Goal: Information Seeking & Learning: Learn about a topic

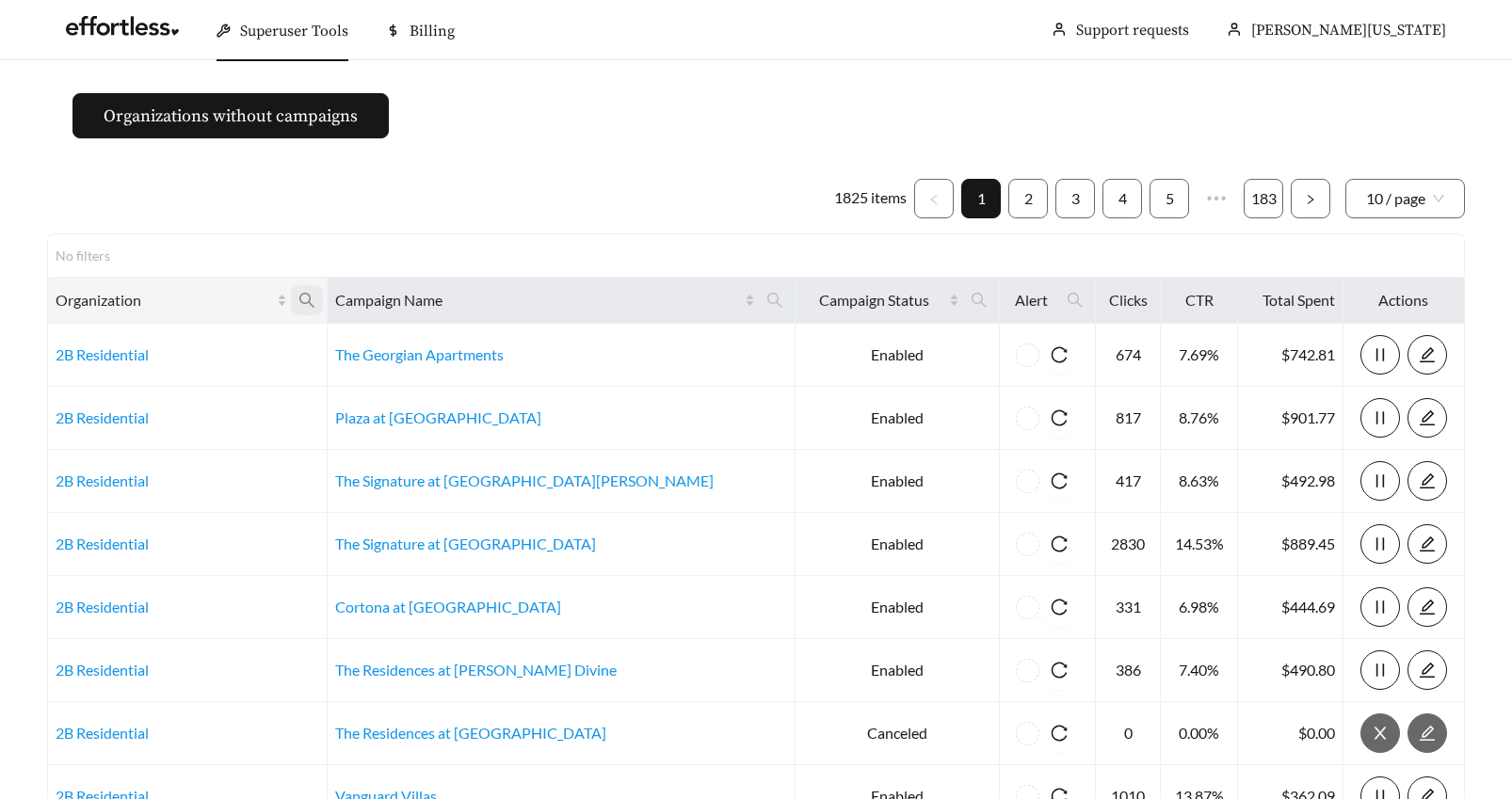
click at [314, 301] on icon "search" at bounding box center [306, 300] width 15 height 15
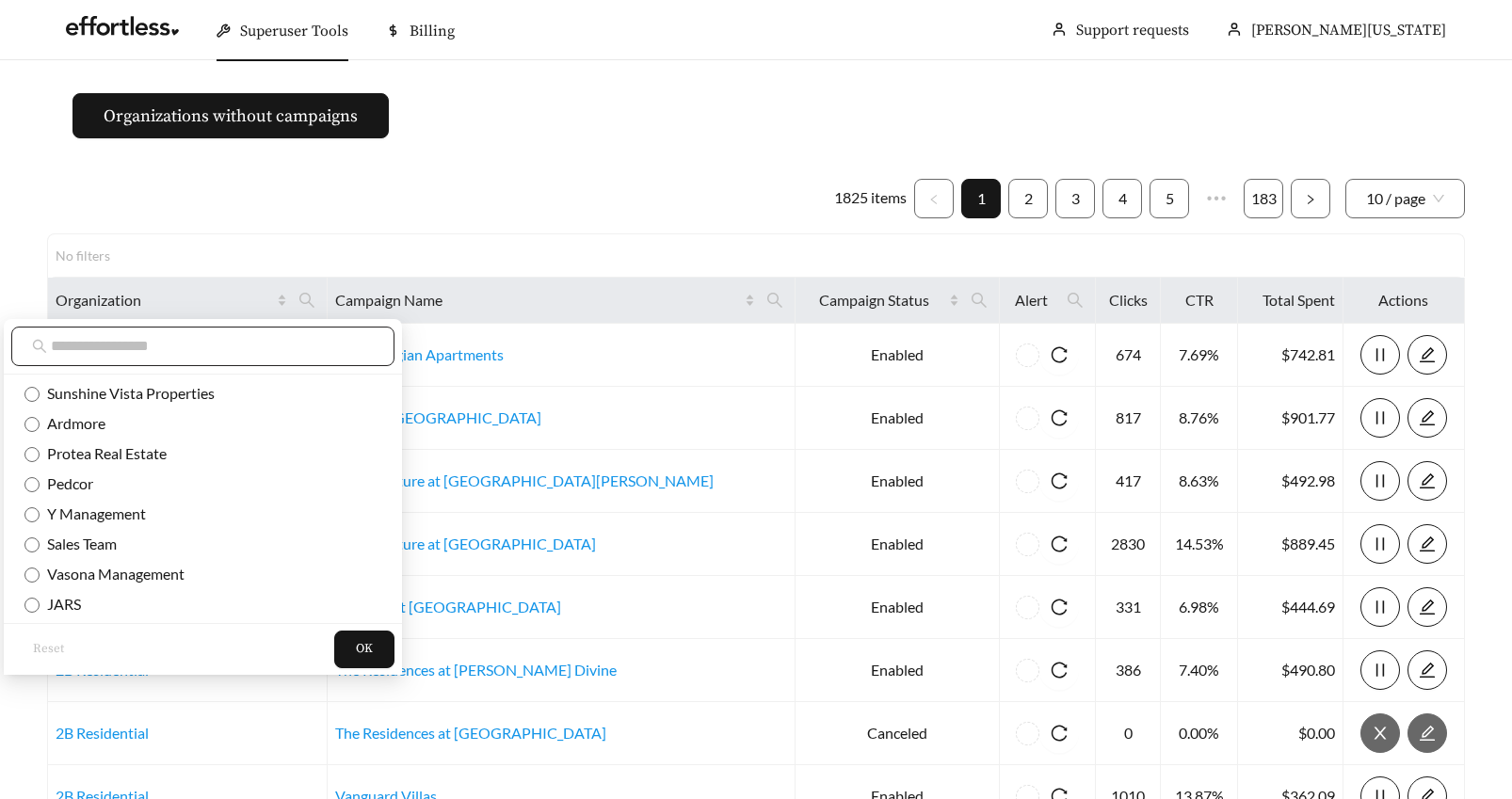
scroll to position [4, 0]
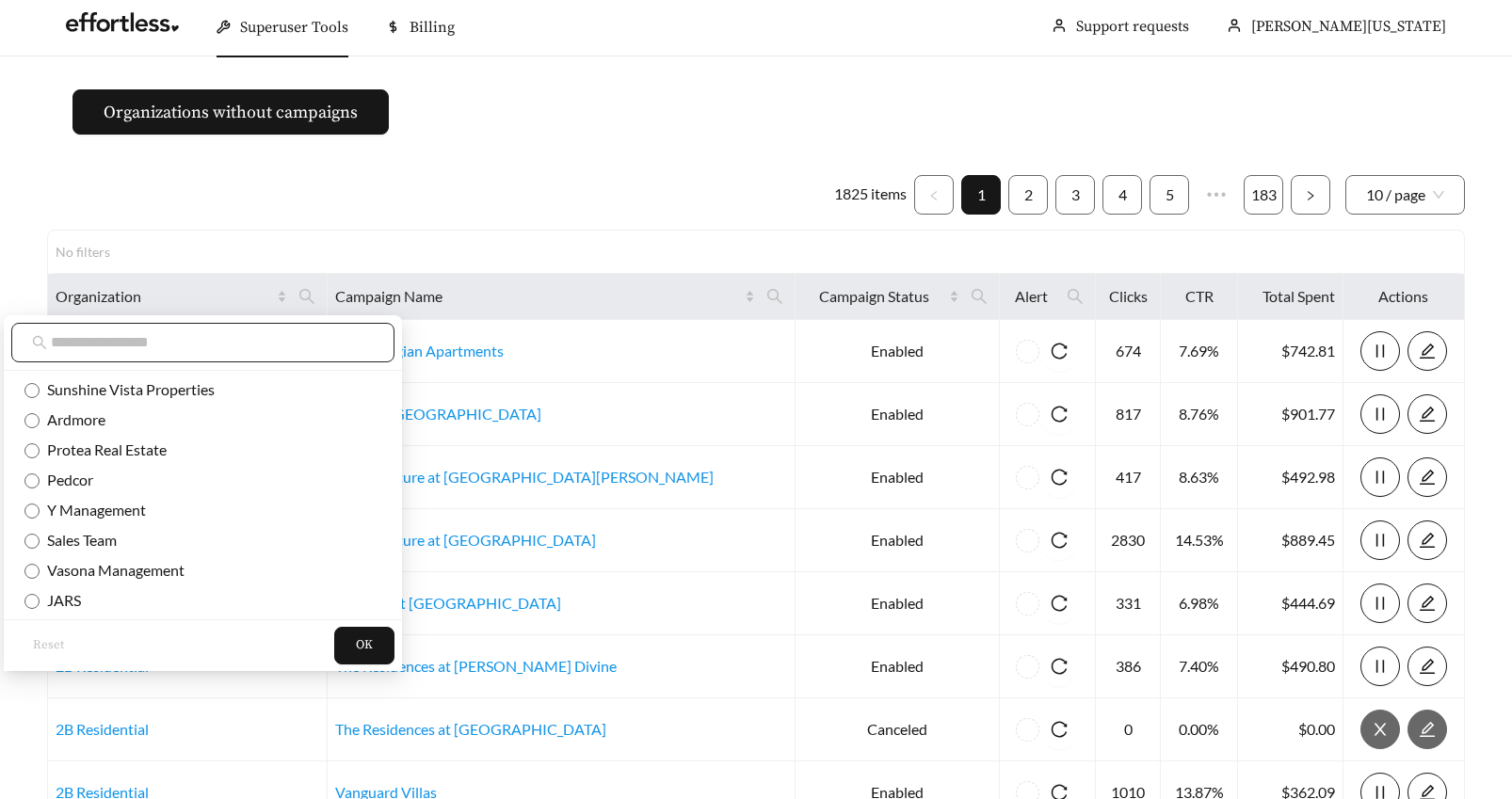
click at [246, 352] on input "text" at bounding box center [212, 342] width 323 height 23
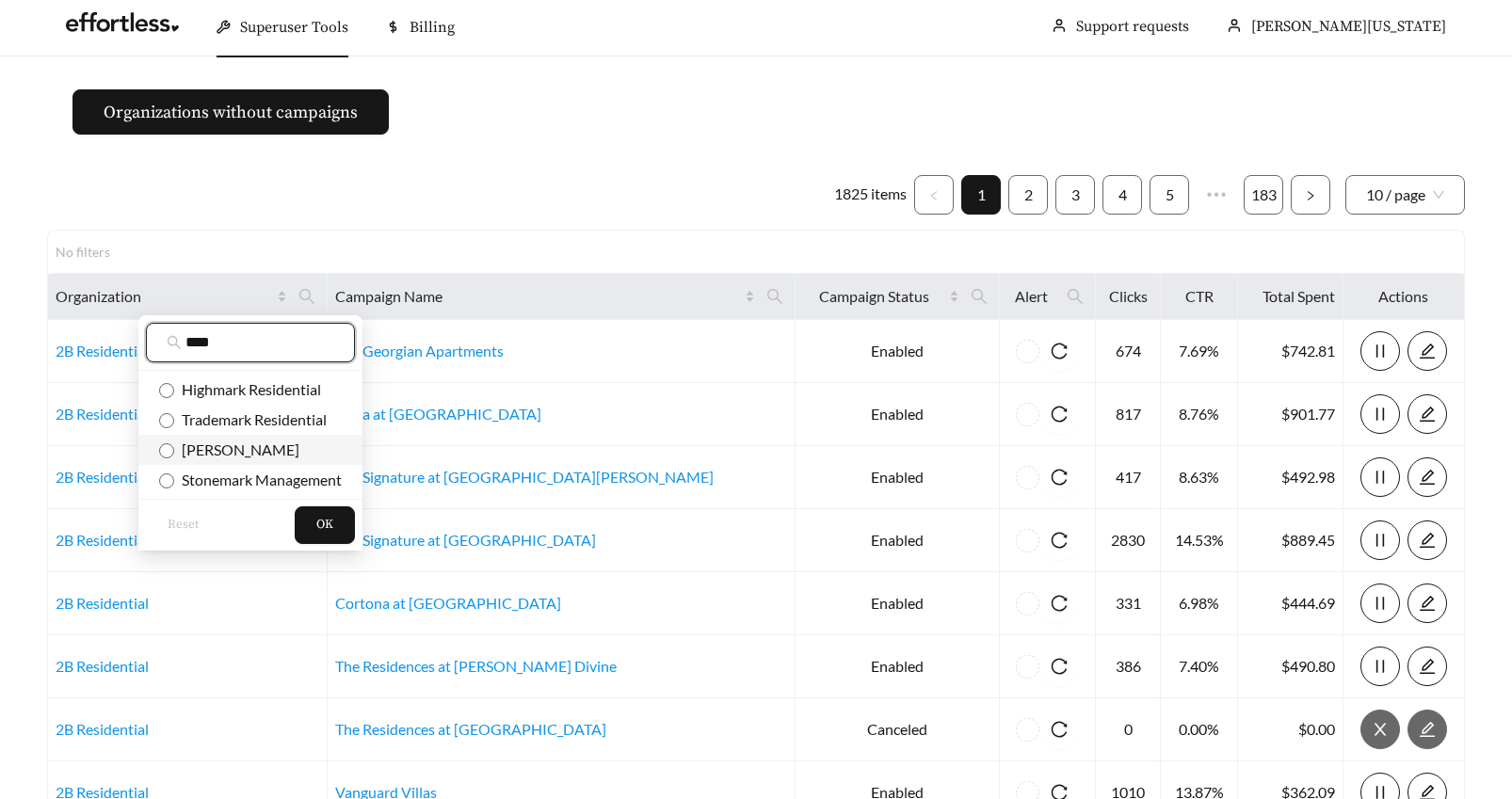
type input "****"
click at [319, 529] on span "OK" at bounding box center [324, 525] width 17 height 19
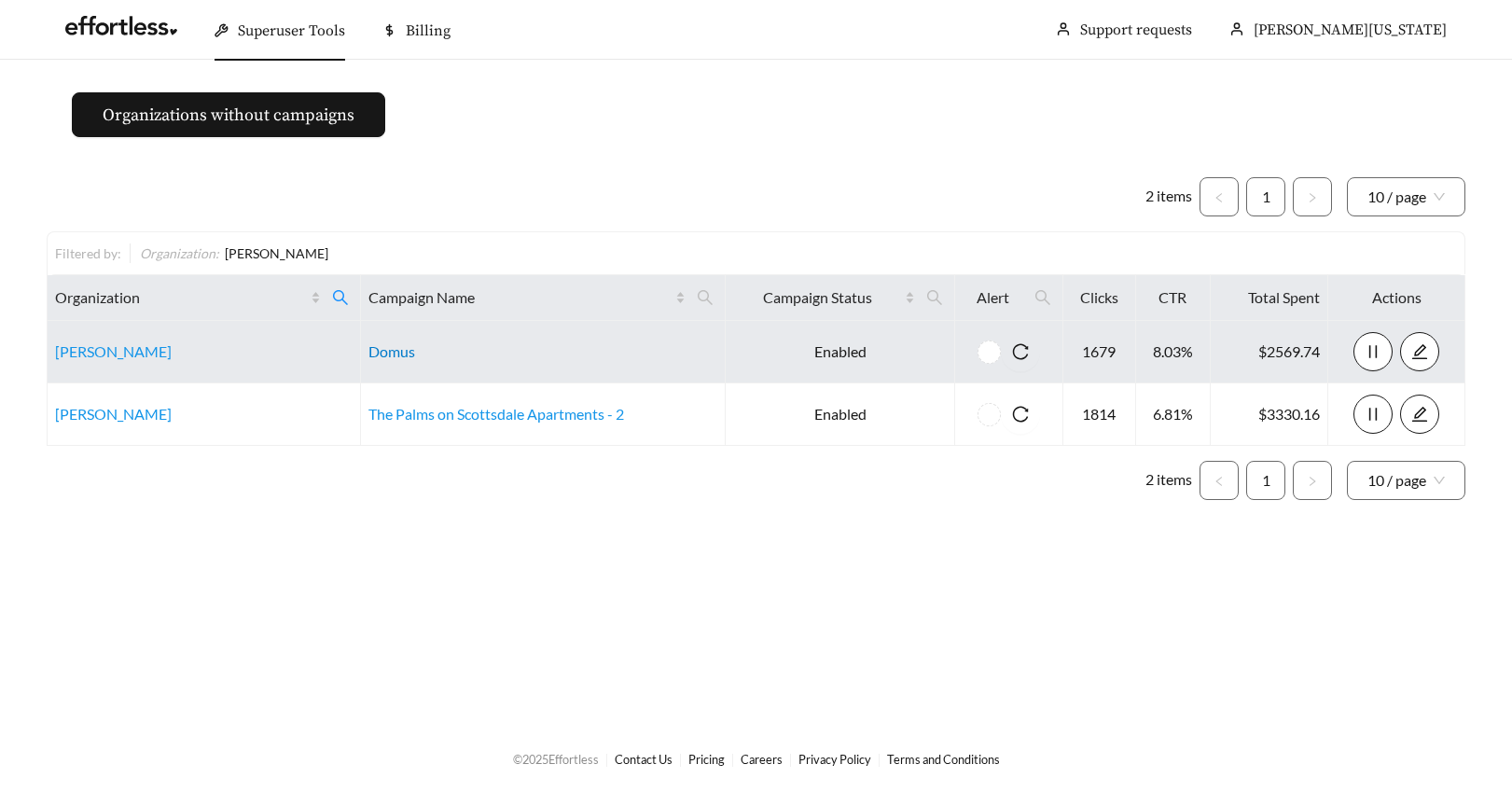
click at [399, 351] on link "Domus" at bounding box center [391, 351] width 46 height 18
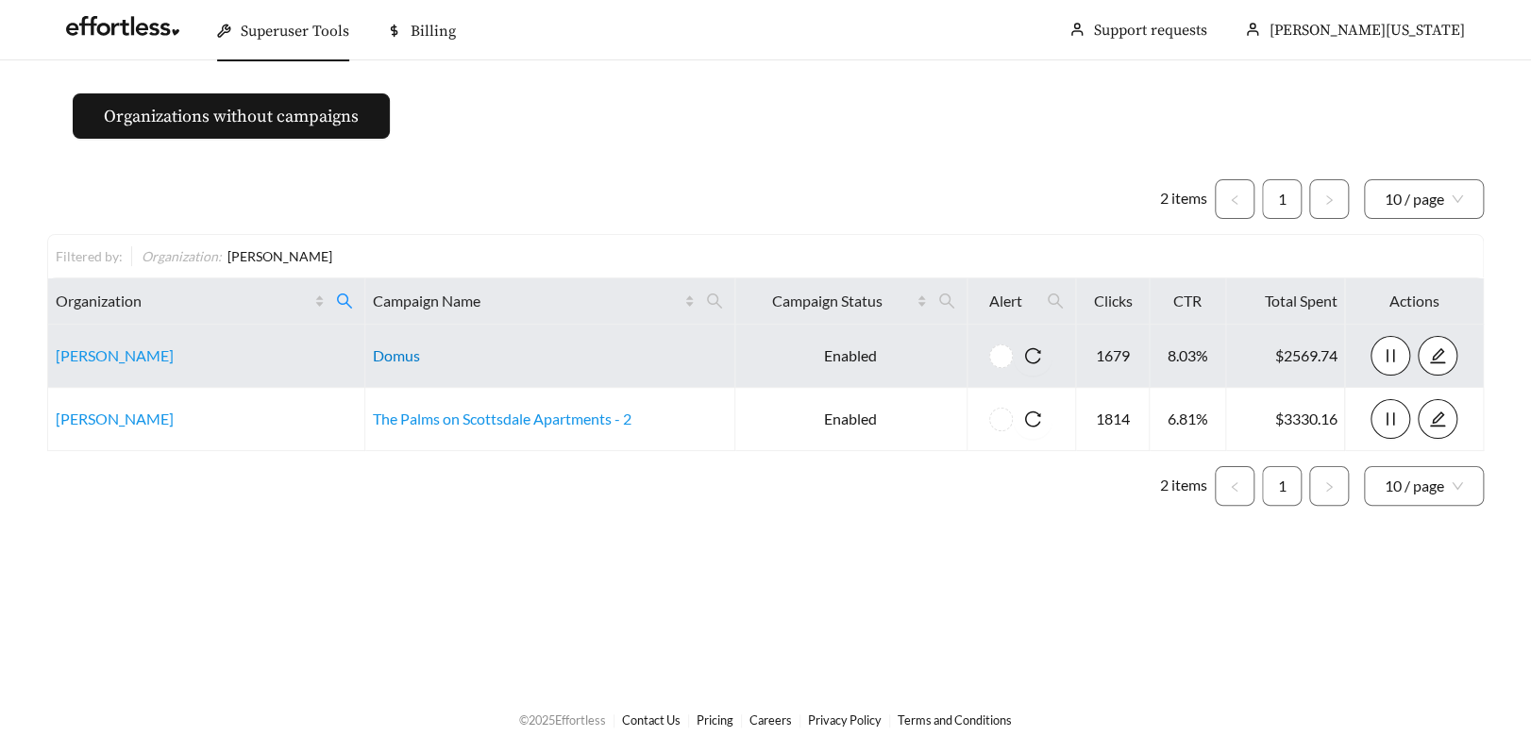
click at [388, 356] on link "Domus" at bounding box center [396, 355] width 47 height 18
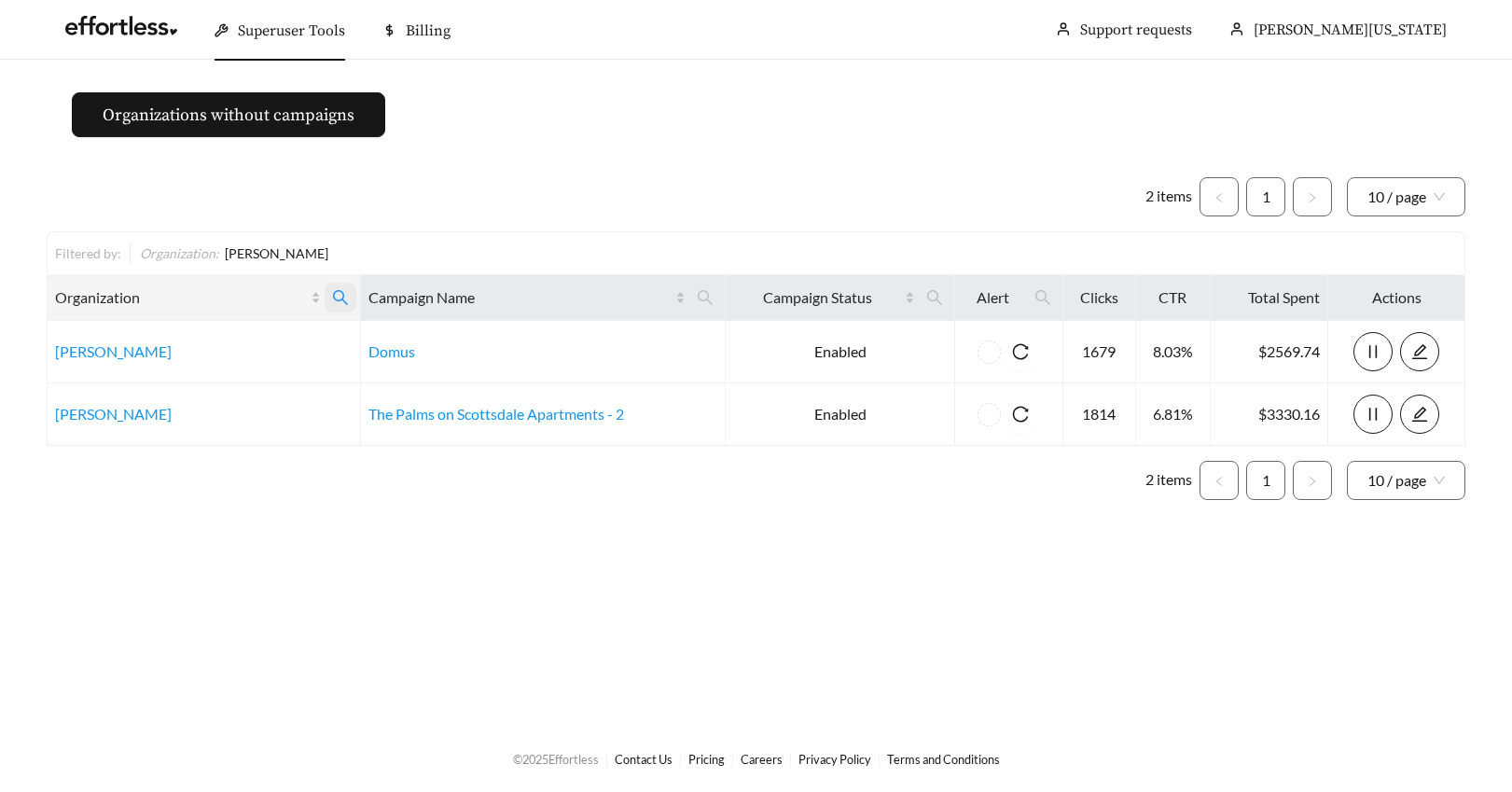
click at [340, 295] on icon "search" at bounding box center [340, 298] width 17 height 17
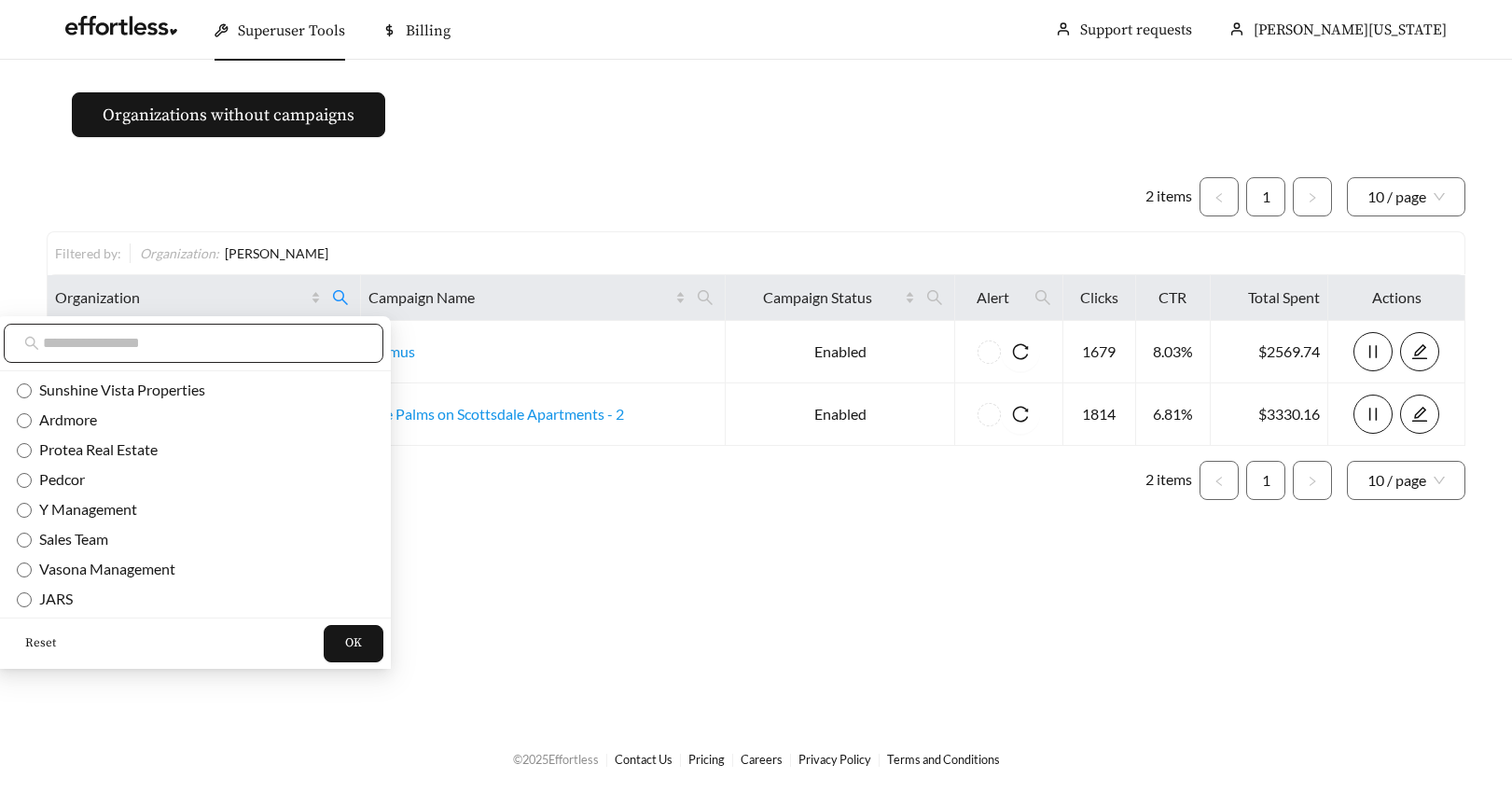
click at [121, 343] on input "text" at bounding box center [203, 343] width 320 height 23
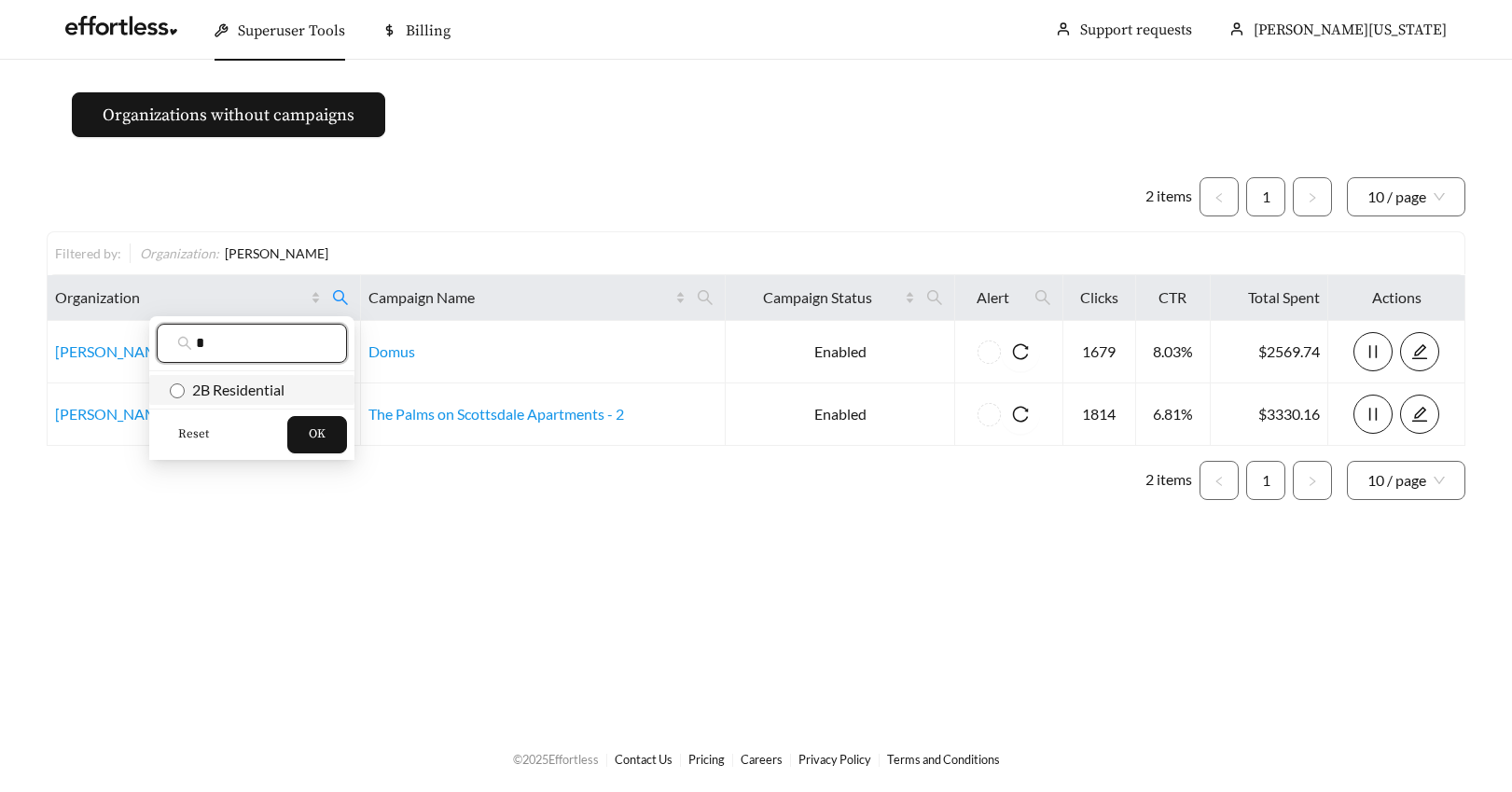
type input "*"
click at [301, 441] on button "OK" at bounding box center [317, 435] width 59 height 38
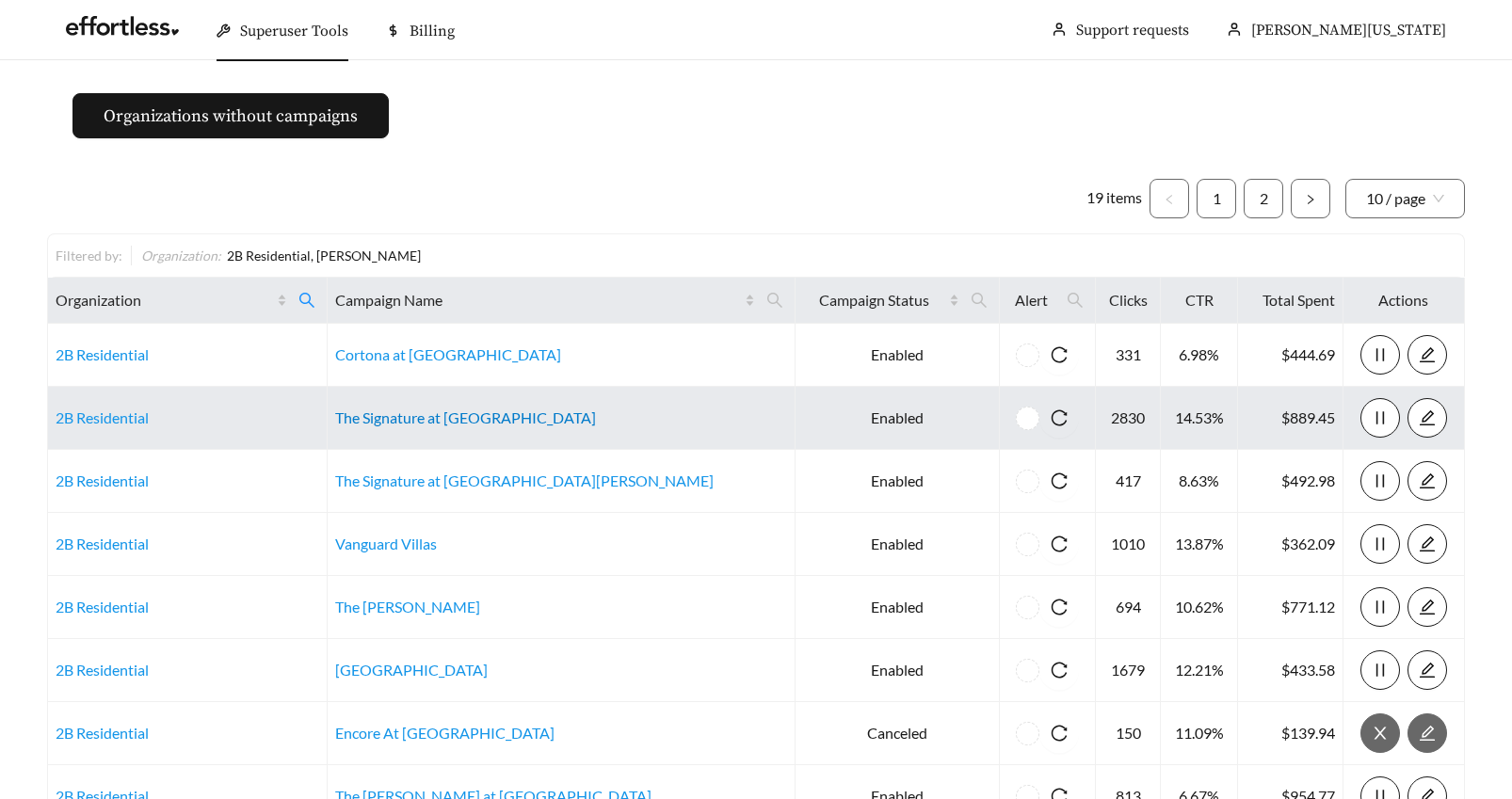
click at [478, 415] on link "The Signature at Carmel" at bounding box center [465, 418] width 260 height 18
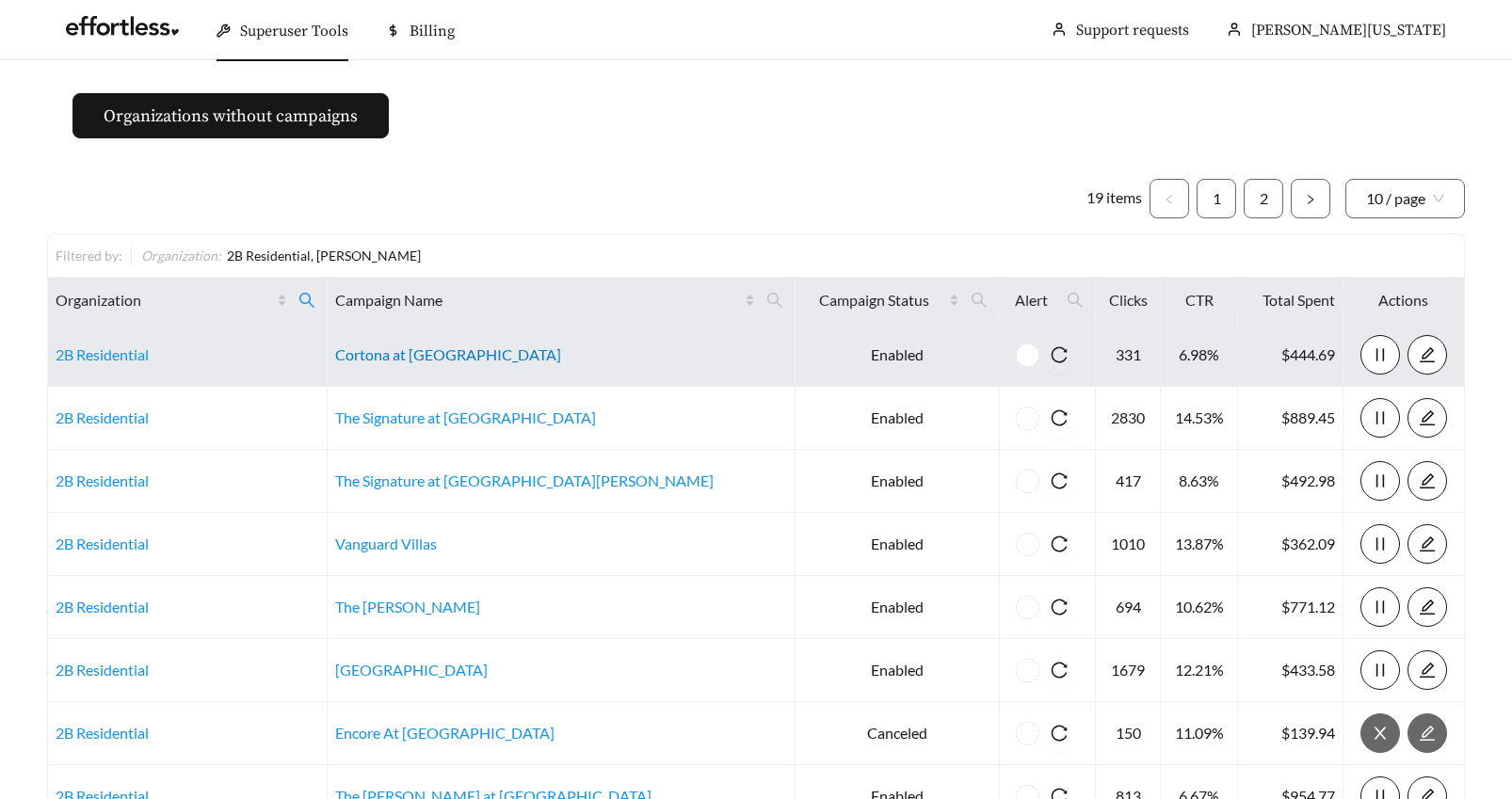
click at [477, 351] on link "Cortona at Forest Park" at bounding box center [448, 354] width 226 height 18
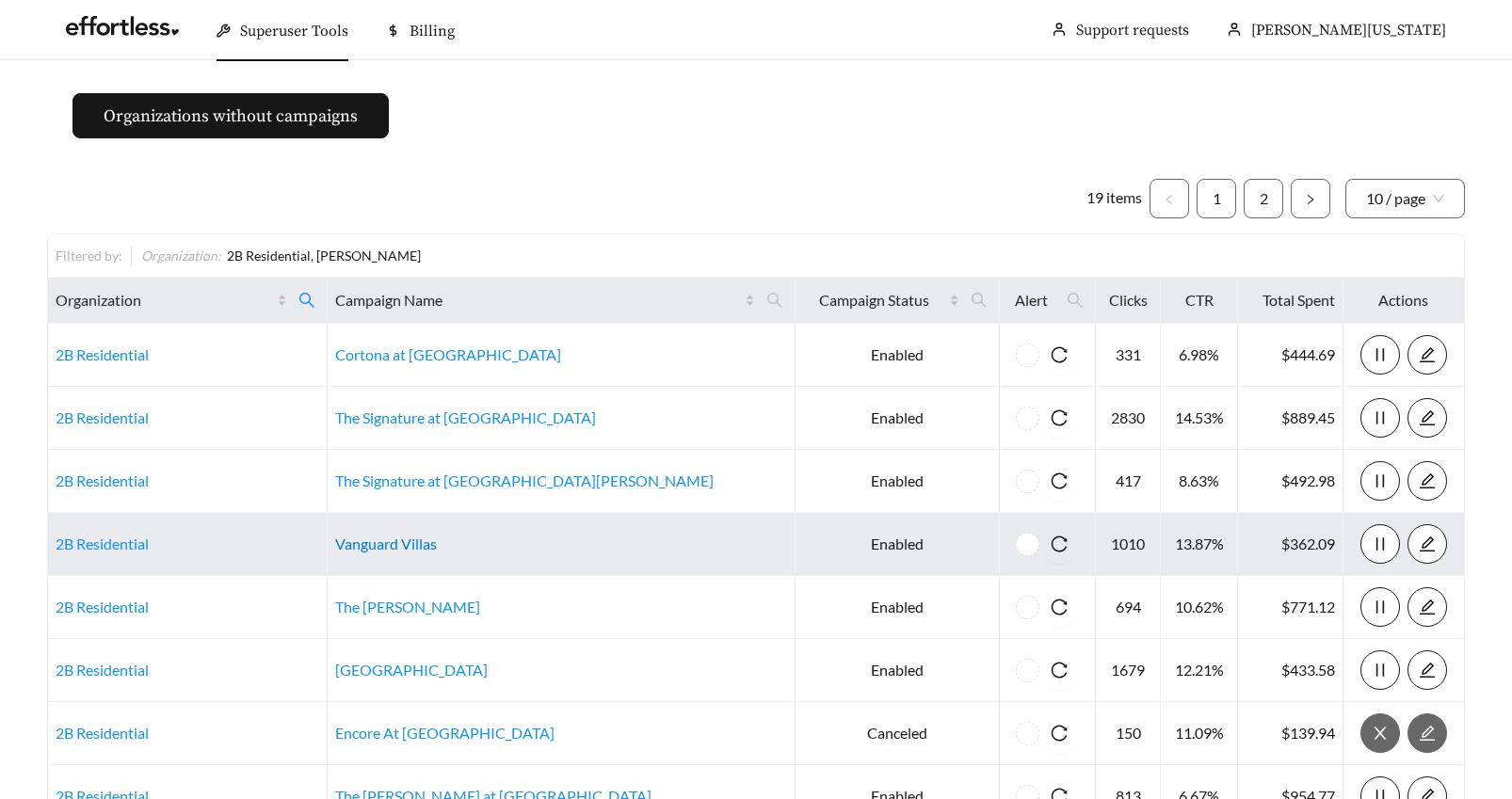
click at [437, 546] on link "Vanguard Villas" at bounding box center [386, 544] width 102 height 18
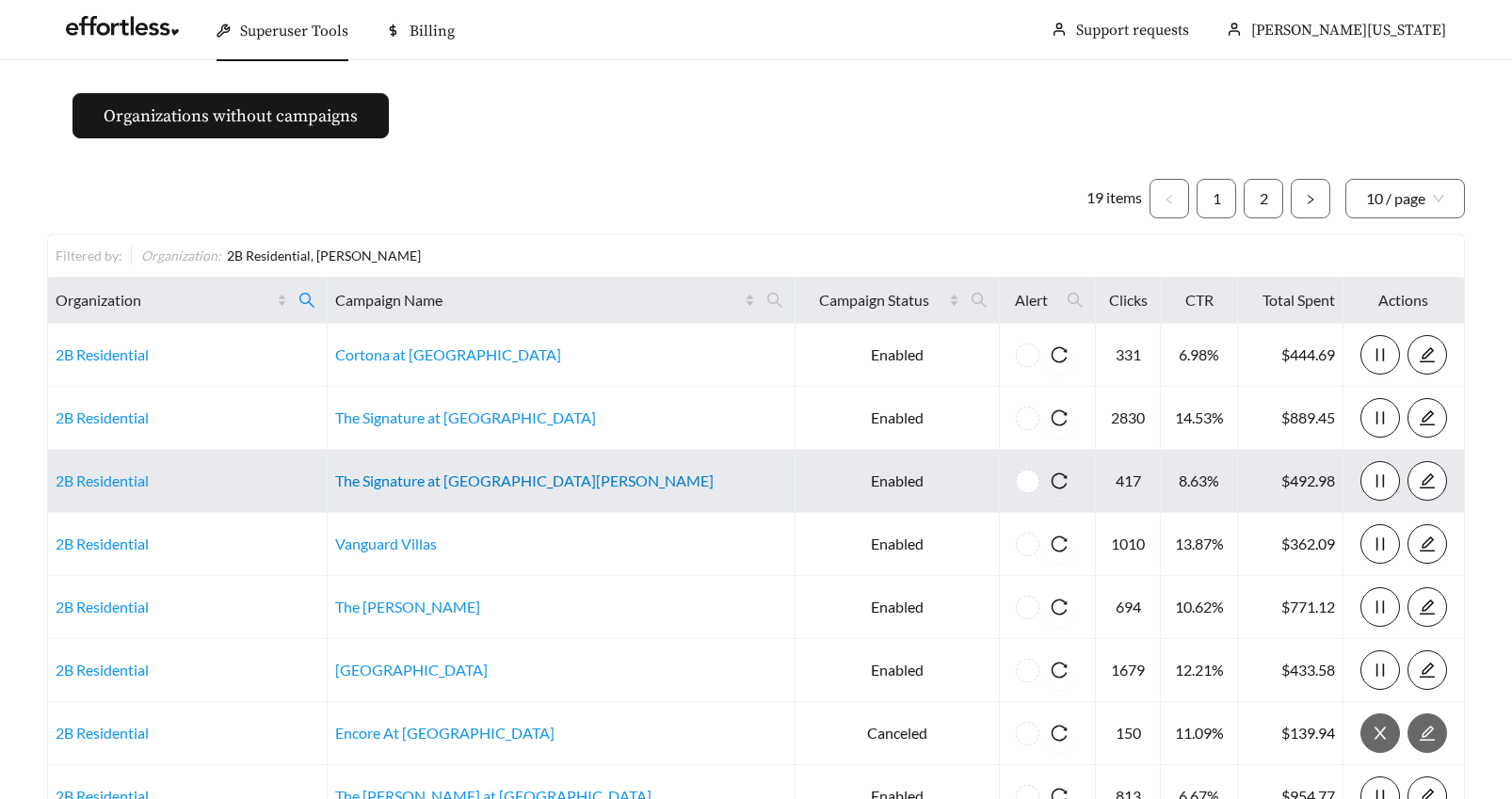
click at [501, 488] on link "The Signature at West Pryor" at bounding box center [524, 481] width 378 height 18
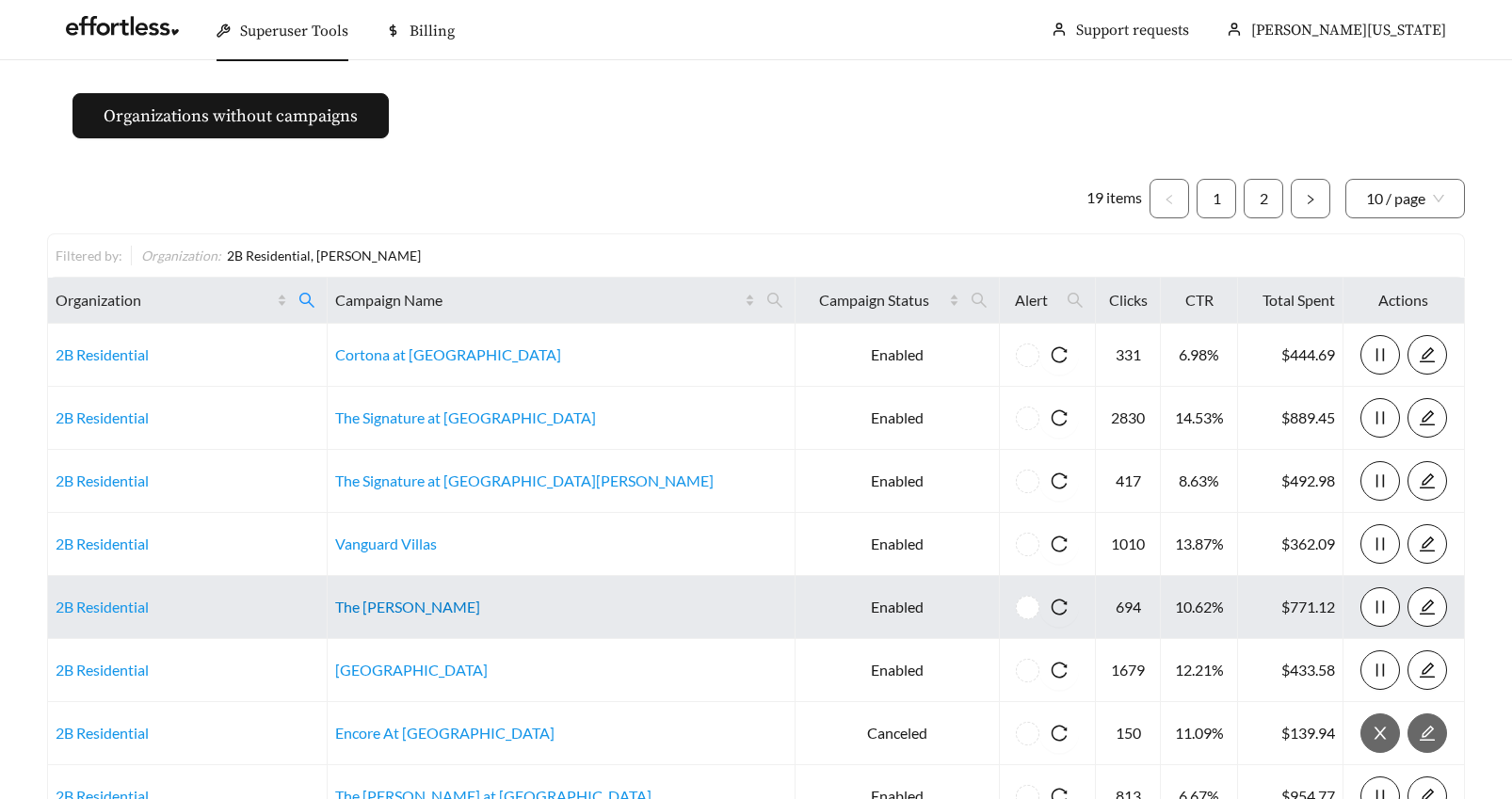
click at [434, 613] on link "The Edwin" at bounding box center [407, 606] width 145 height 18
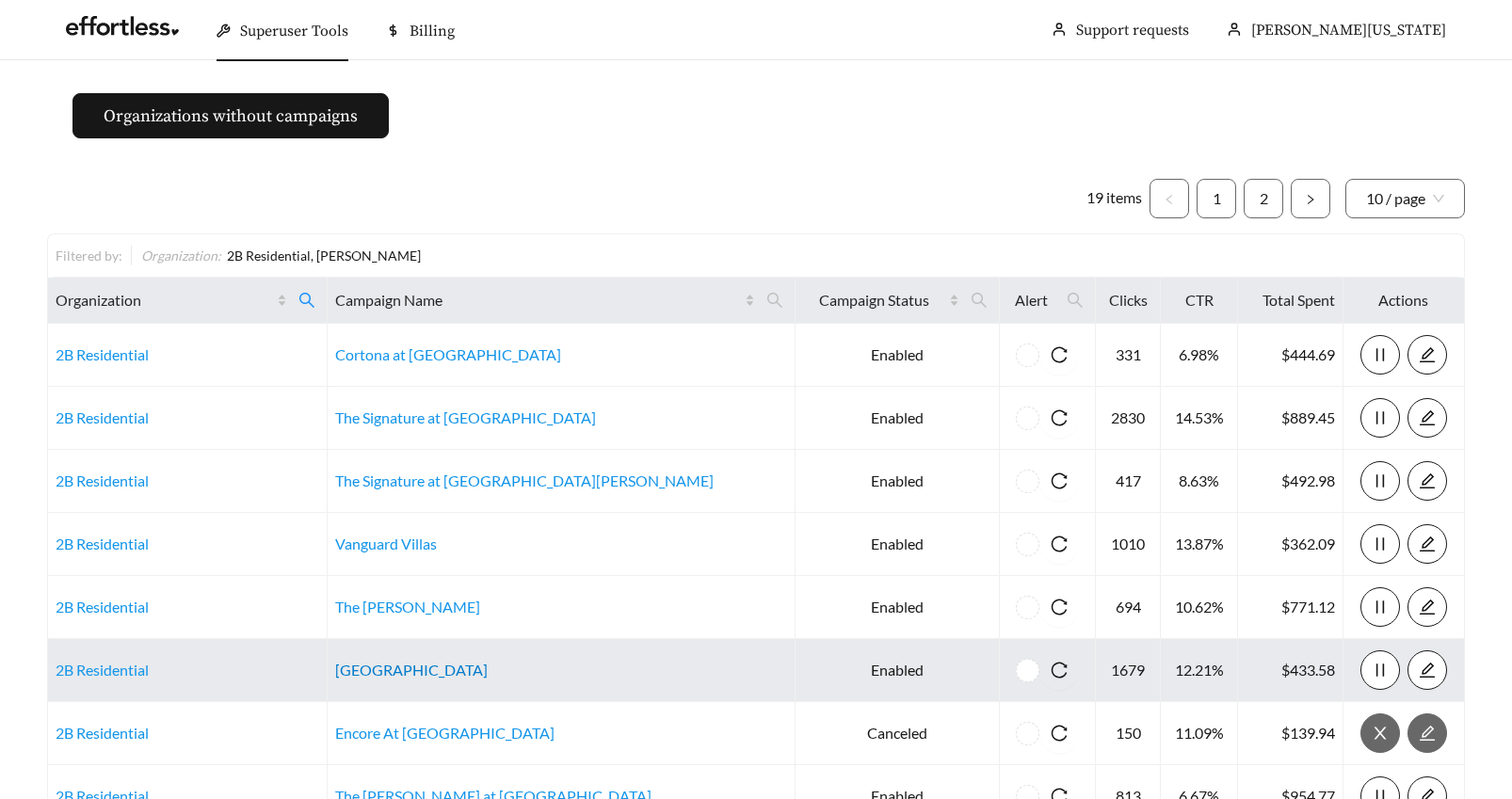
click at [450, 670] on link "Steelcote Square" at bounding box center [411, 670] width 153 height 18
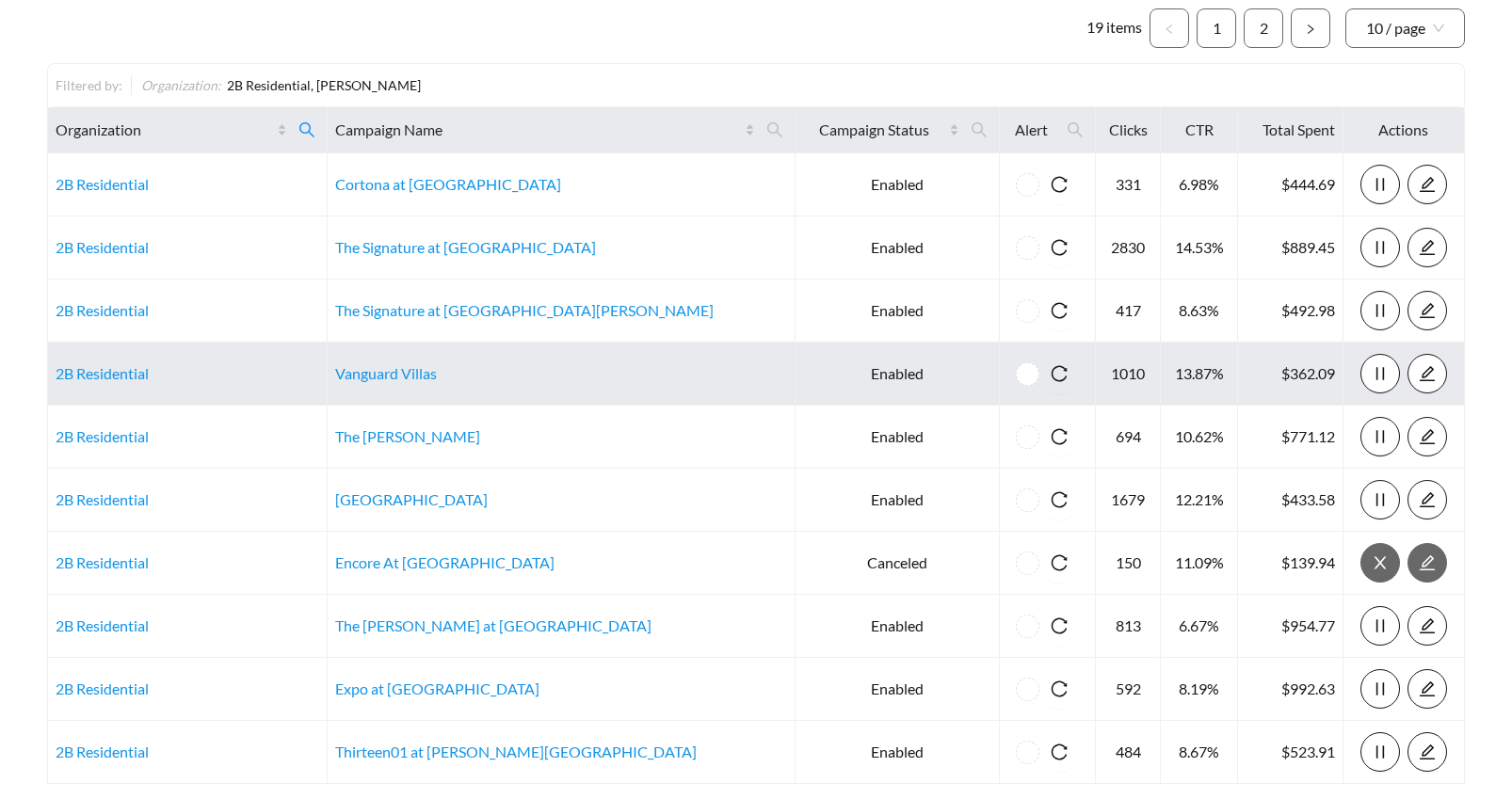
scroll to position [239, 0]
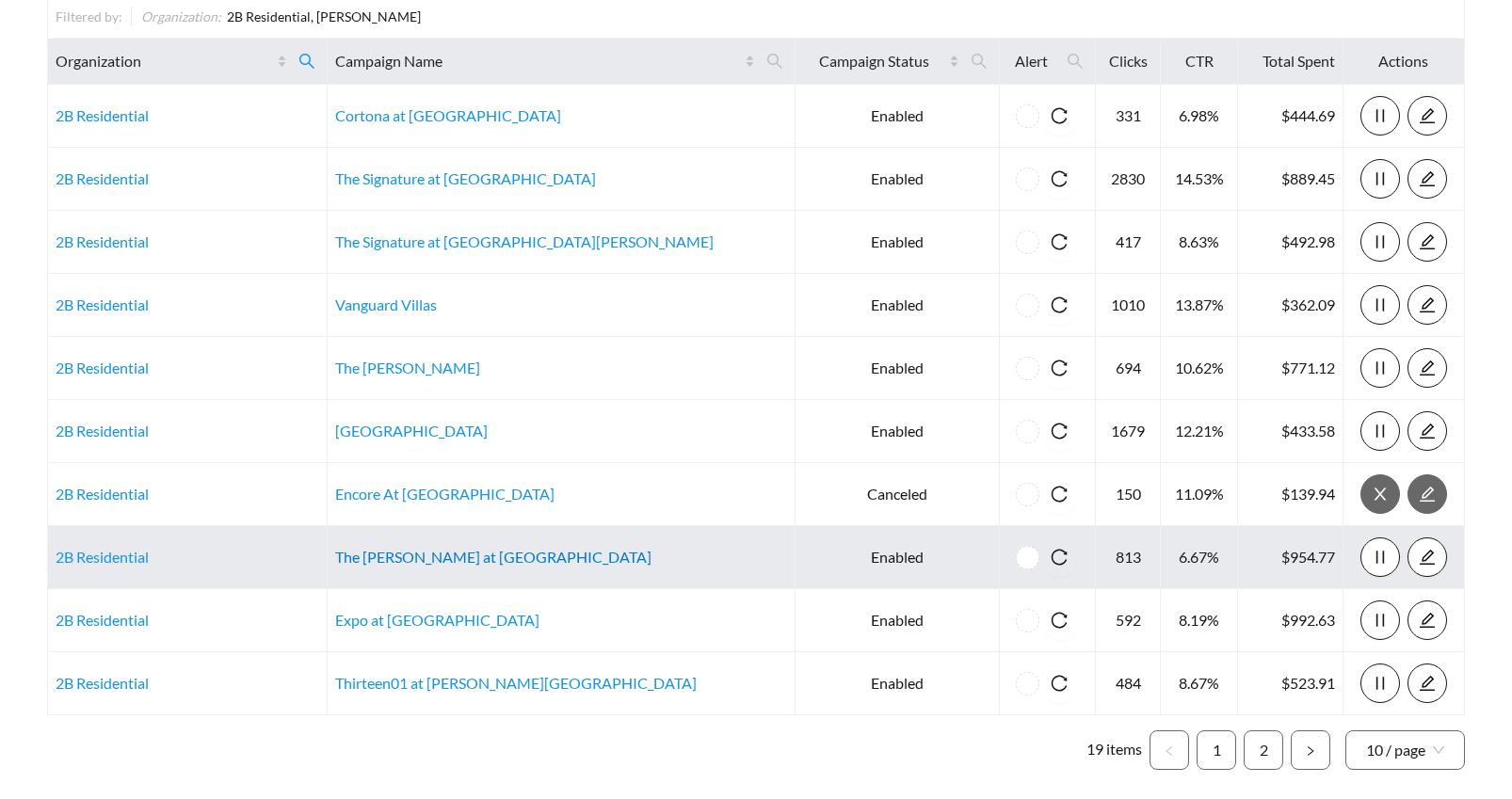
click at [523, 560] on link "The James at Chatham Hills" at bounding box center [493, 557] width 316 height 18
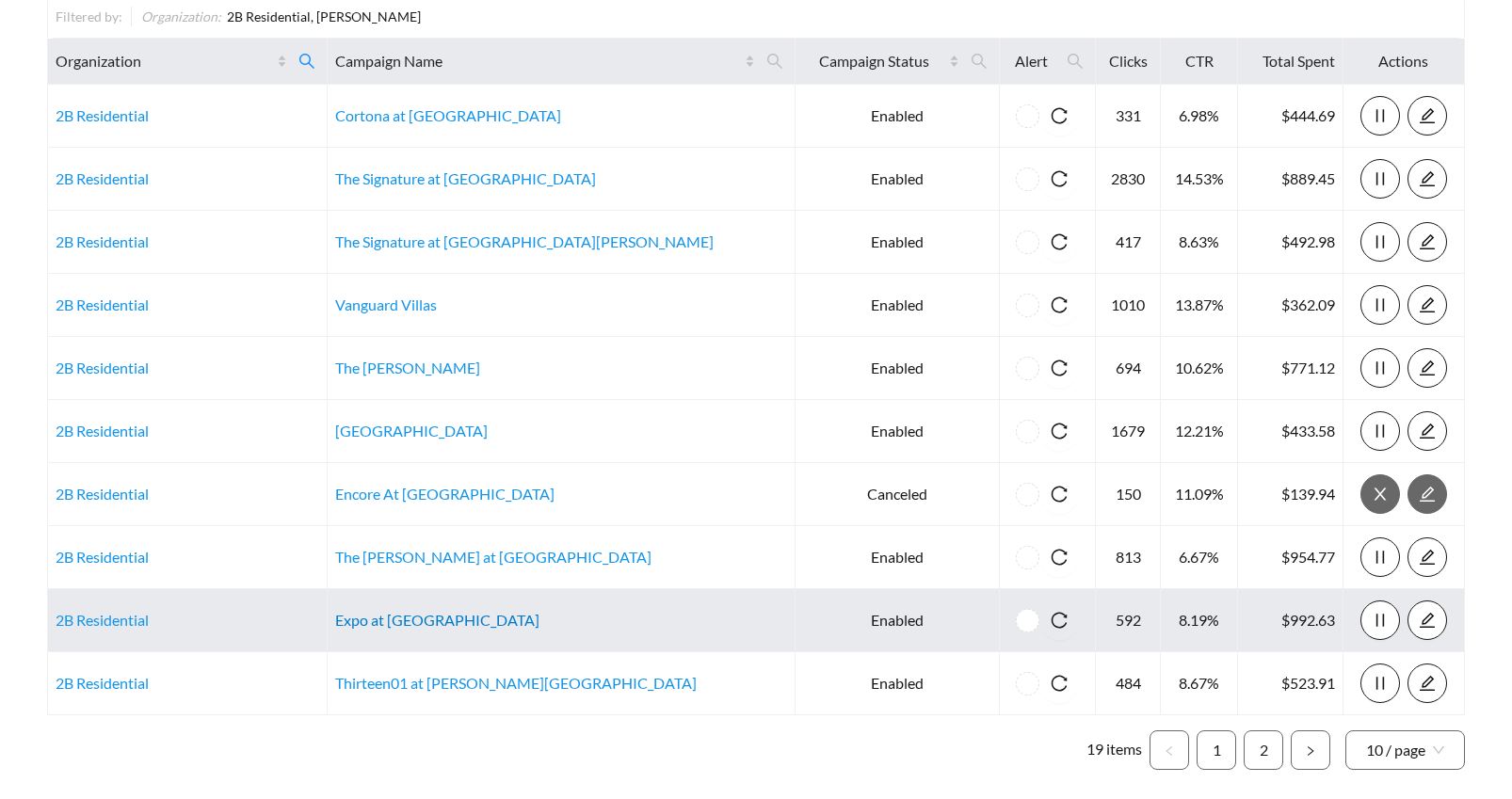
click at [486, 617] on link "Expo at Forest Park" at bounding box center [437, 620] width 204 height 18
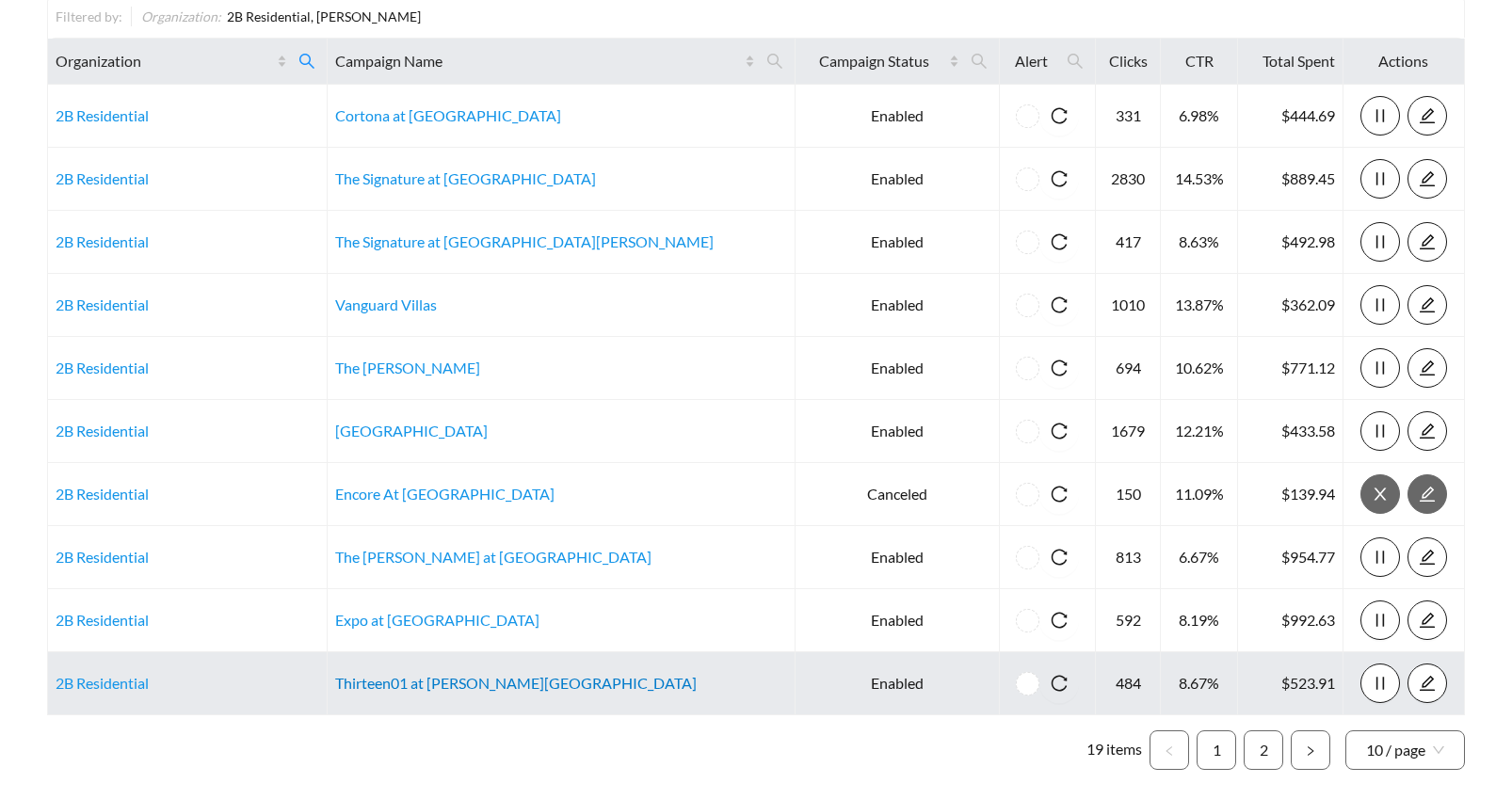
click at [396, 686] on link "Thirteen01 at Hartman Lakes" at bounding box center [516, 683] width 361 height 18
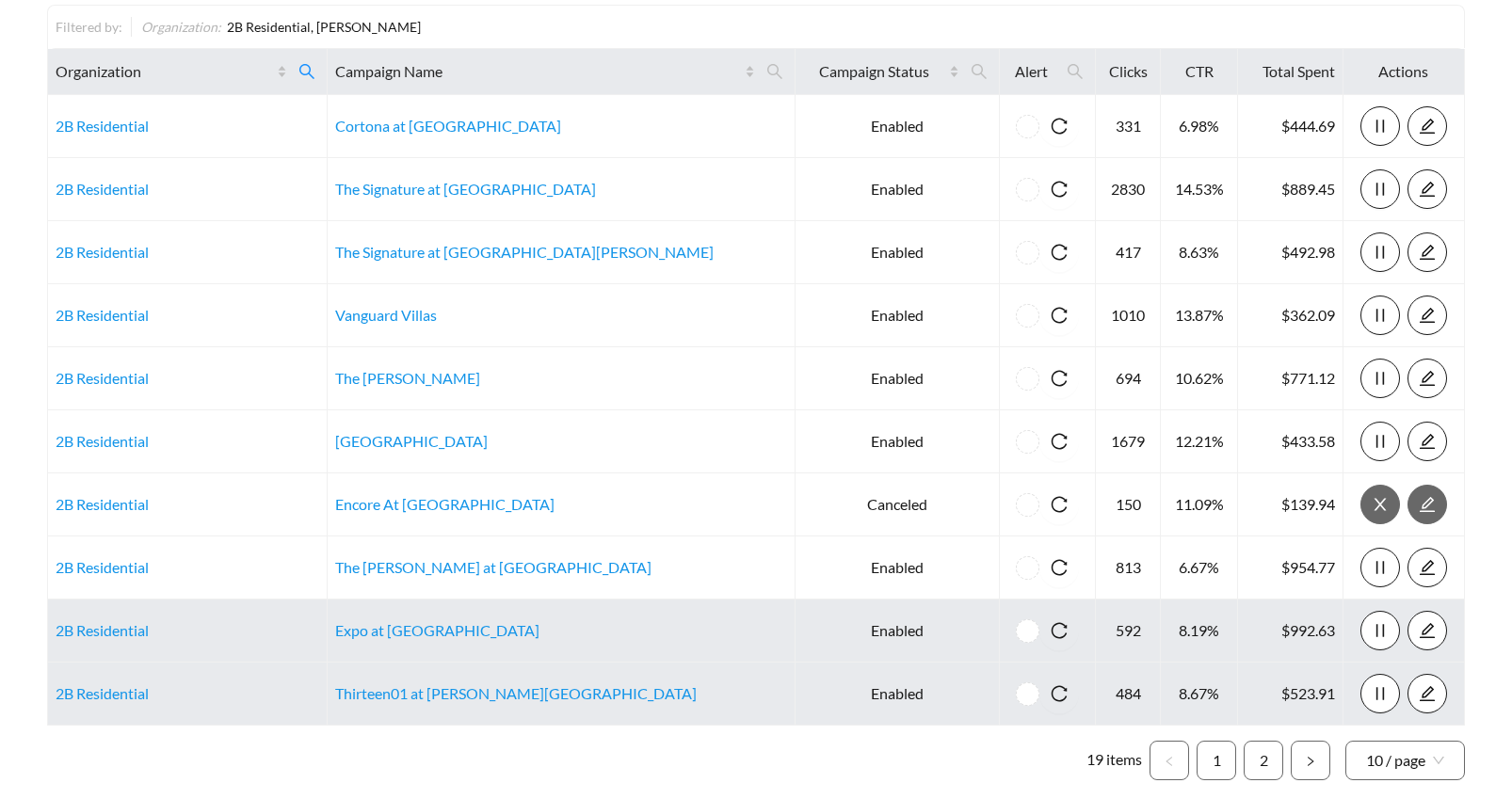
scroll to position [226, 0]
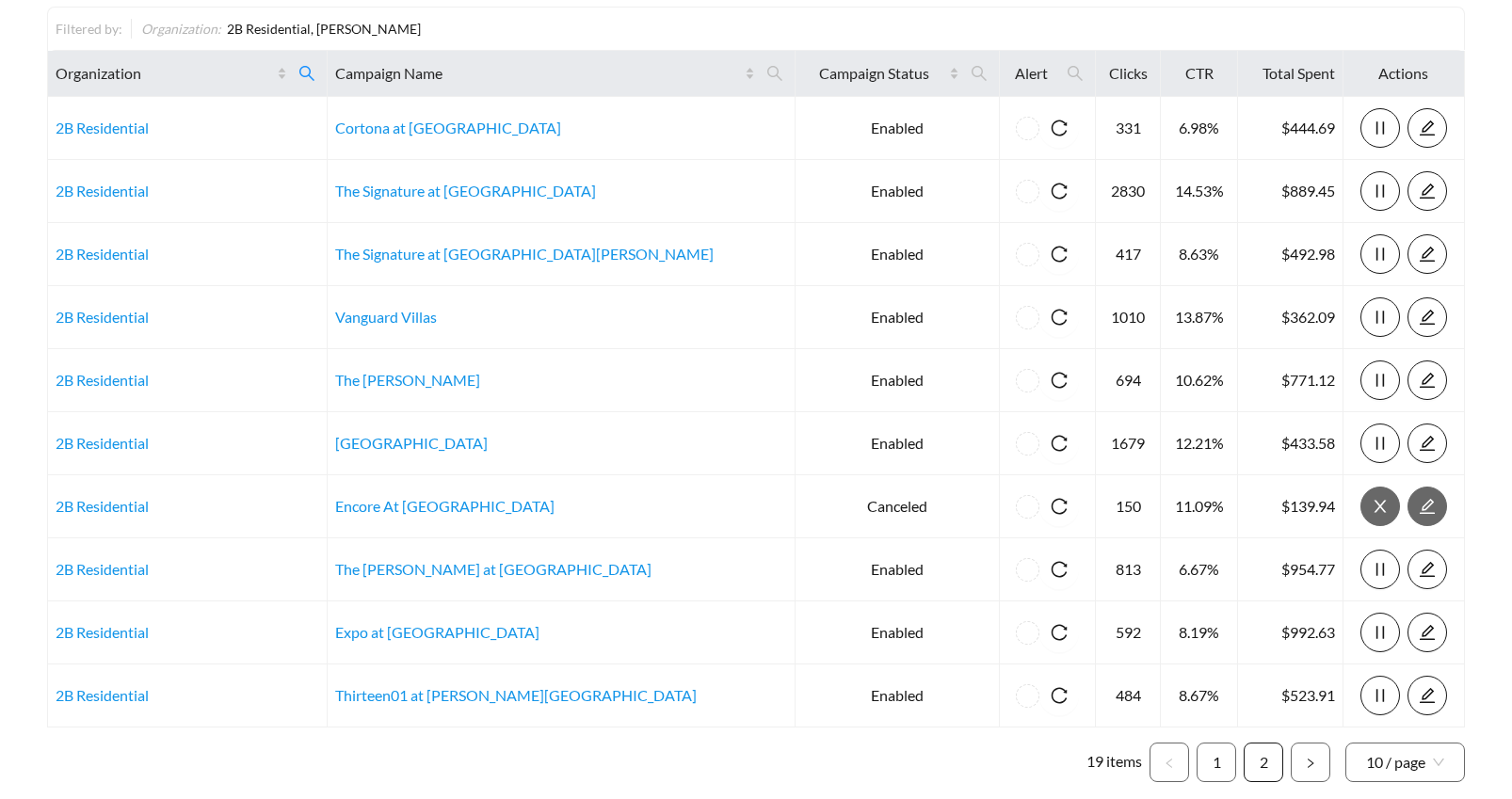
click at [1261, 755] on link "2" at bounding box center [1264, 763] width 38 height 38
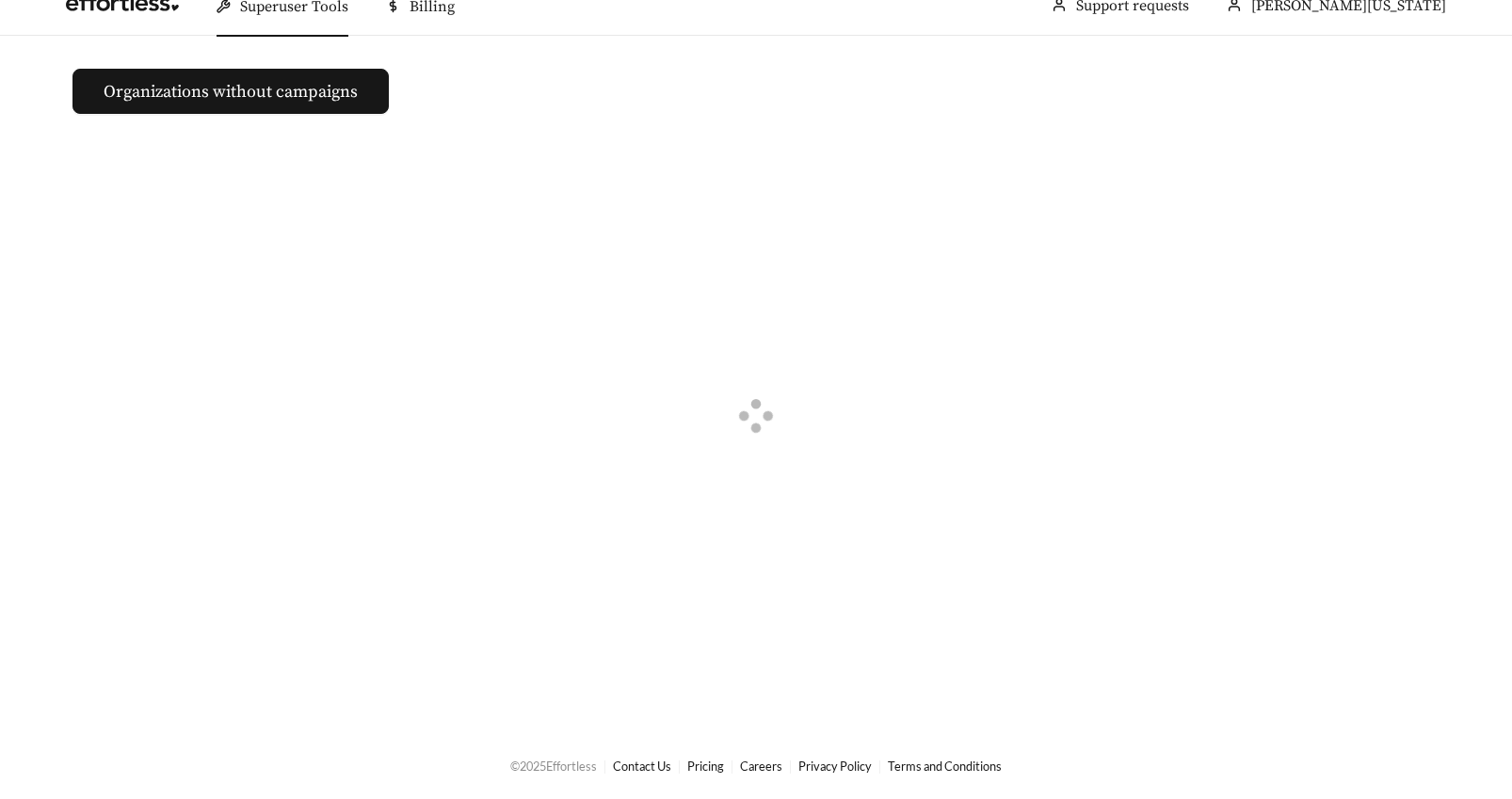
scroll to position [226, 0]
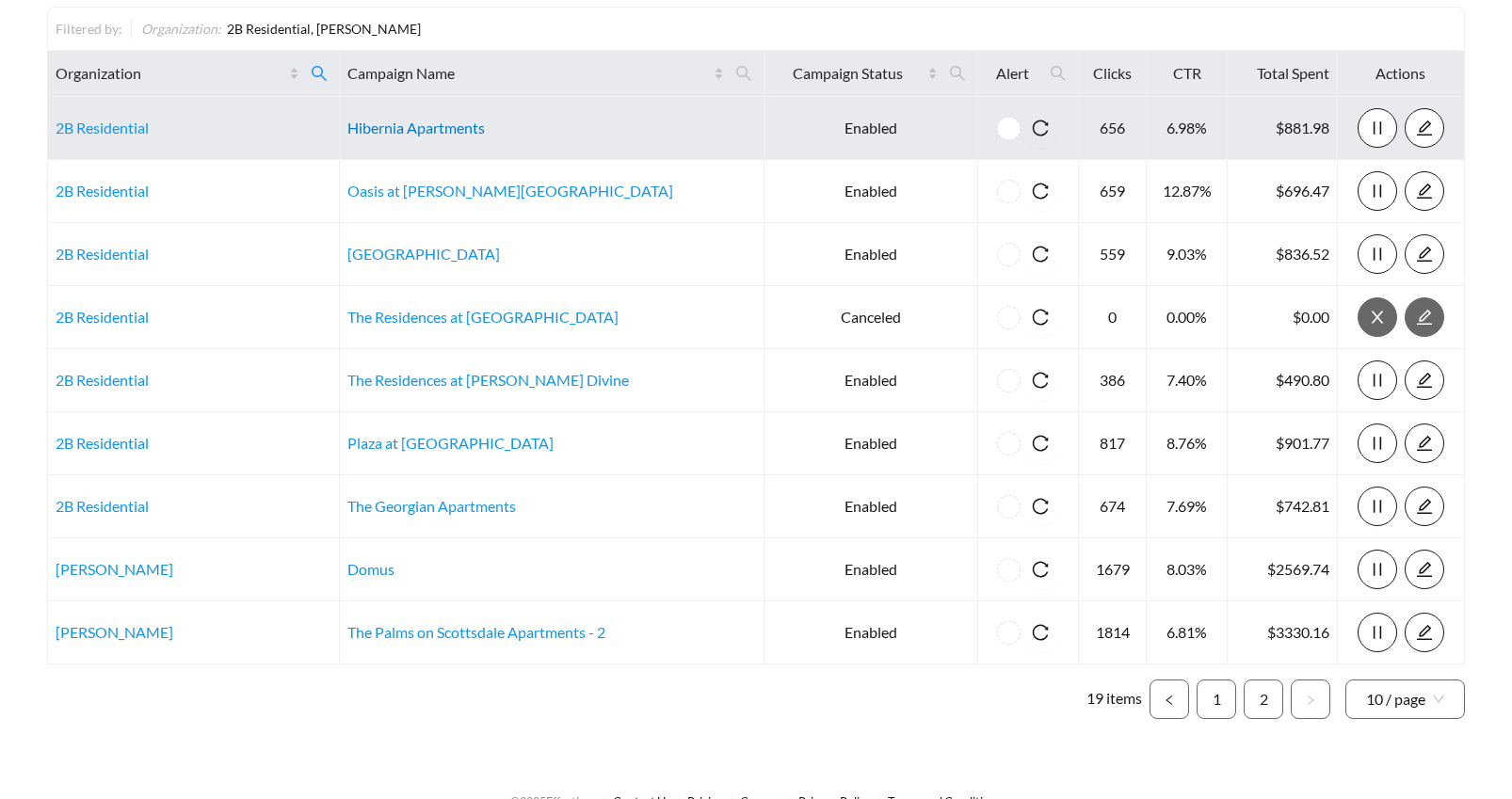
click at [419, 126] on link "Hibernia Apartments" at bounding box center [416, 128] width 138 height 18
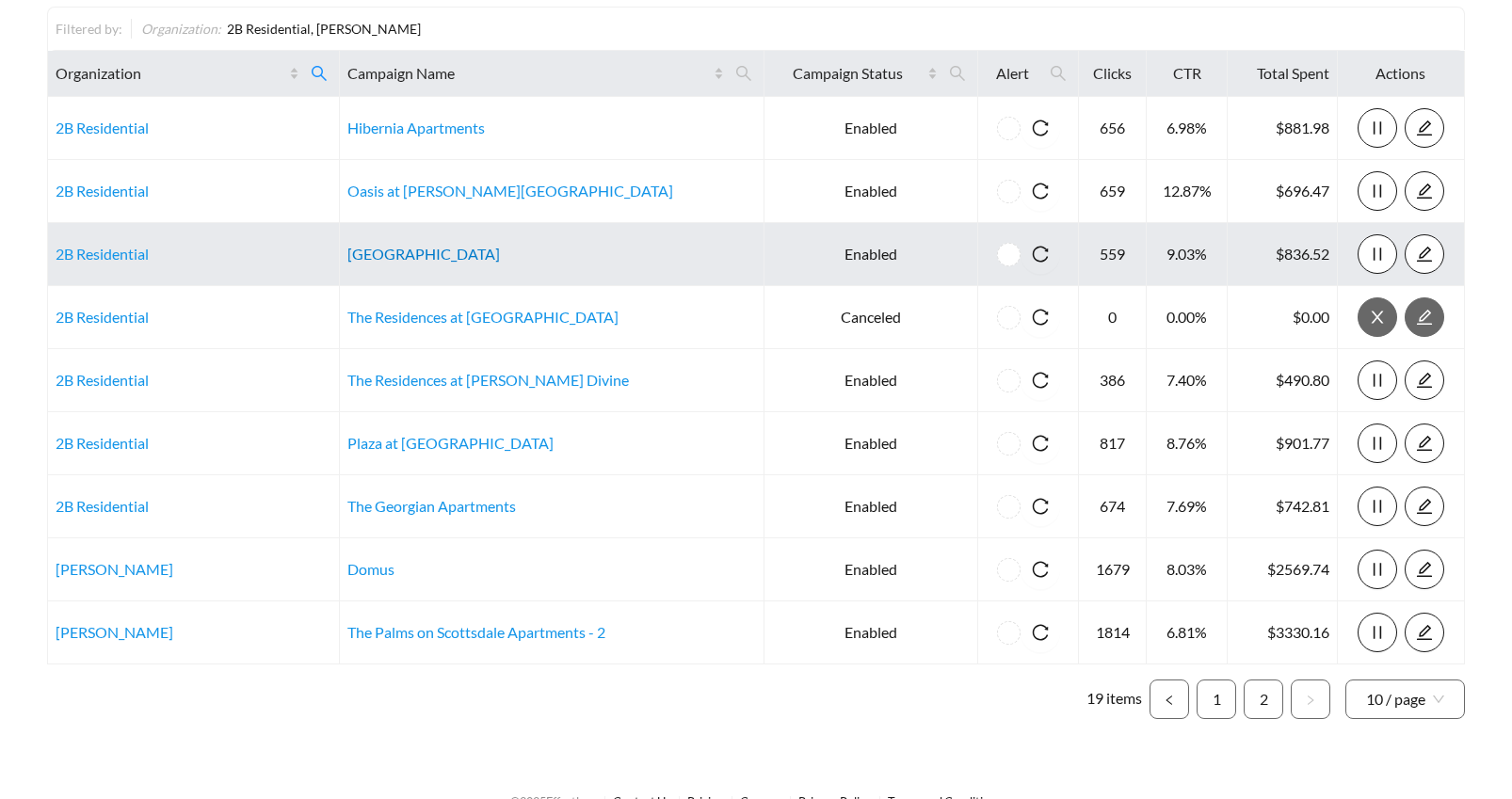
click at [433, 259] on link "Piazza on West Pine" at bounding box center [423, 253] width 153 height 18
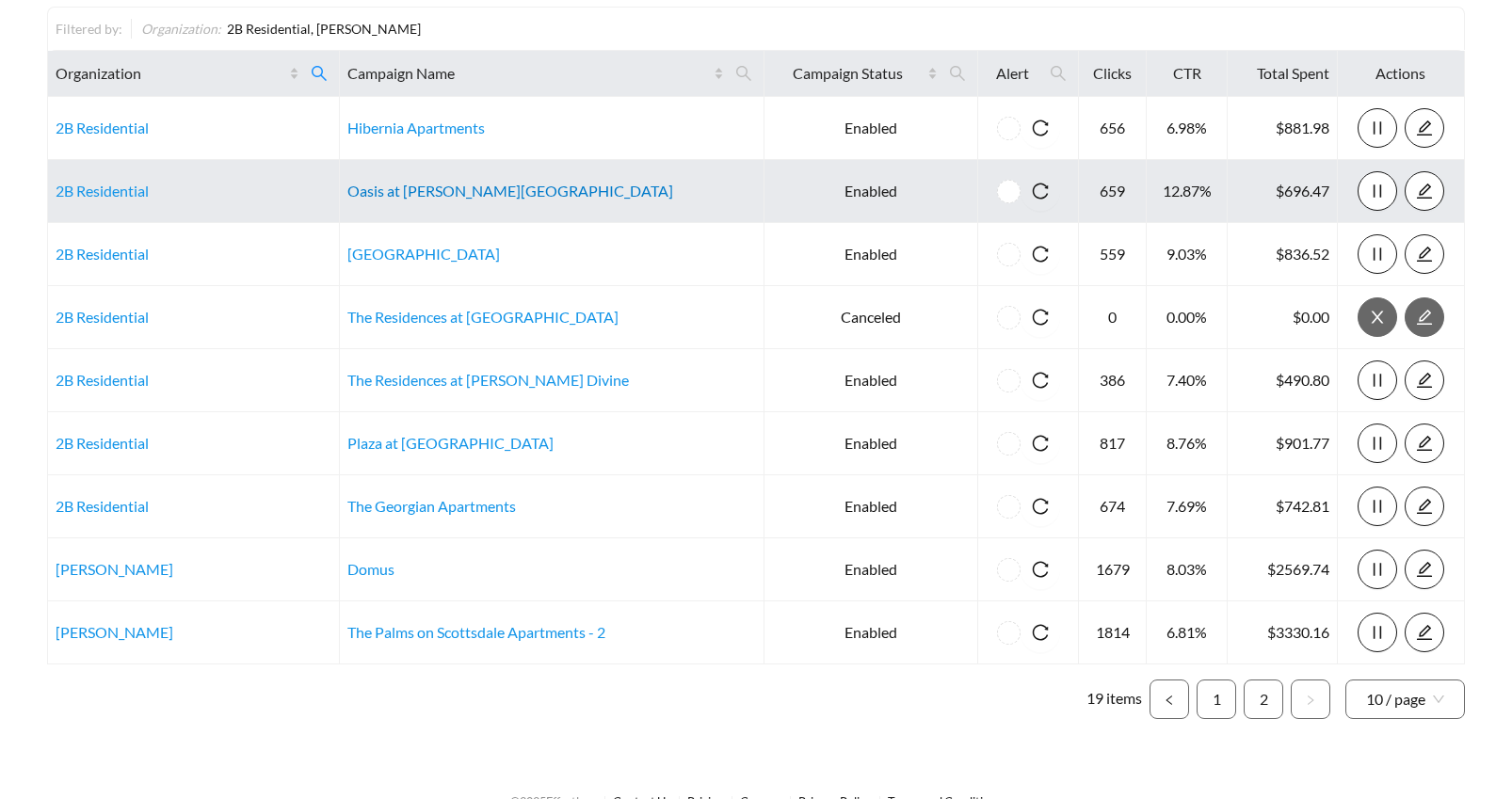
click at [453, 194] on link "Oasis at Hartman Lakes" at bounding box center [510, 191] width 326 height 18
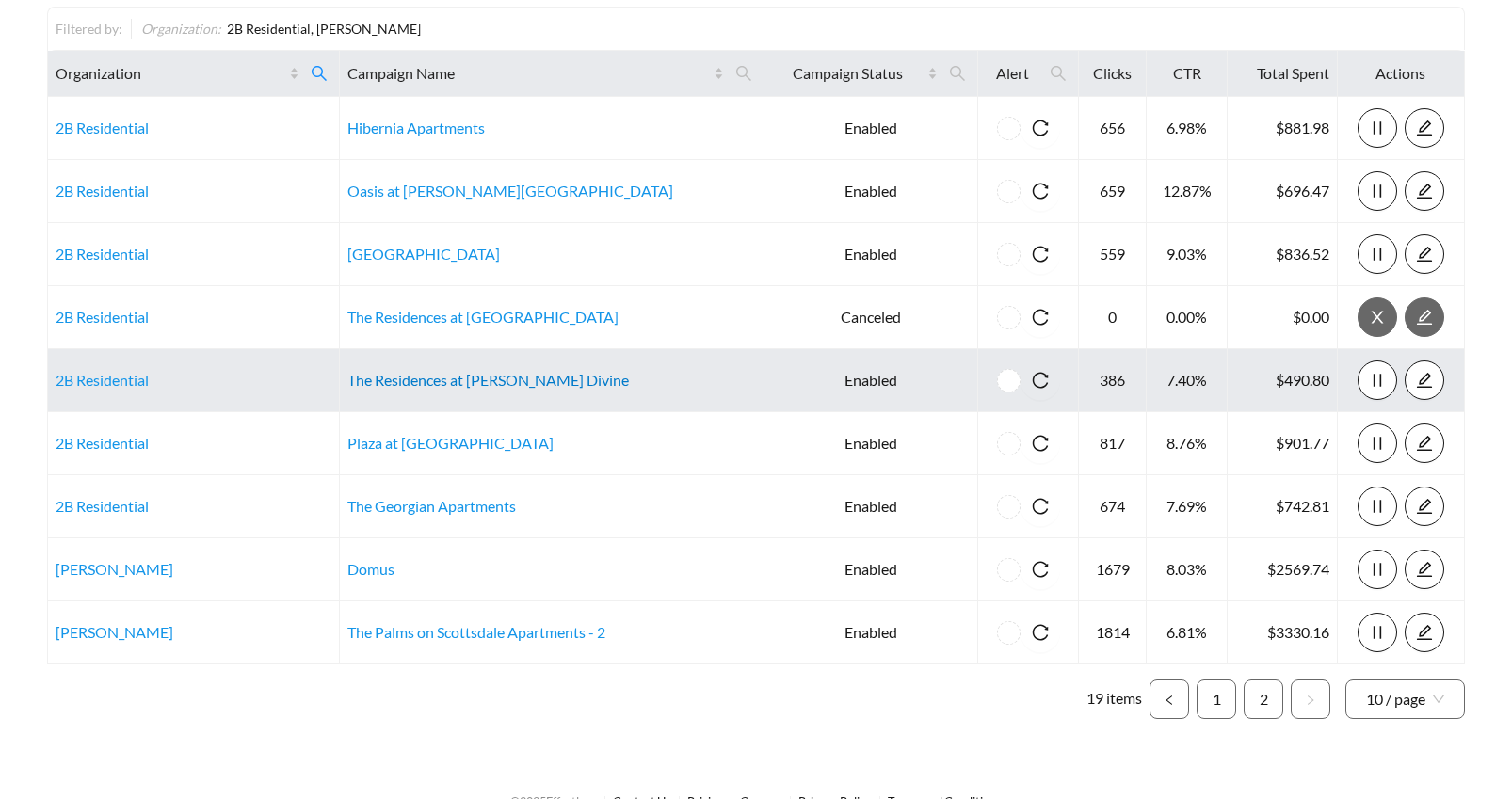
click at [492, 375] on link "The Residences at Delmar Divine" at bounding box center [488, 380] width 281 height 18
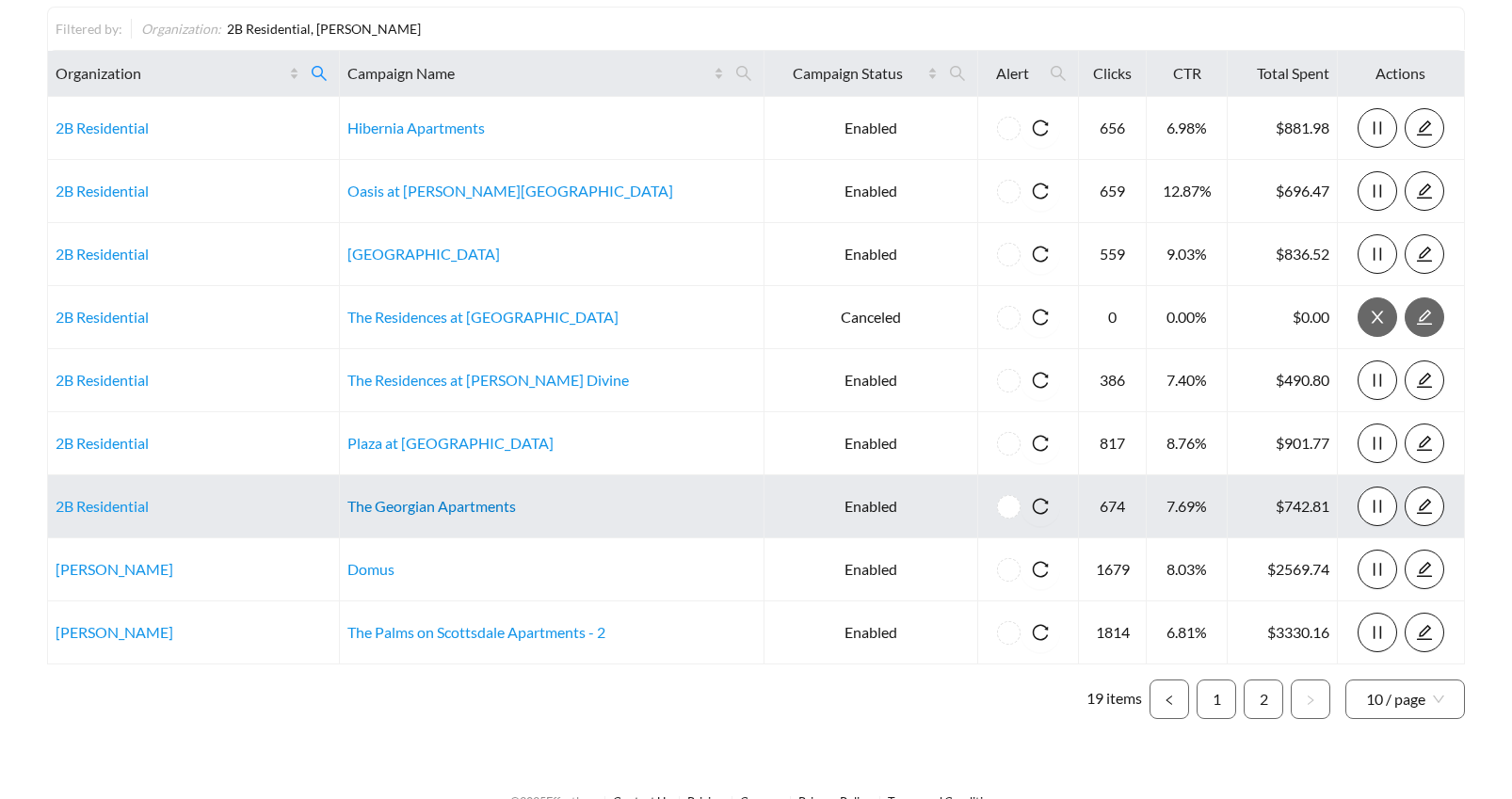
click at [456, 511] on link "The Georgian Apartments" at bounding box center [431, 506] width 169 height 18
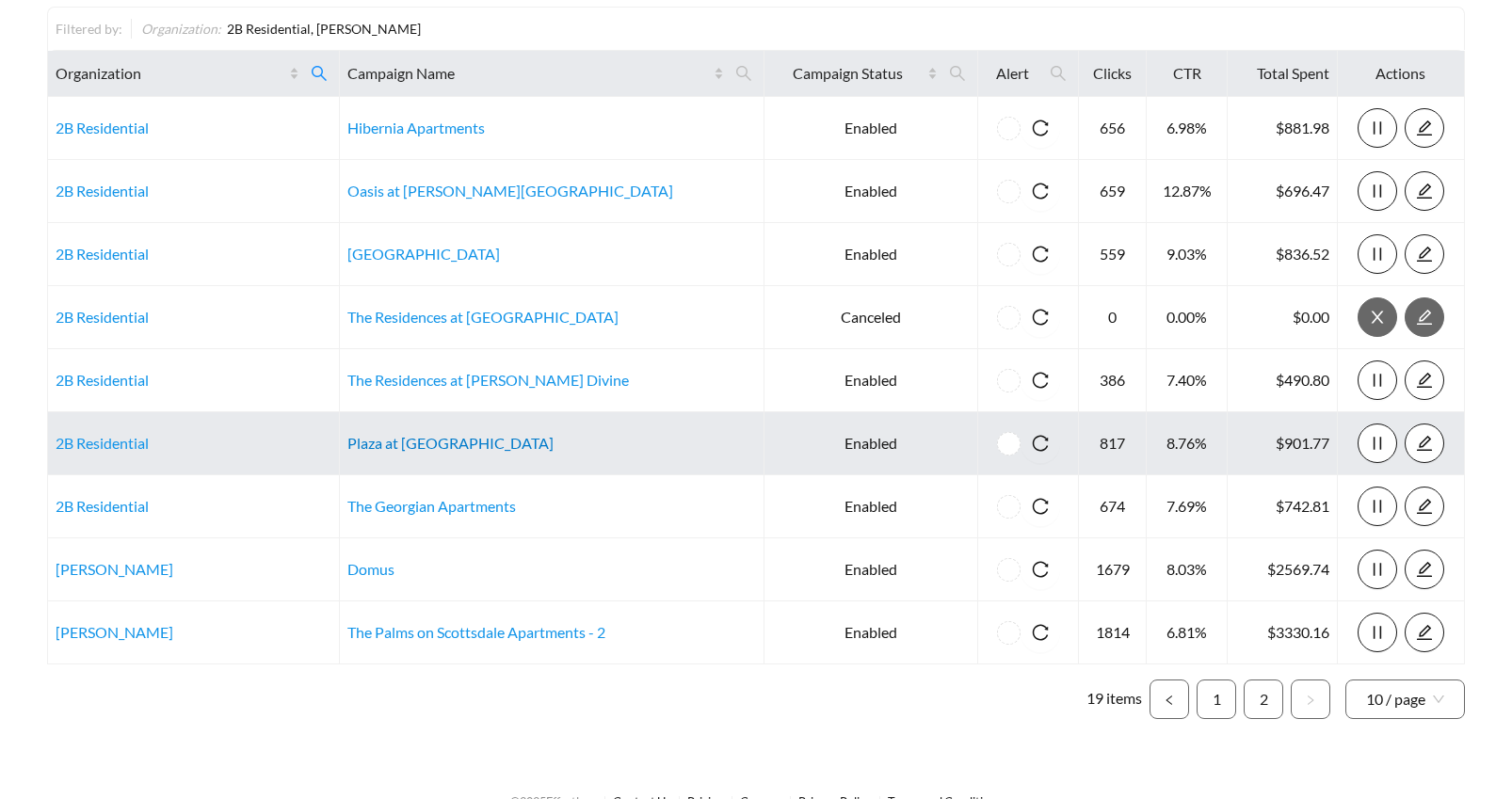
click at [464, 441] on link "Plaza at Pinnacle Hills" at bounding box center [450, 443] width 206 height 18
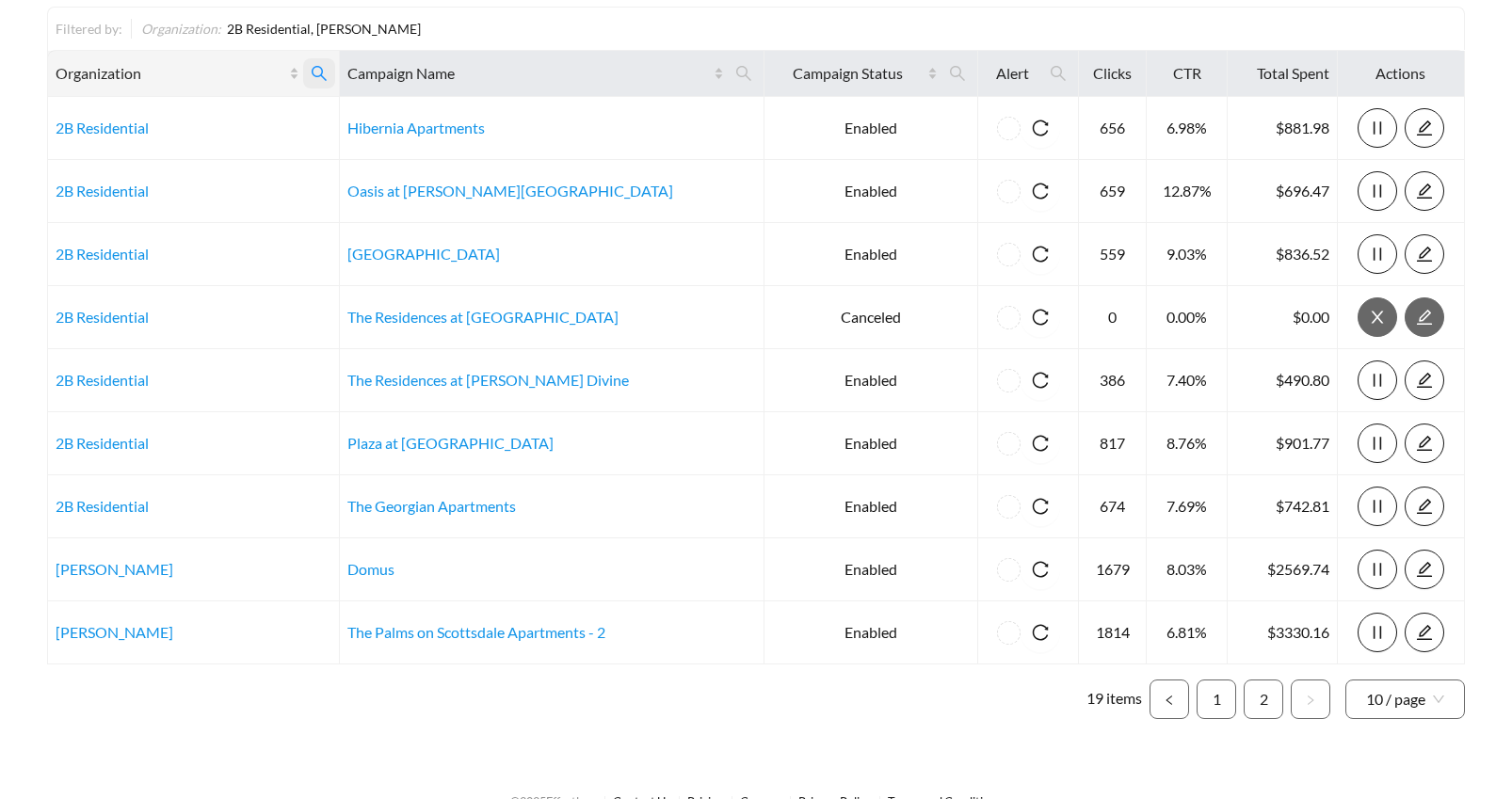
click at [327, 70] on icon "search" at bounding box center [318, 73] width 17 height 17
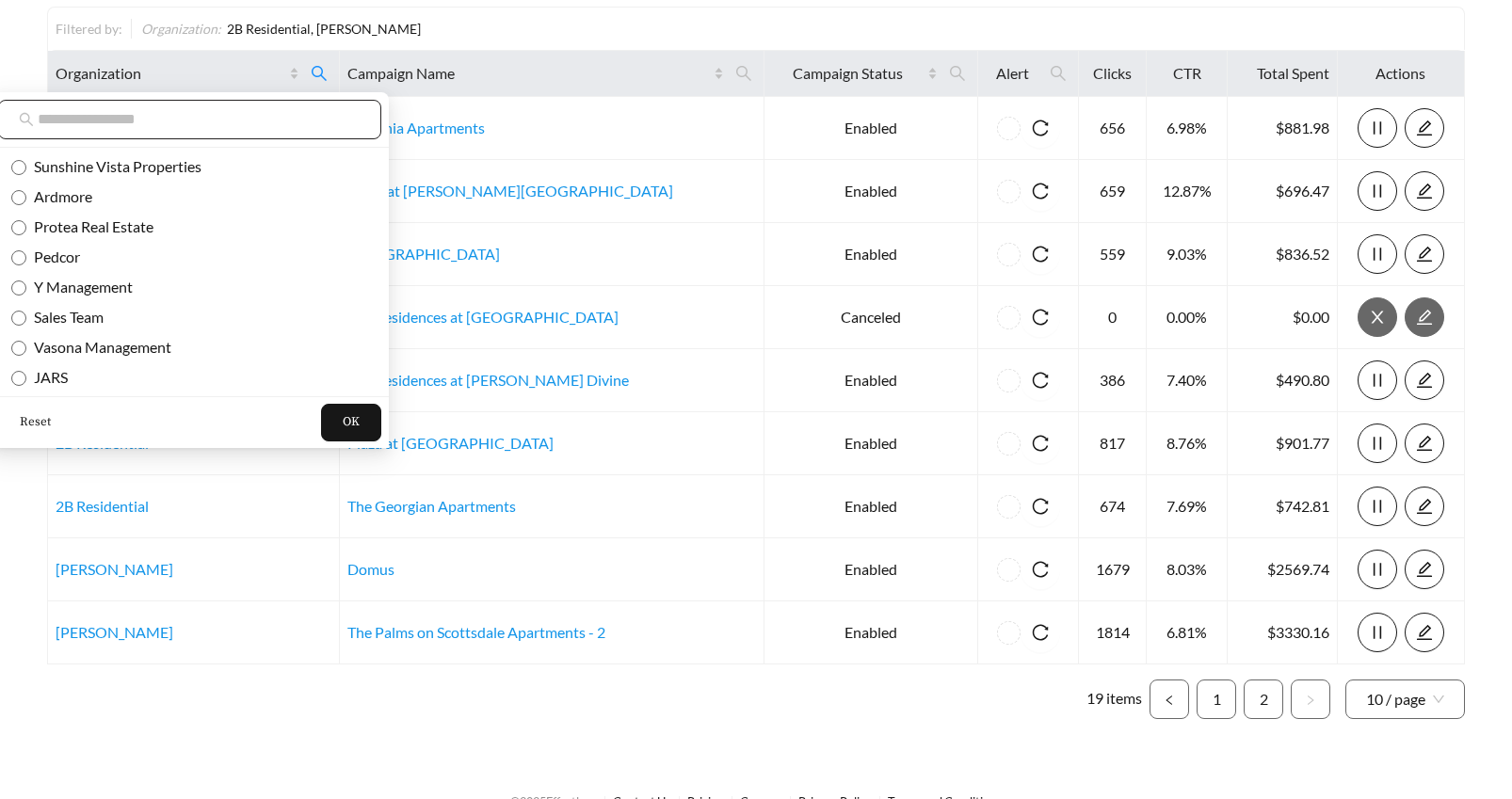
click at [174, 118] on input "text" at bounding box center [199, 120] width 323 height 23
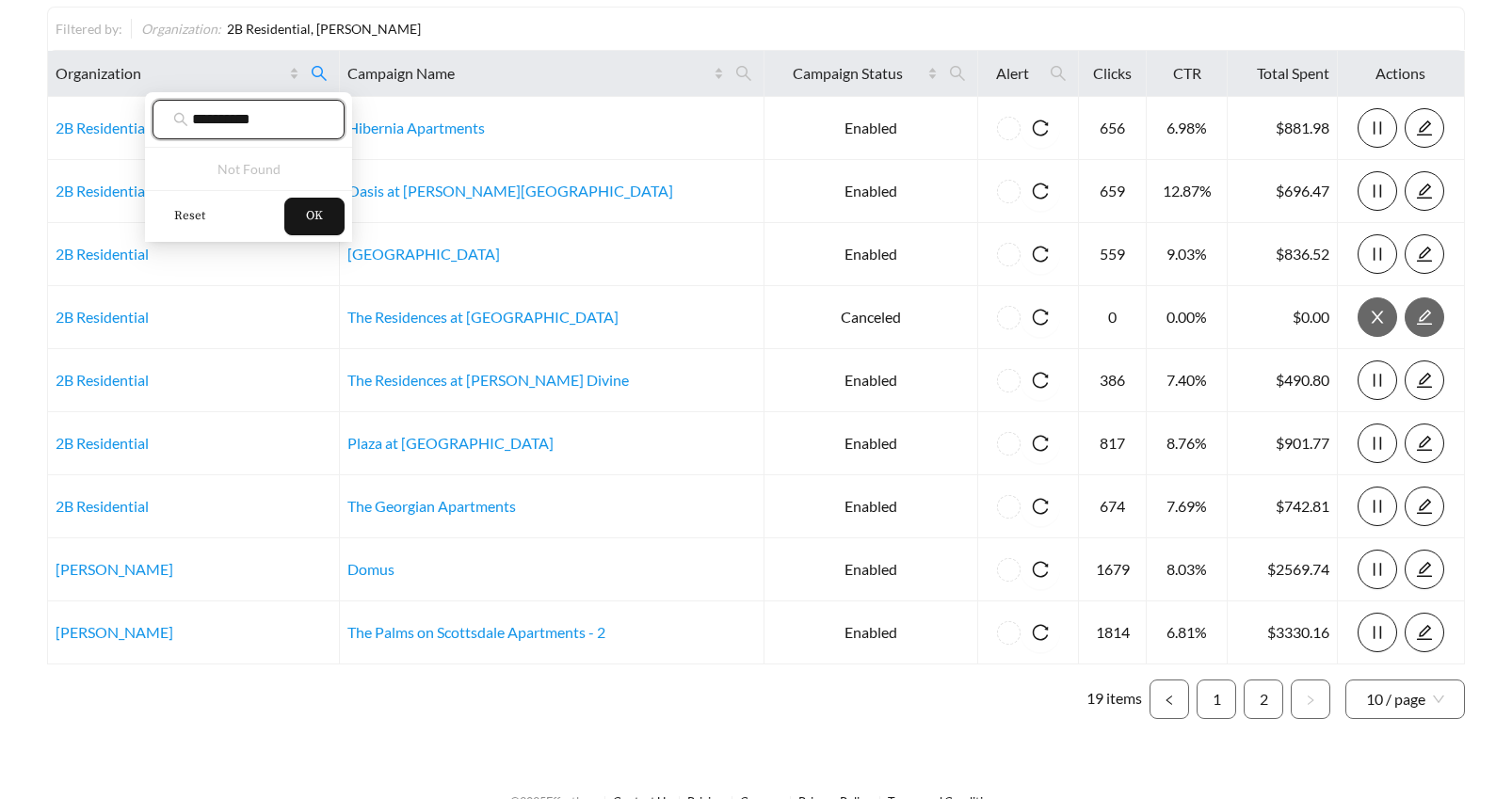
type input "**********"
click at [186, 213] on span "Reset" at bounding box center [189, 216] width 31 height 19
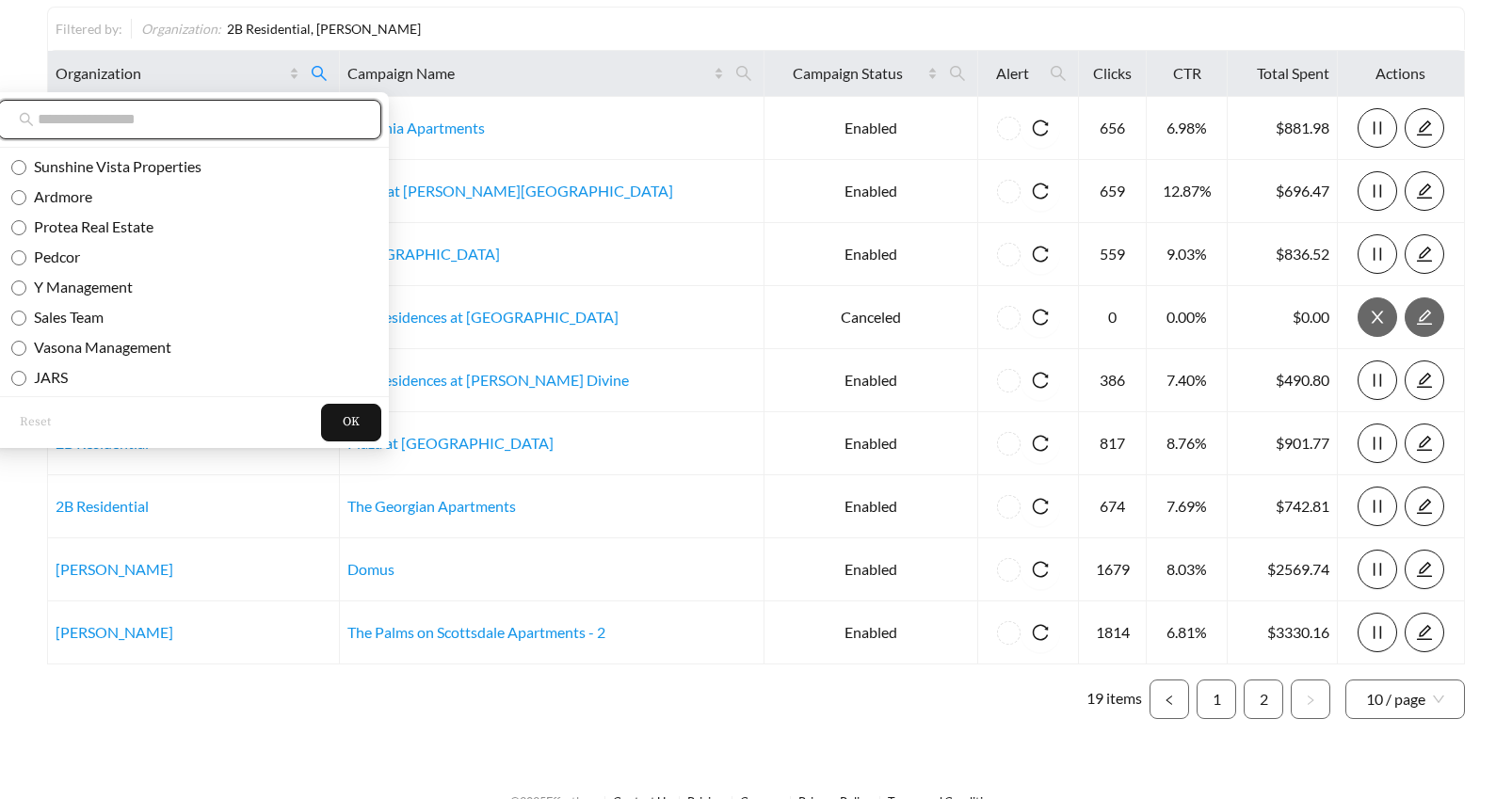
click at [75, 117] on input "text" at bounding box center [199, 120] width 323 height 23
paste input "**********"
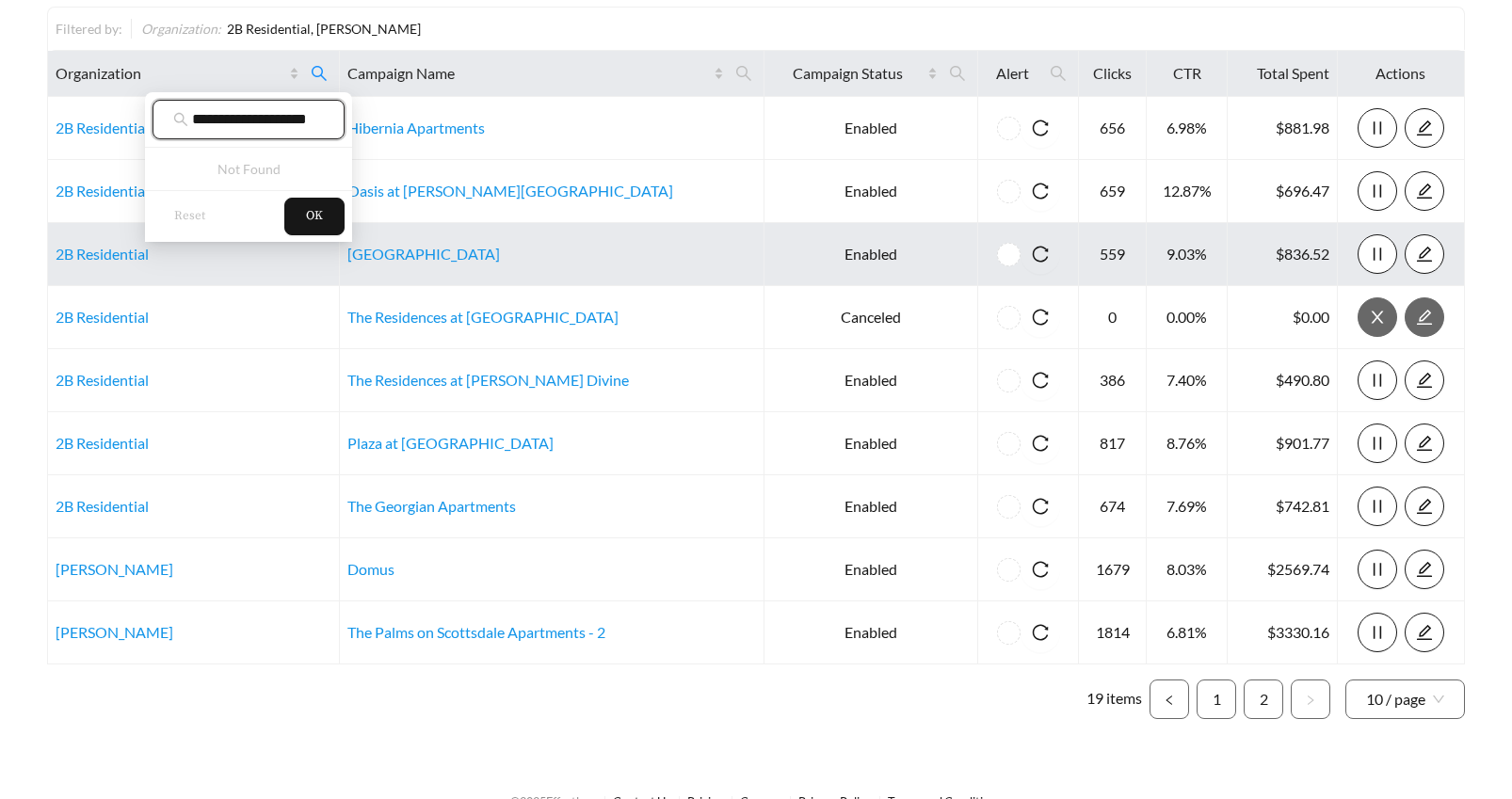
scroll to position [0, 7]
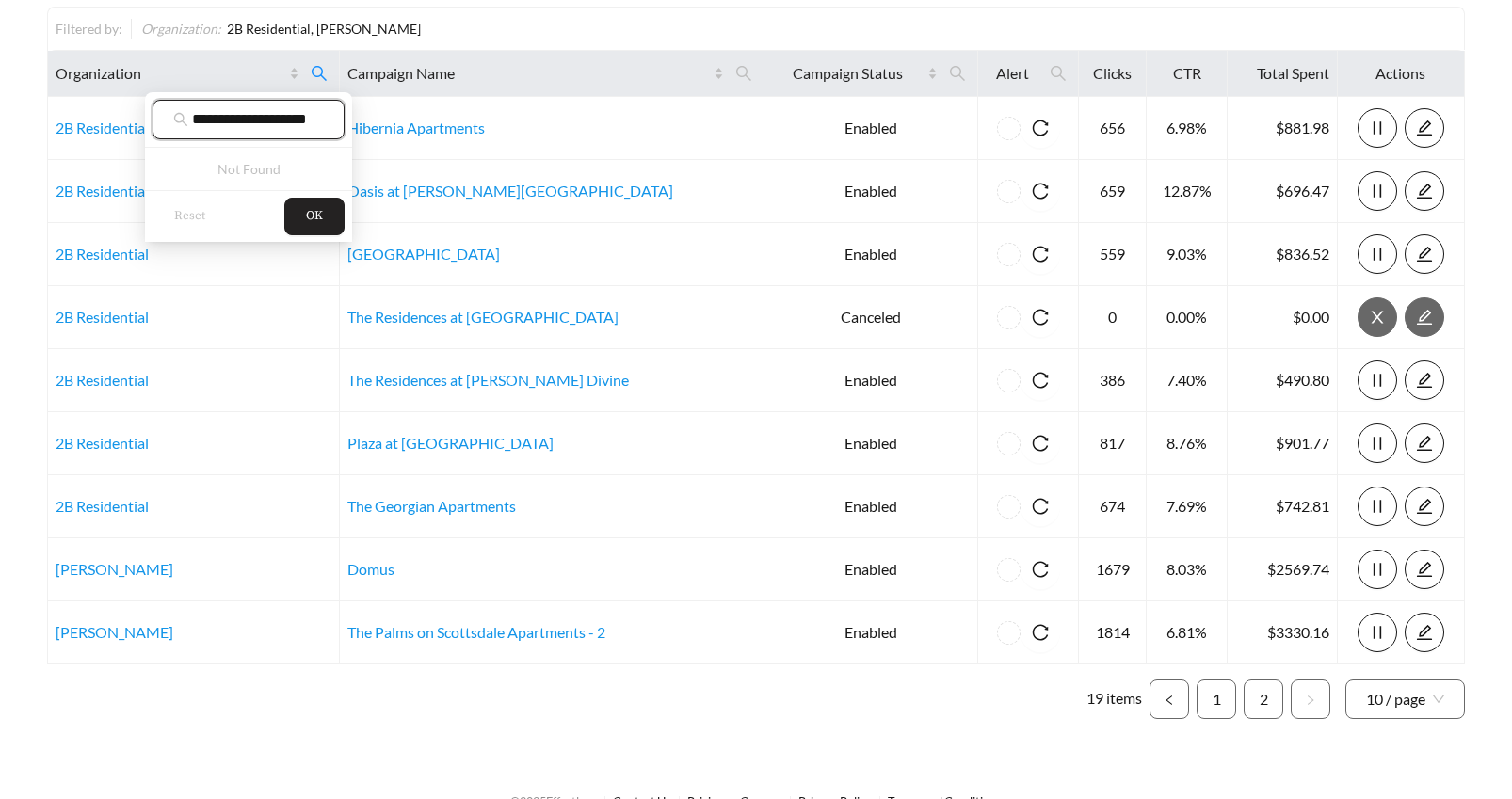
type input "**********"
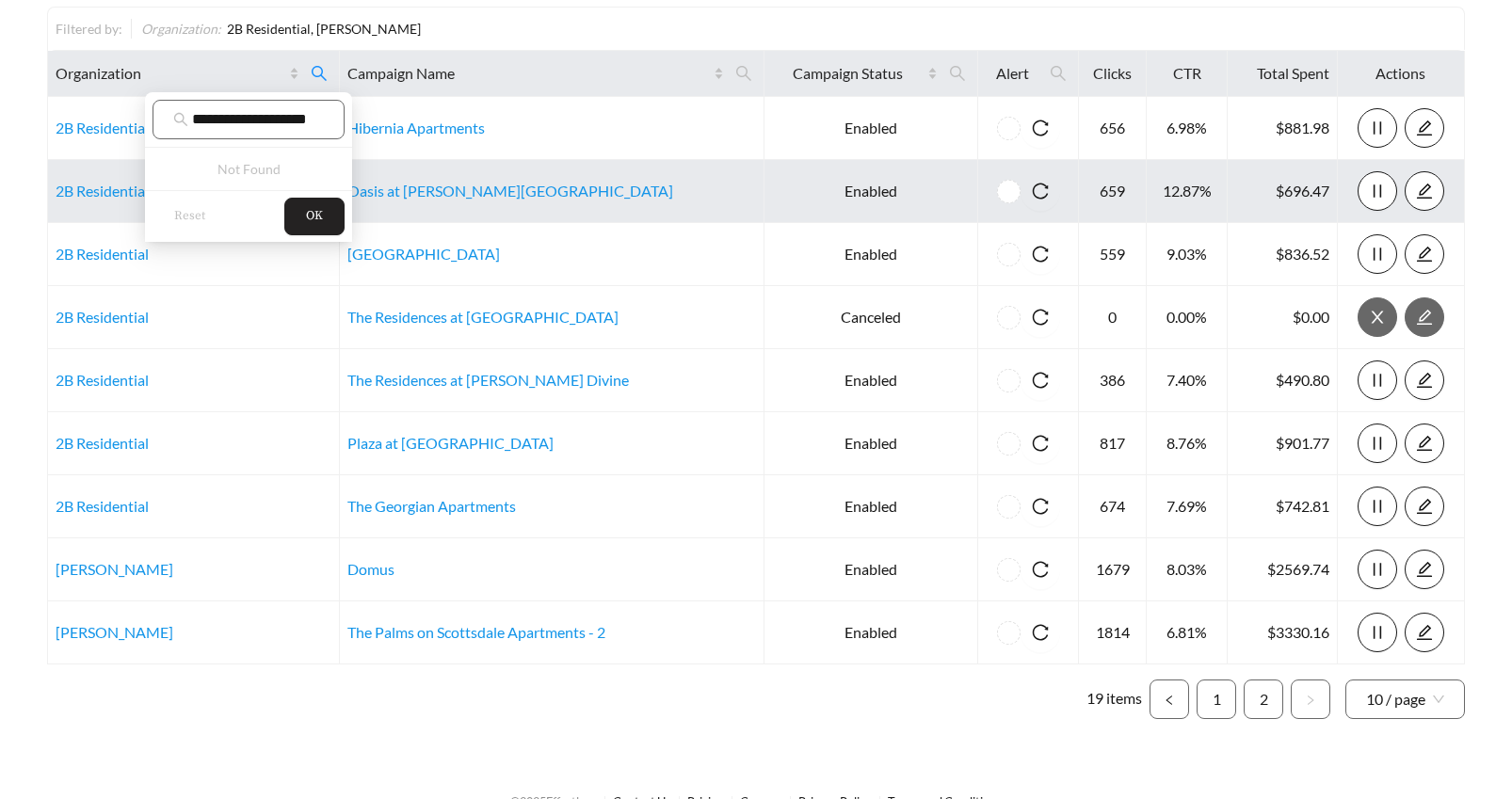
scroll to position [0, 0]
click at [322, 204] on button "OK" at bounding box center [314, 216] width 60 height 38
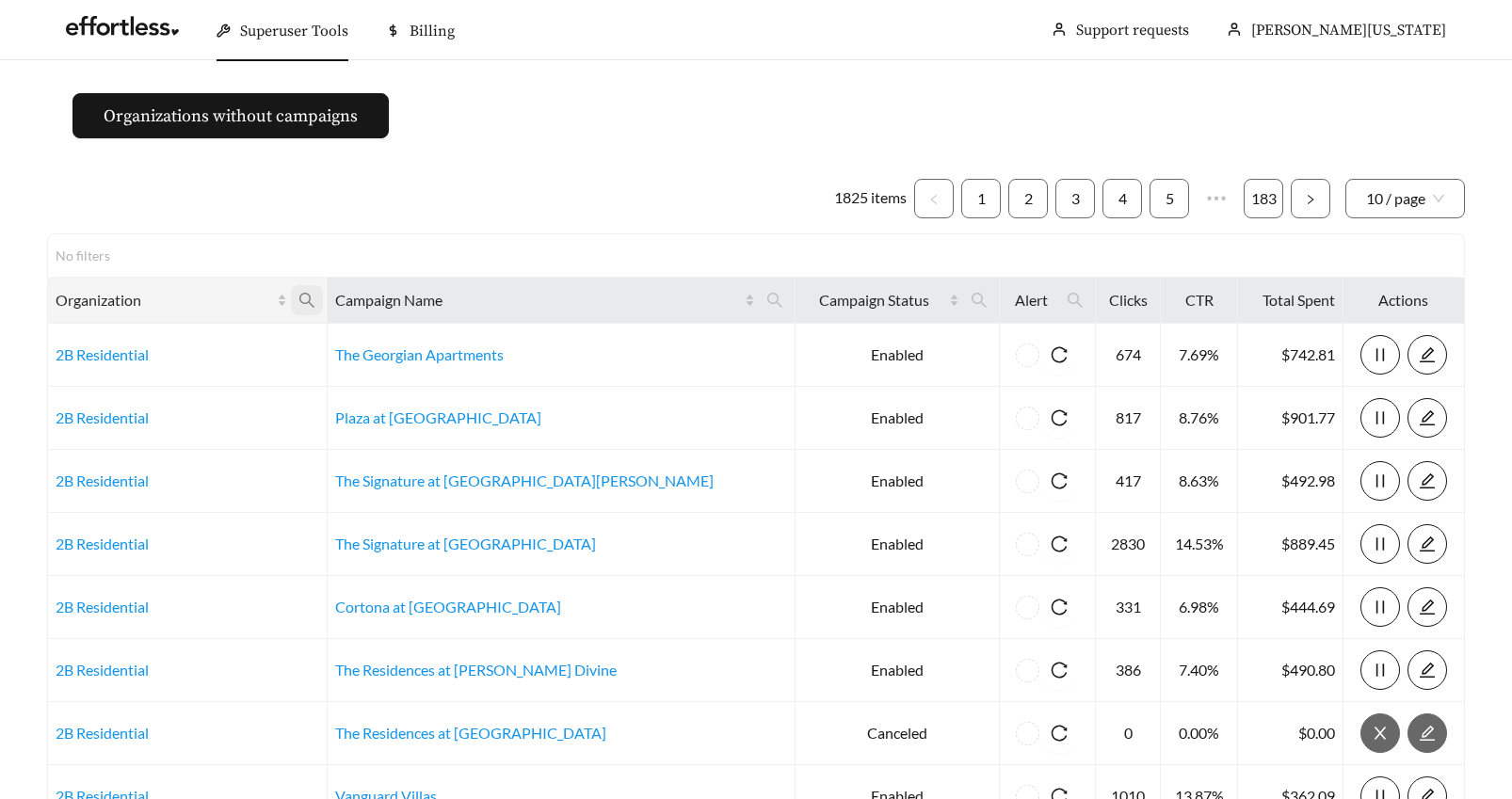
click at [315, 297] on icon "search" at bounding box center [306, 300] width 17 height 17
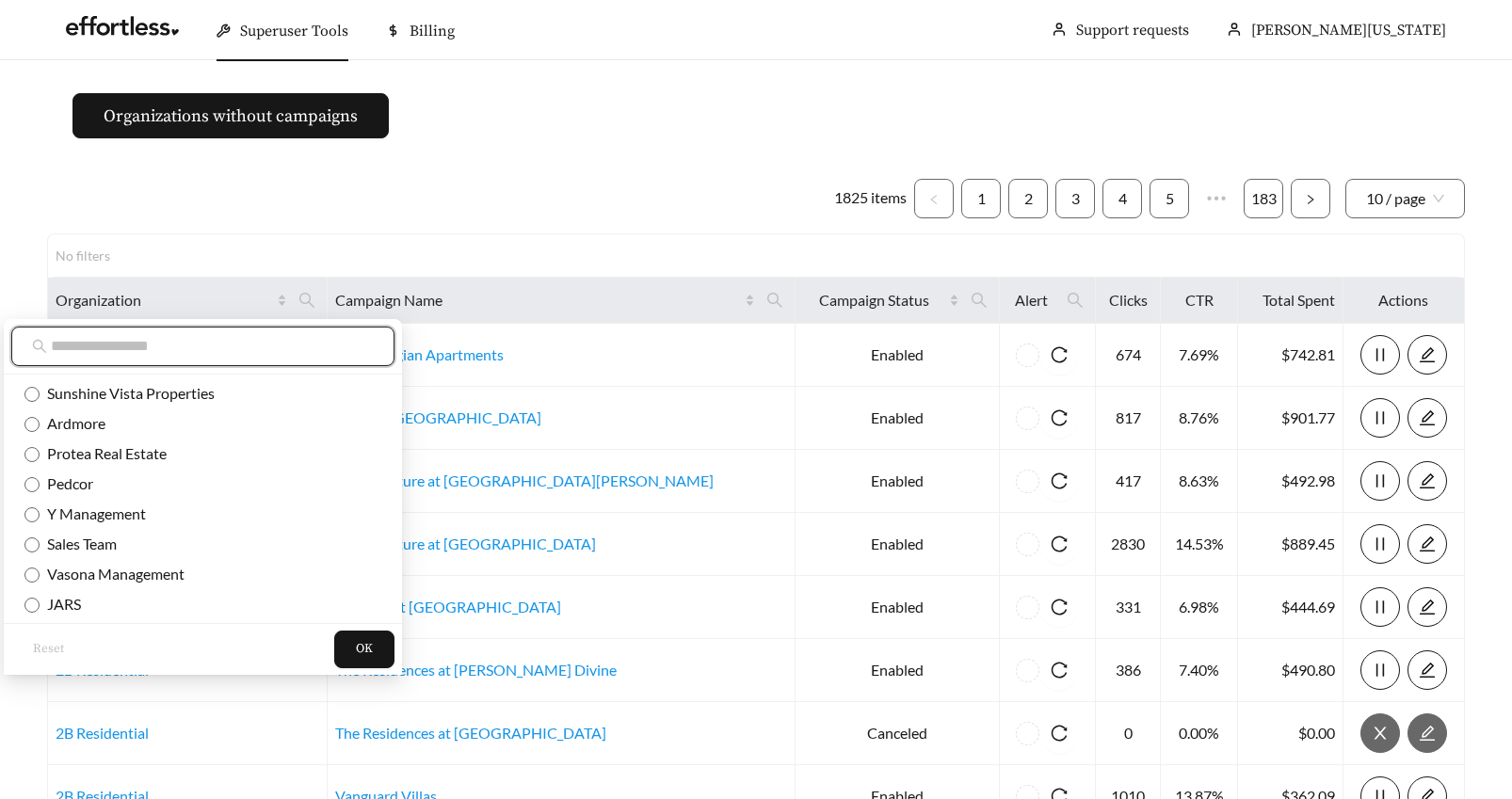
paste input "**********"
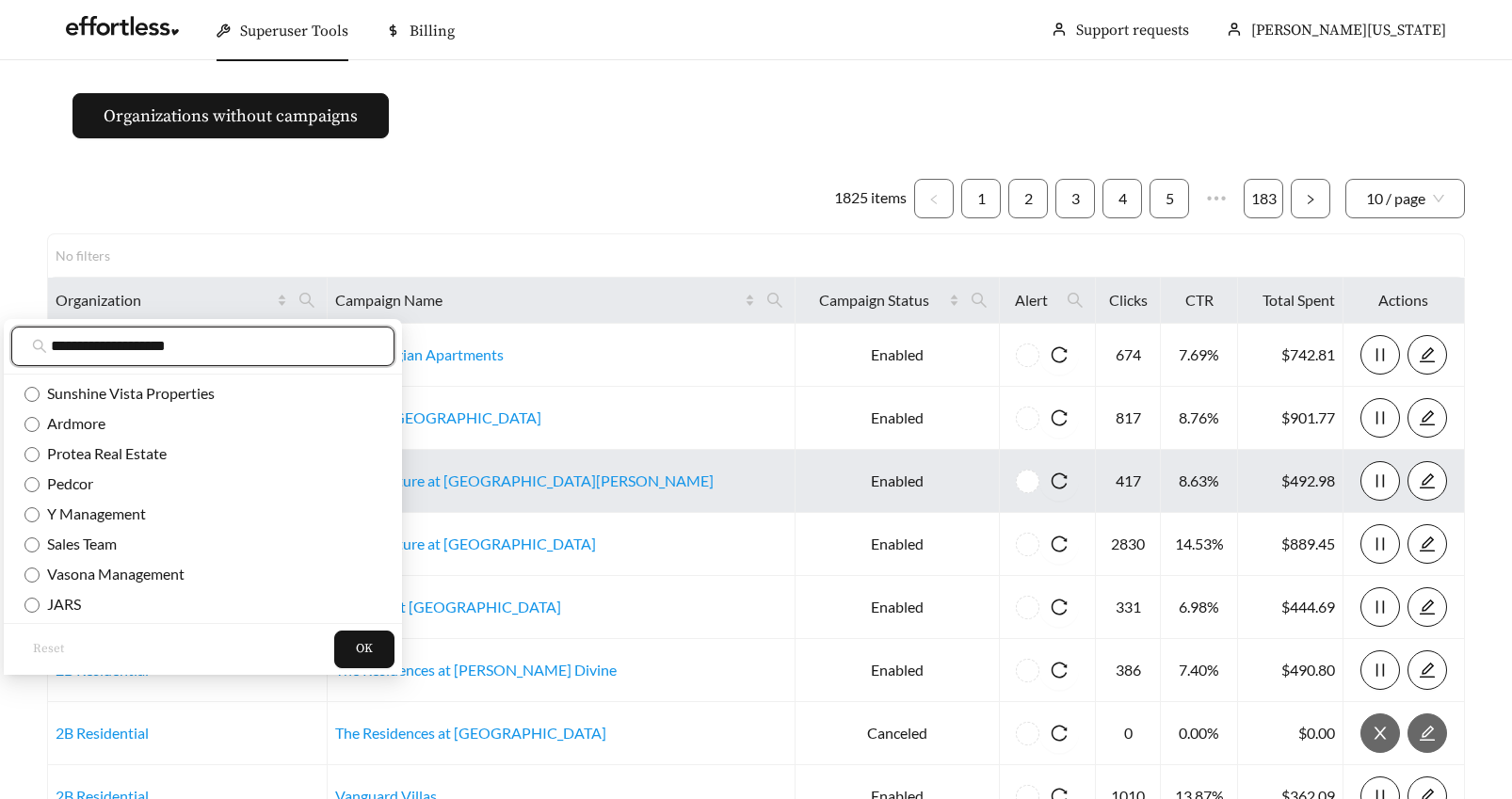
scroll to position [0, 7]
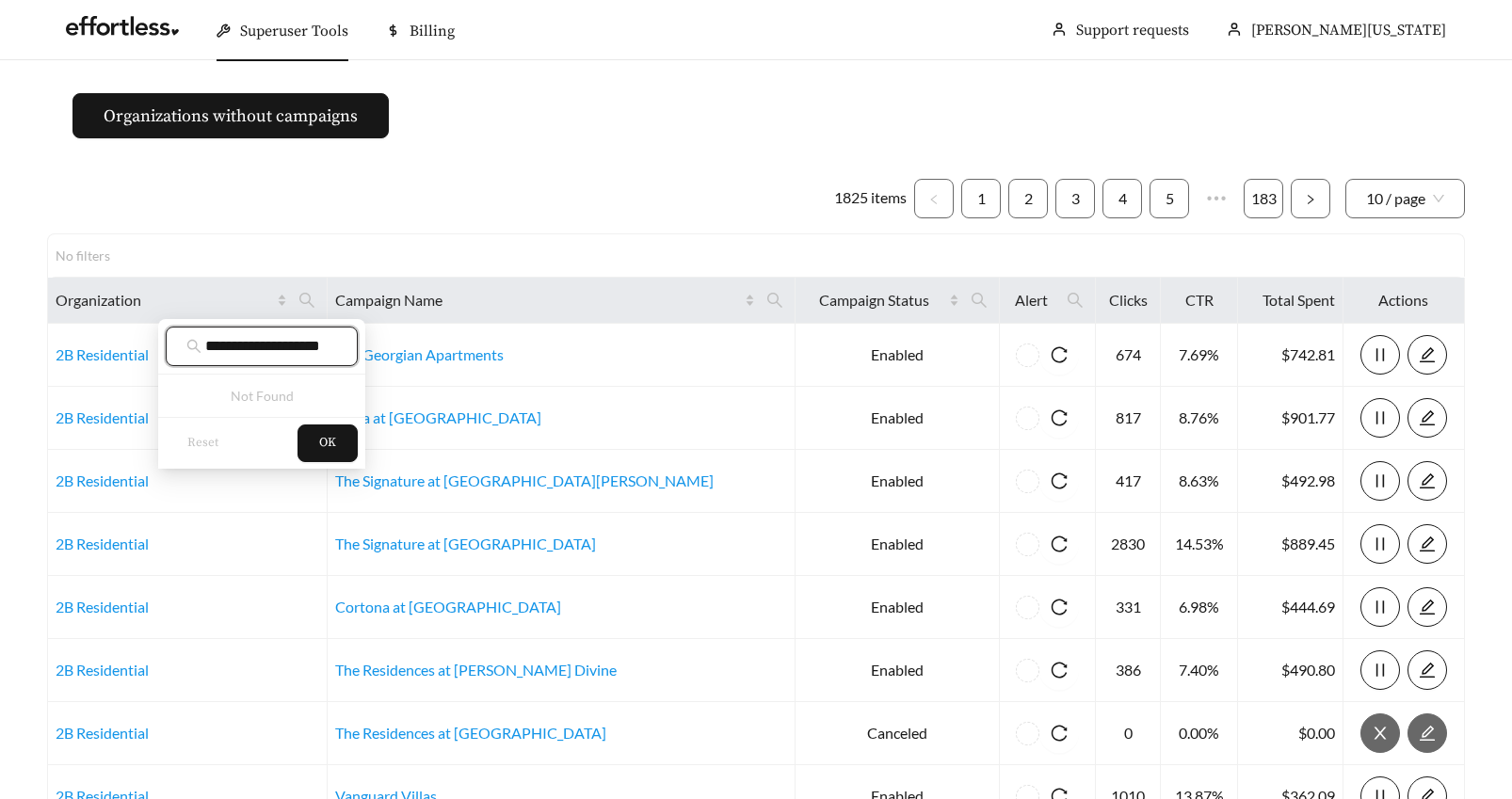
click at [301, 352] on input "**********" at bounding box center [271, 346] width 132 height 23
click at [289, 345] on input "***" at bounding box center [271, 346] width 132 height 23
type input "***"
click at [313, 445] on button "OK" at bounding box center [327, 444] width 60 height 38
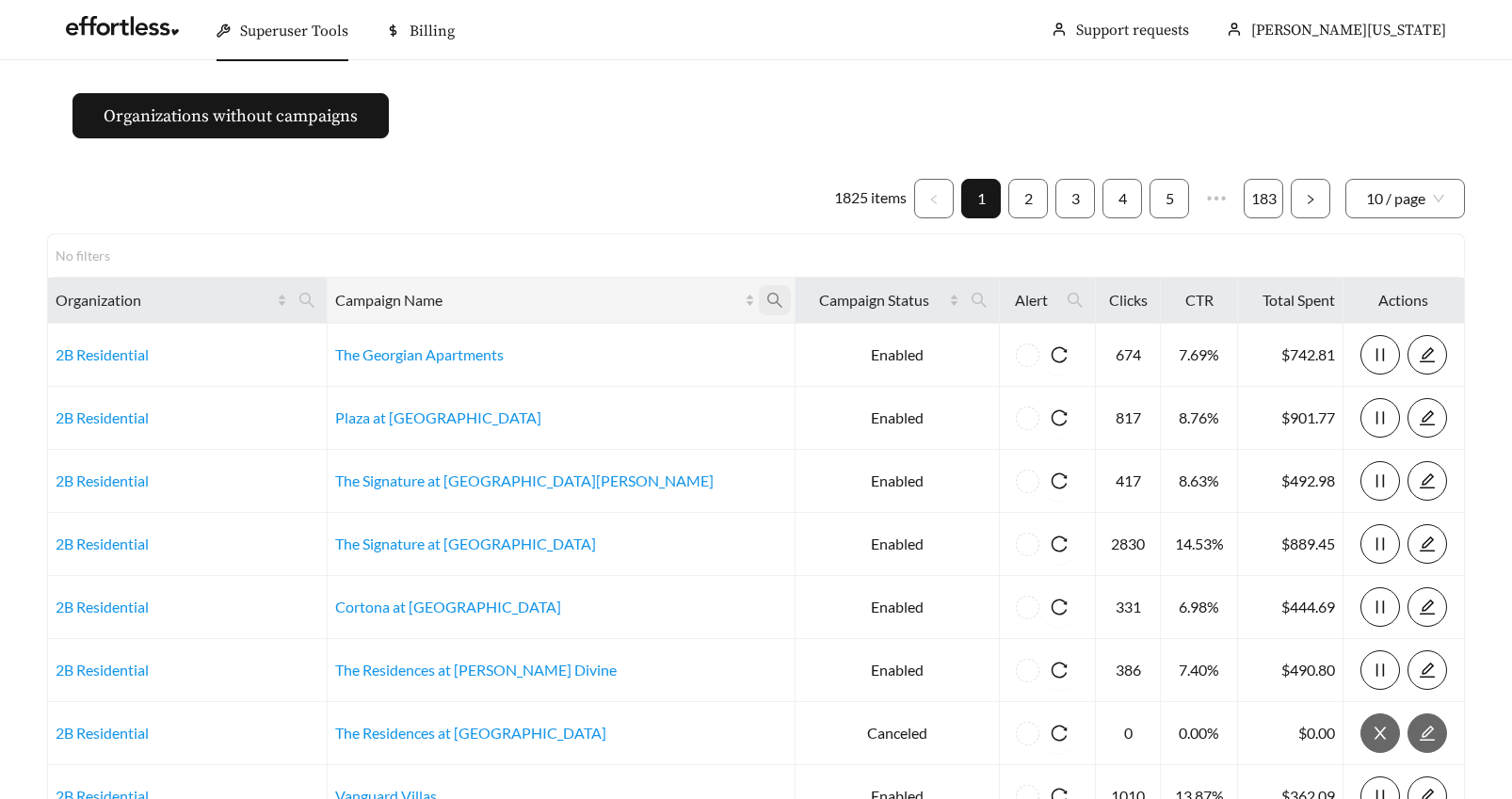
click at [767, 302] on icon "search" at bounding box center [774, 300] width 15 height 15
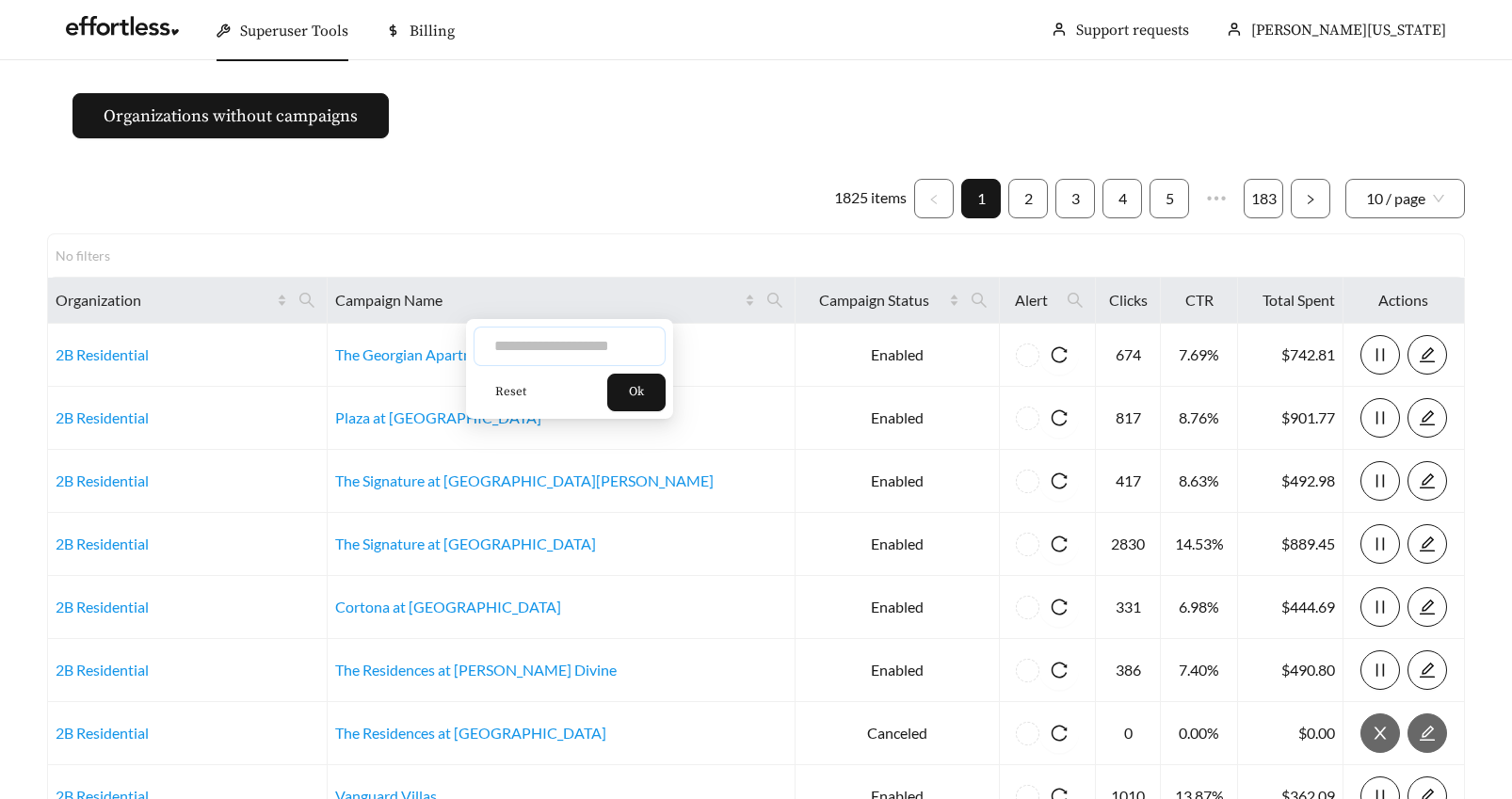
click at [545, 339] on input "text" at bounding box center [569, 347] width 192 height 40
type input "*******"
click at [640, 387] on span "Ok" at bounding box center [636, 392] width 15 height 19
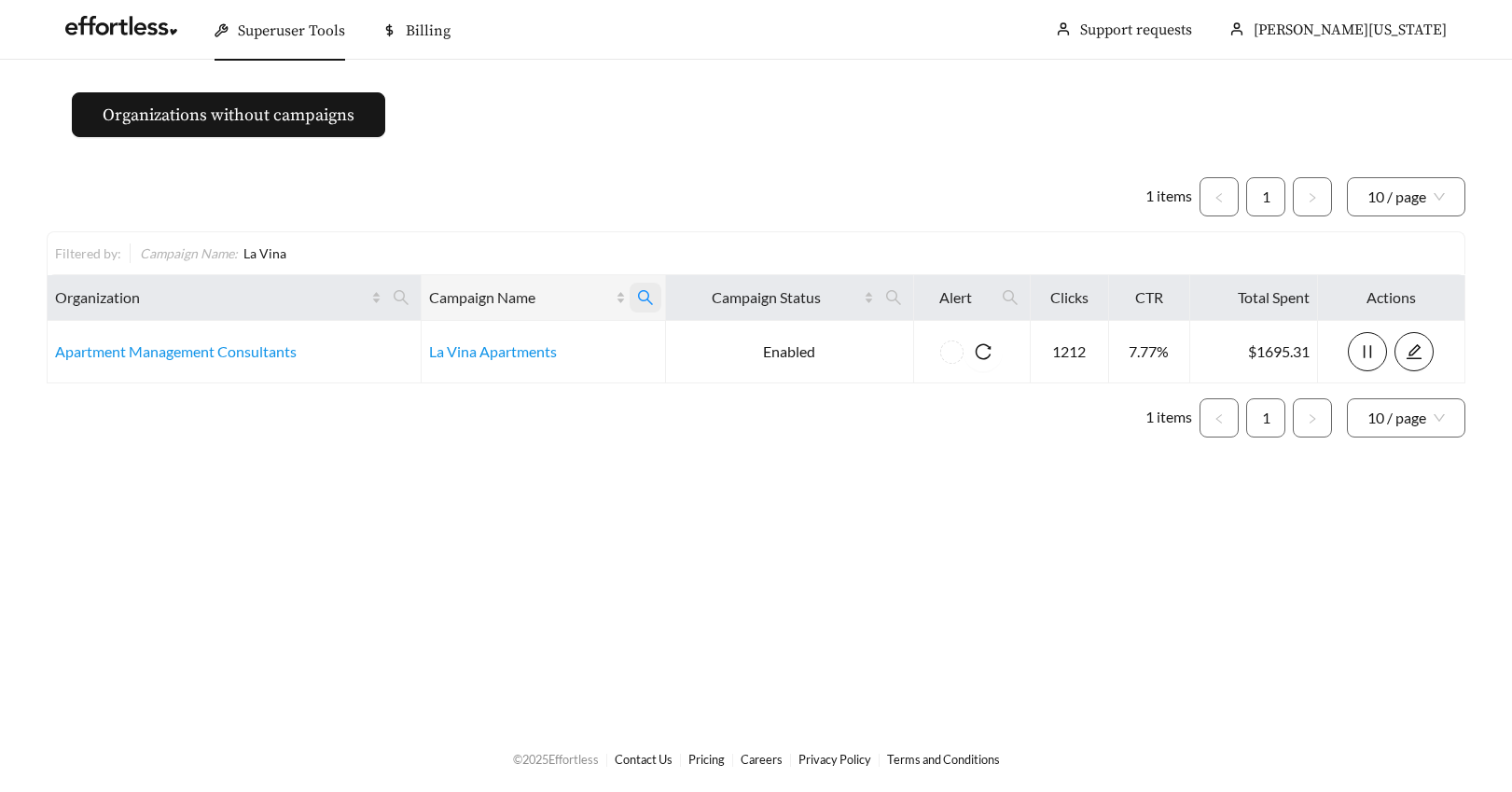
click at [643, 292] on icon "search" at bounding box center [645, 298] width 17 height 17
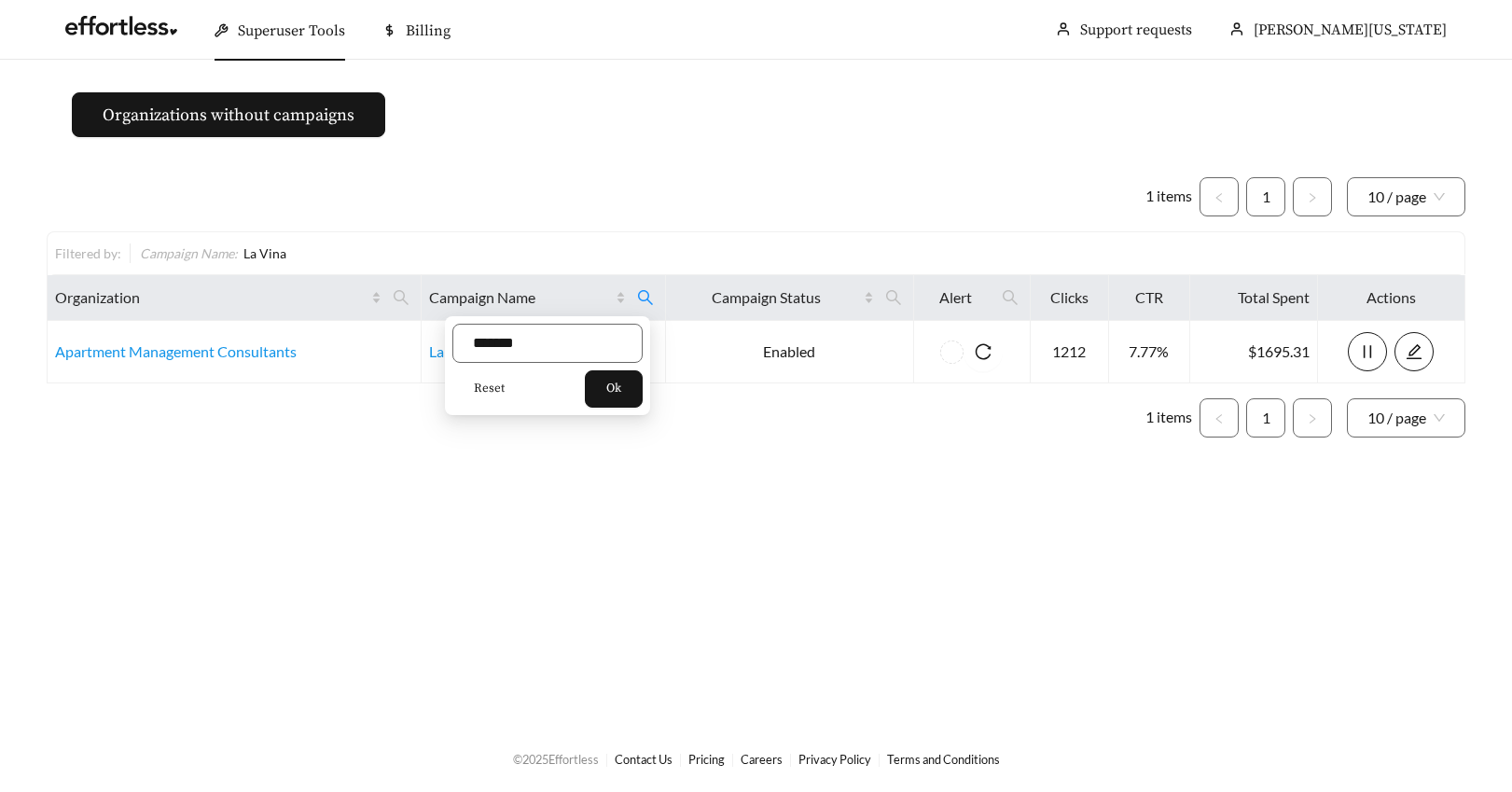
click at [485, 388] on span "Reset" at bounding box center [489, 389] width 31 height 19
click at [619, 394] on span "Ok" at bounding box center [614, 389] width 15 height 19
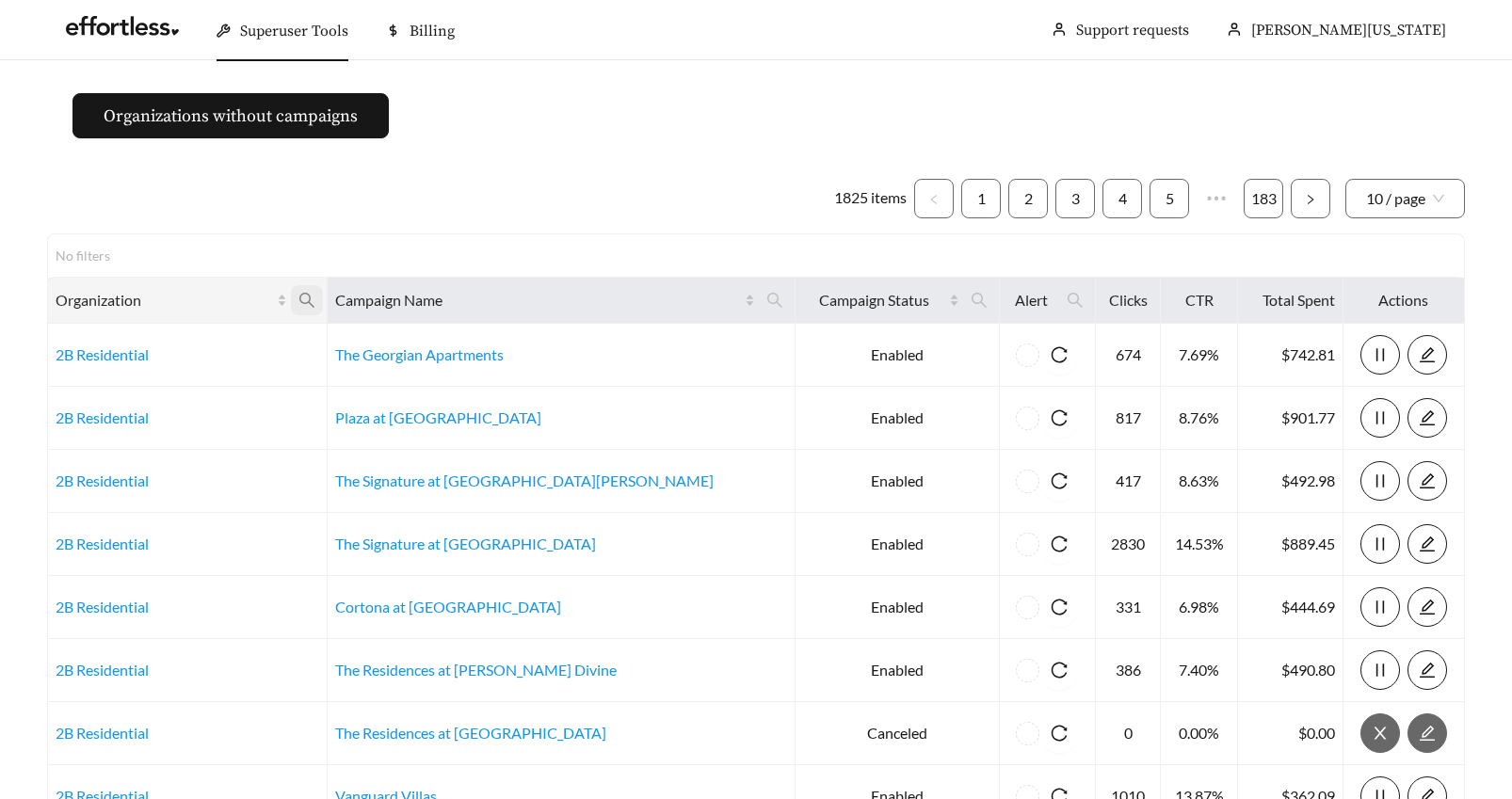
click at [315, 295] on icon "search" at bounding box center [306, 300] width 17 height 17
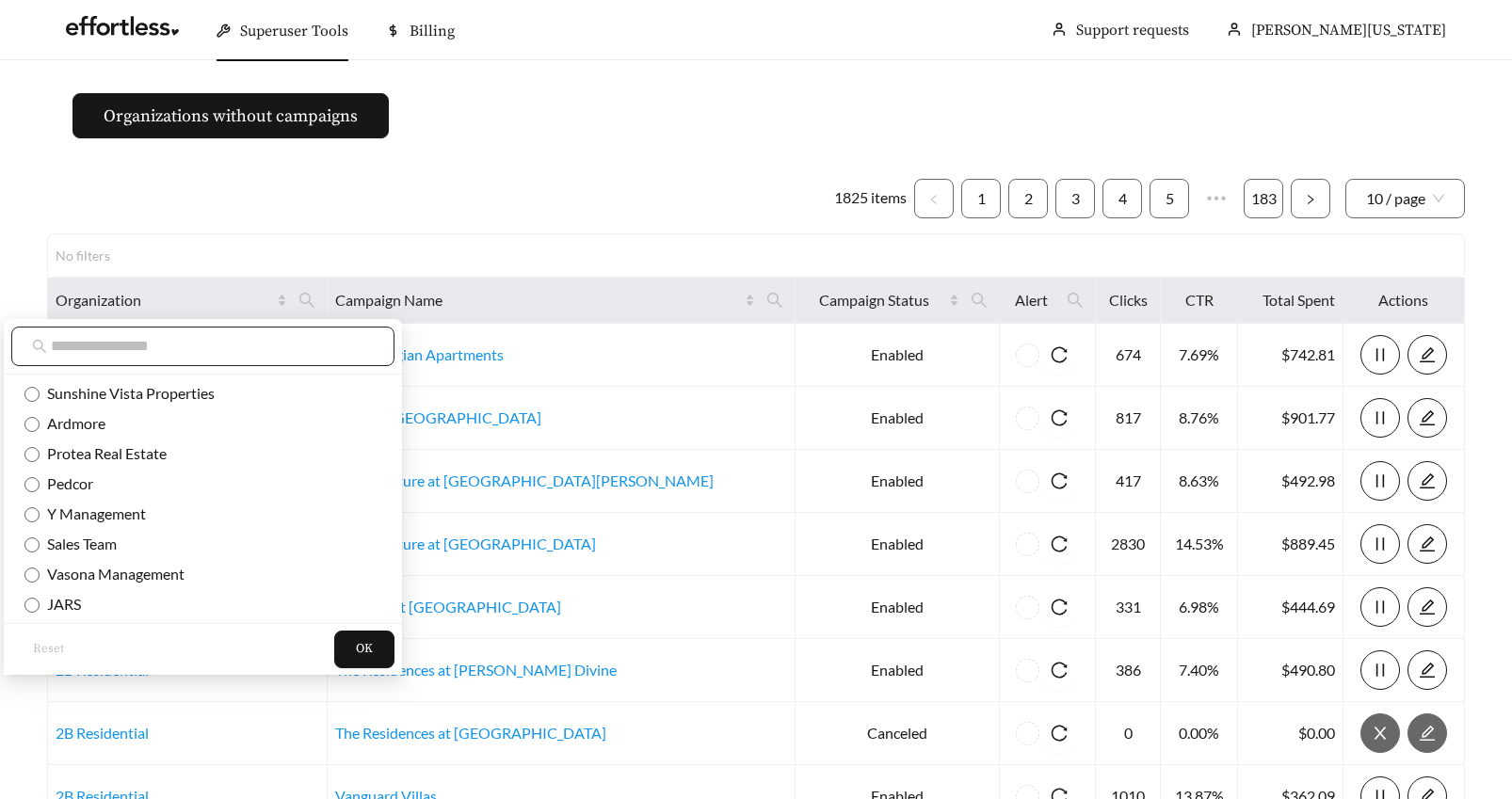
click at [72, 345] on input "text" at bounding box center [212, 346] width 323 height 23
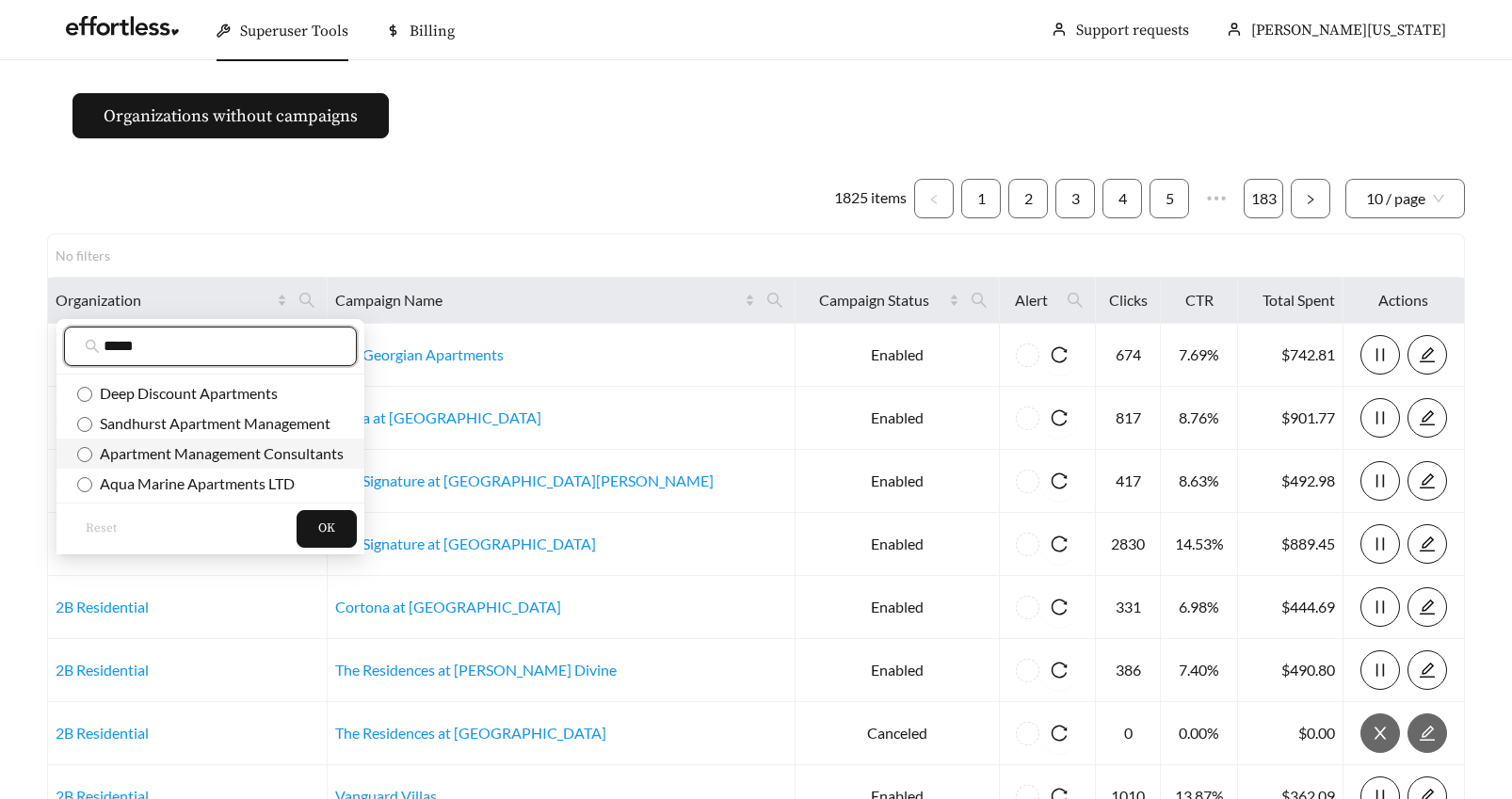
type input "*****"
click at [132, 455] on span "Apartment Management Consultants" at bounding box center [218, 454] width 251 height 18
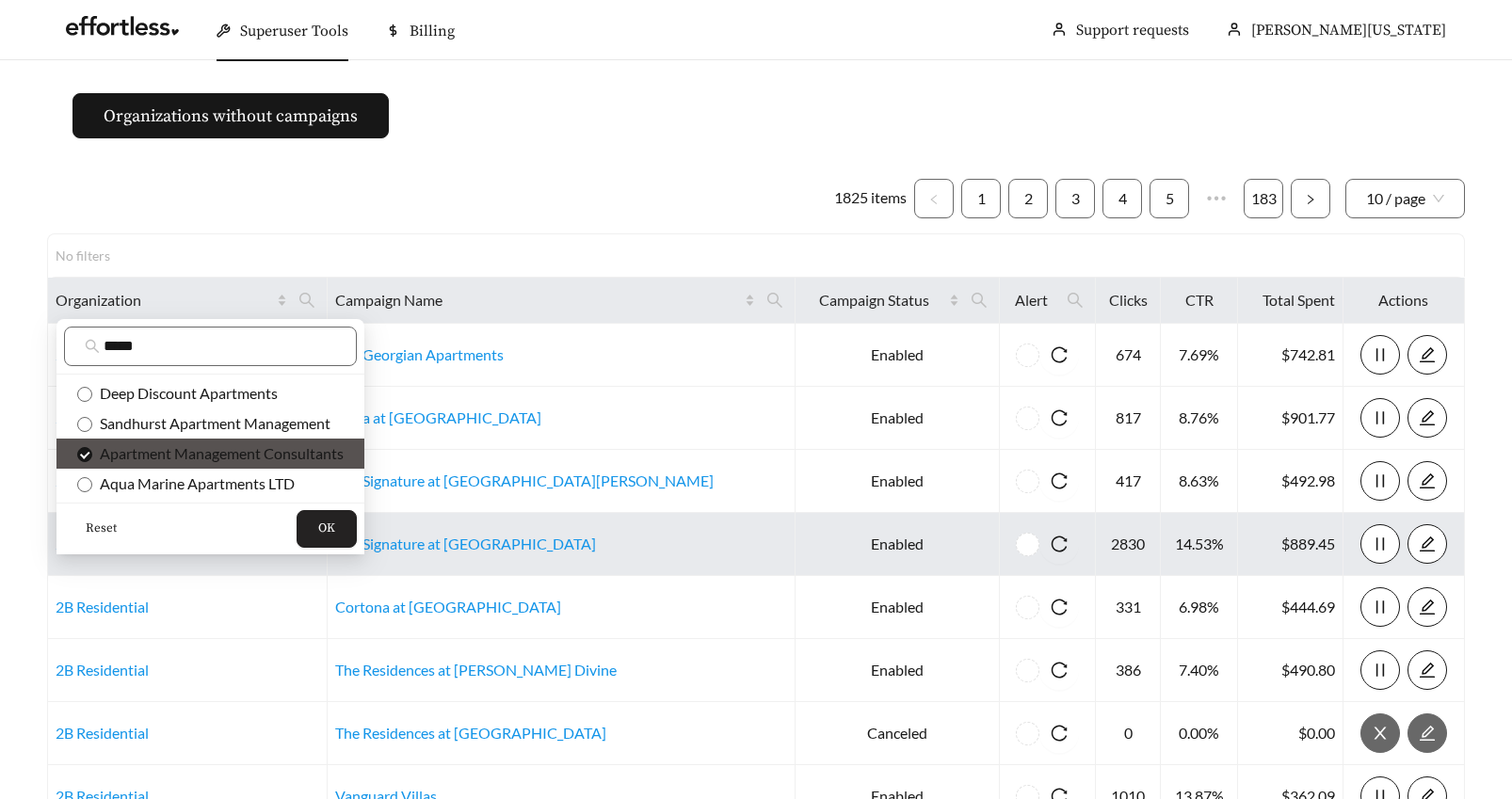
click at [341, 527] on button "OK" at bounding box center [326, 530] width 60 height 38
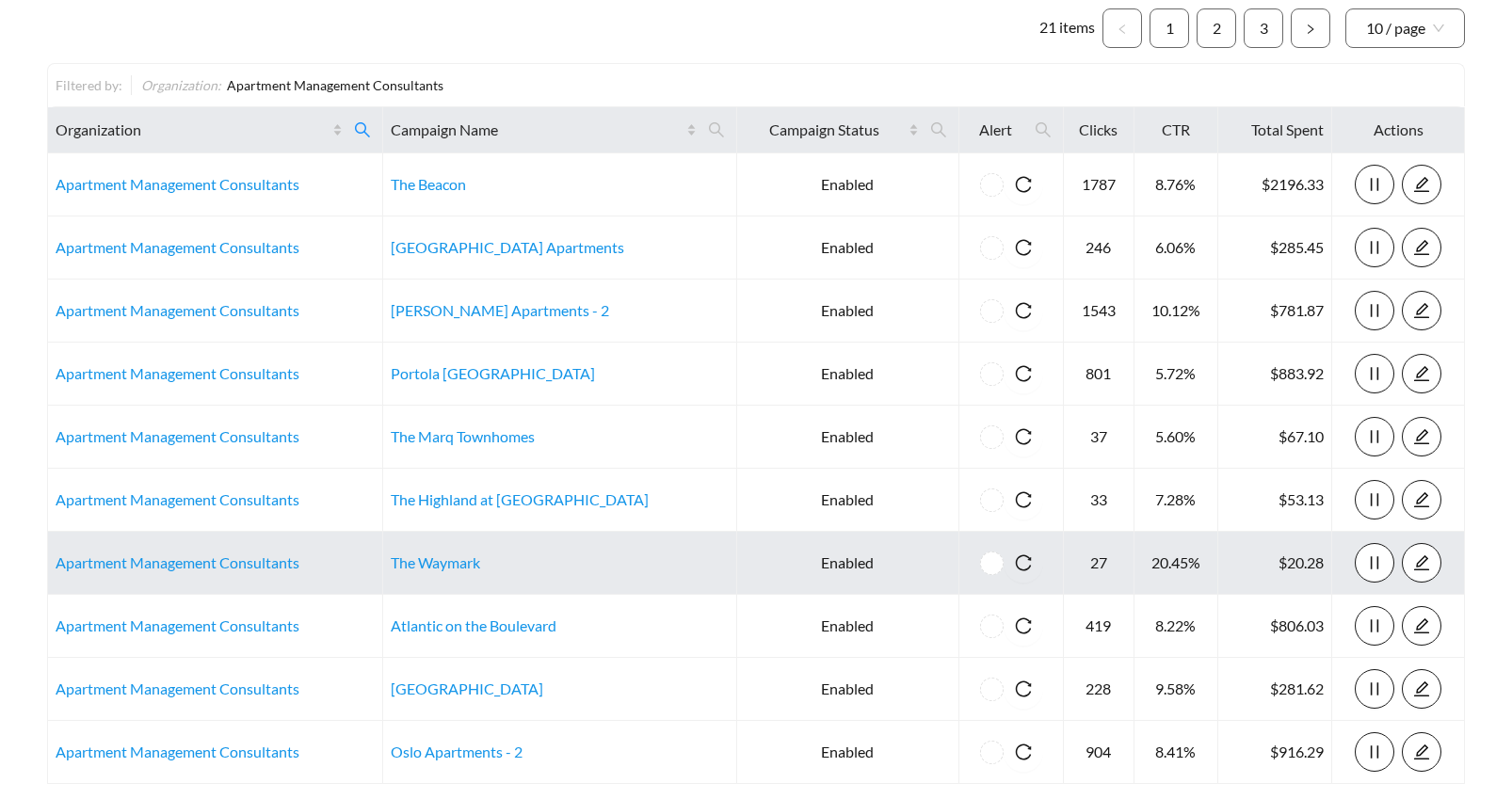
scroll to position [169, 0]
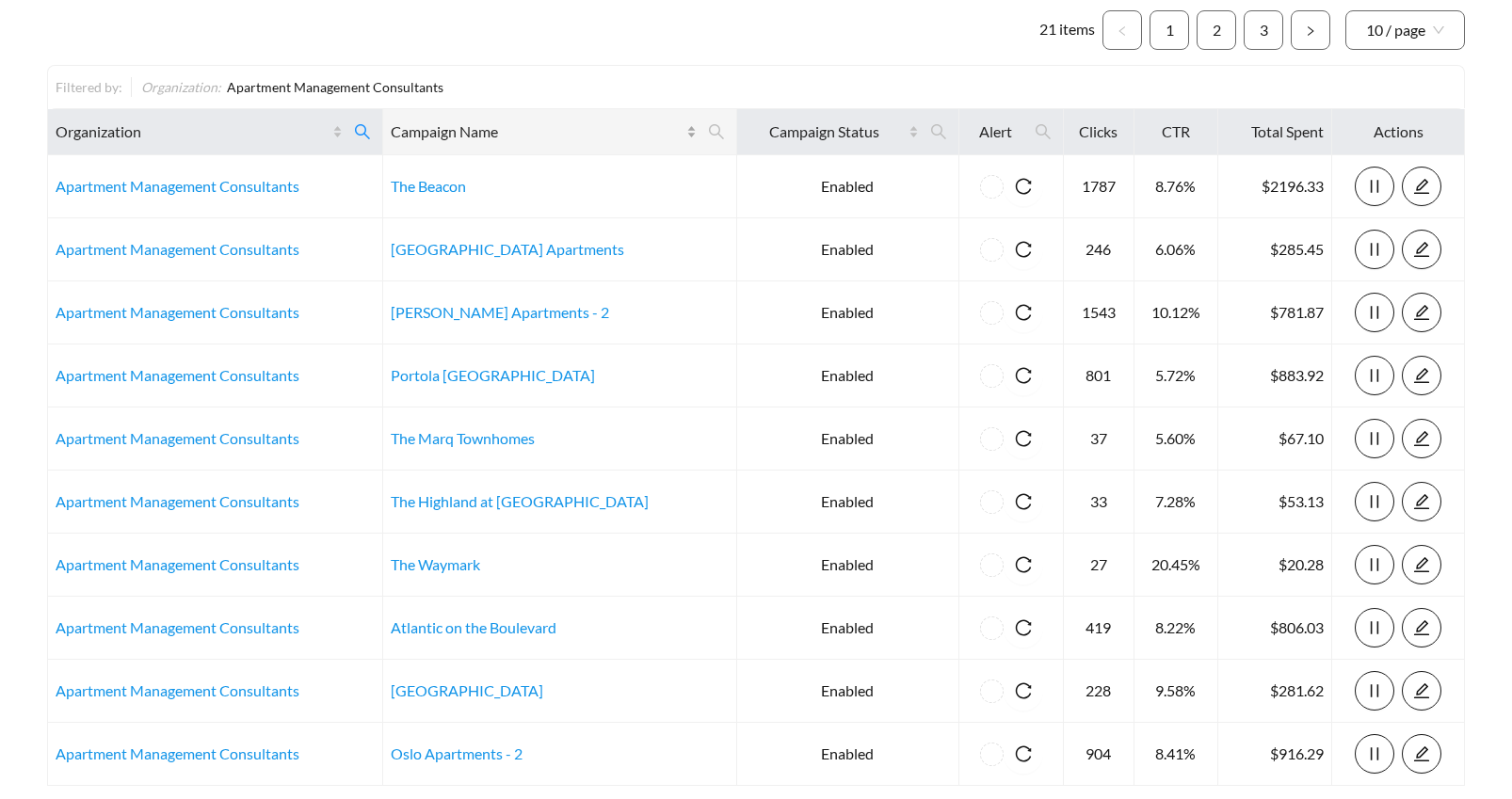
click at [651, 135] on div "Campaign Name" at bounding box center [544, 132] width 306 height 23
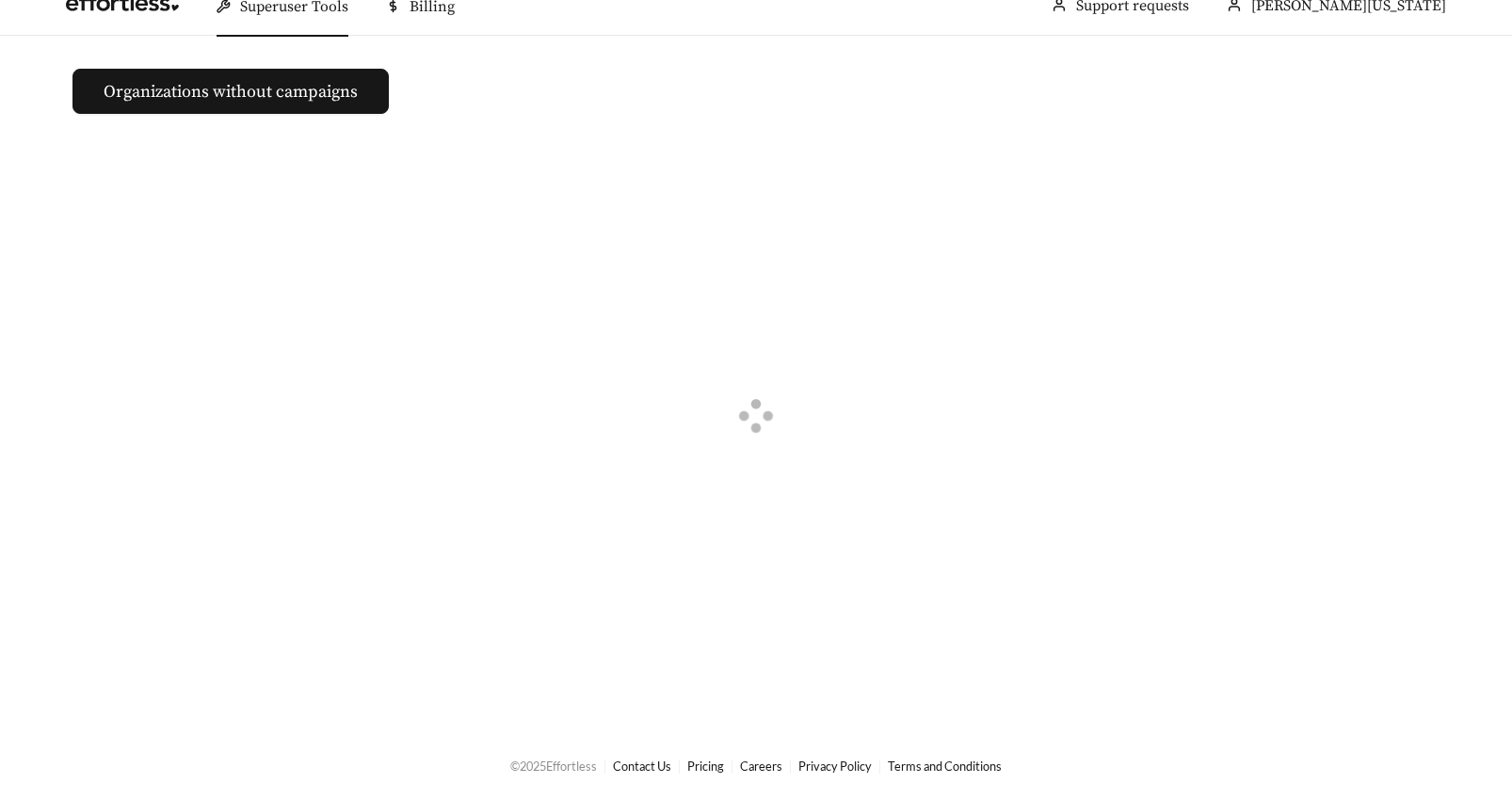
scroll to position [169, 0]
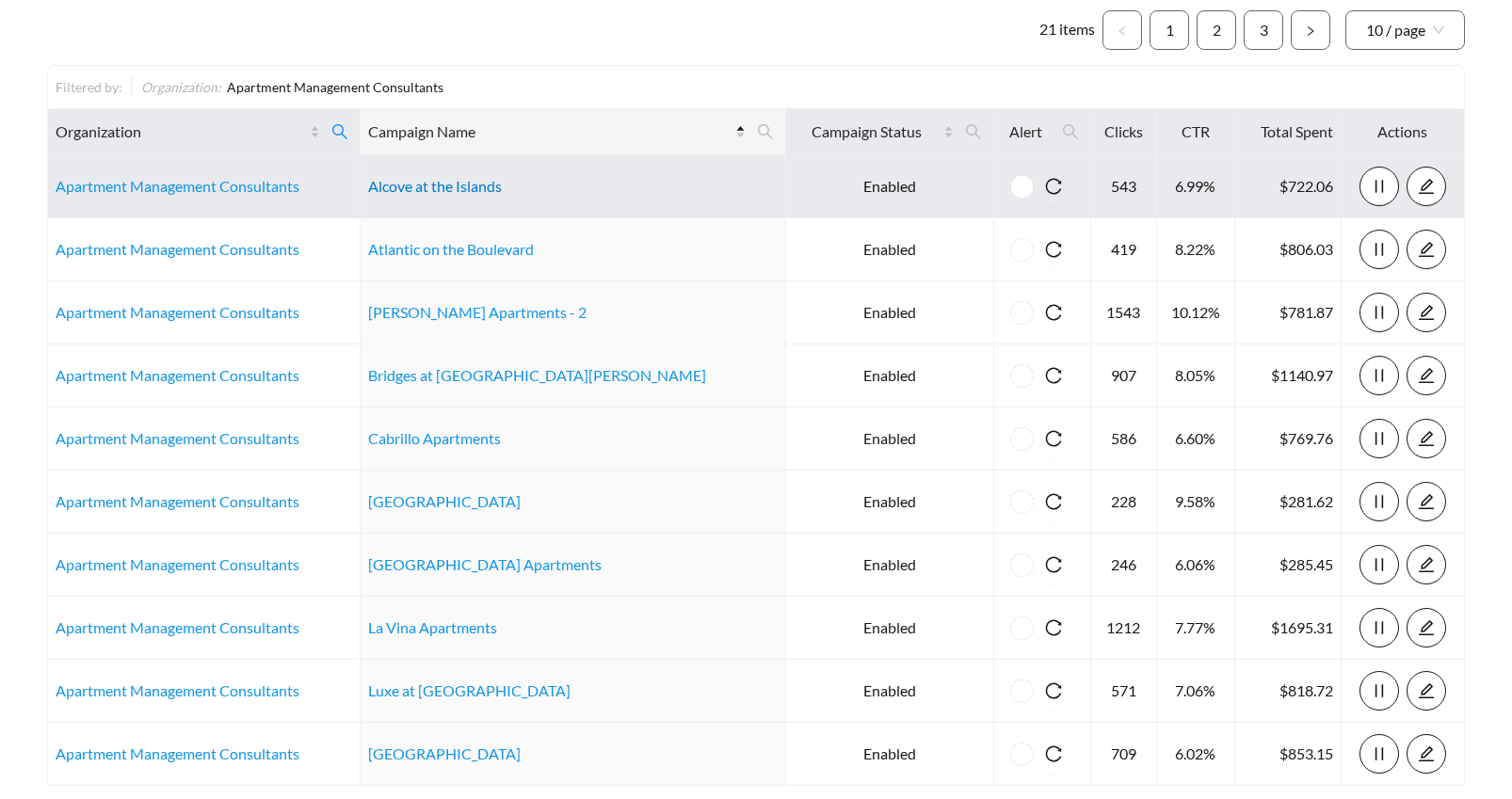
click at [461, 187] on link "Alcove at the Islands" at bounding box center [435, 186] width 134 height 18
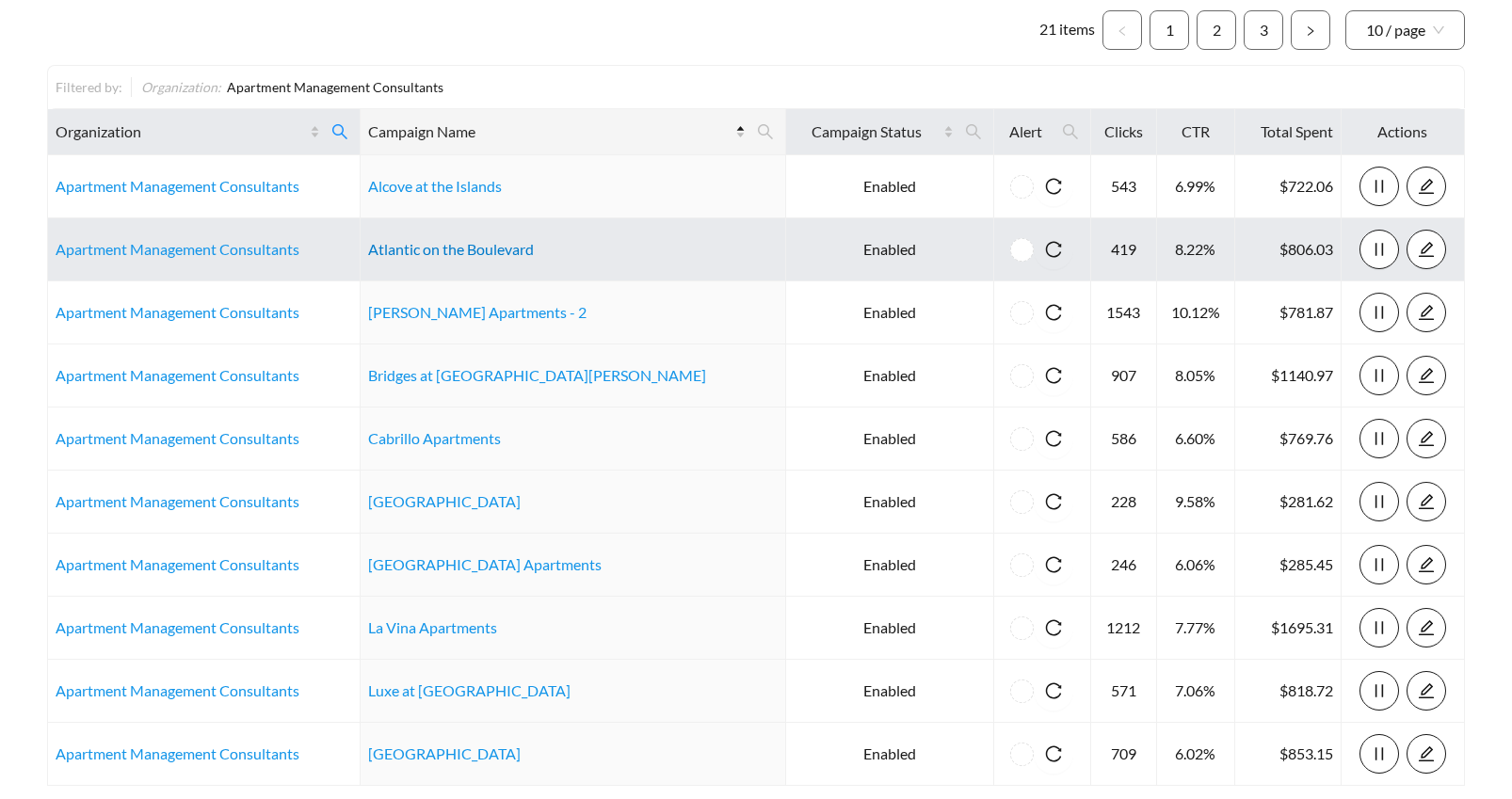
click at [467, 247] on link "Atlantic on the Boulevard" at bounding box center [451, 249] width 166 height 18
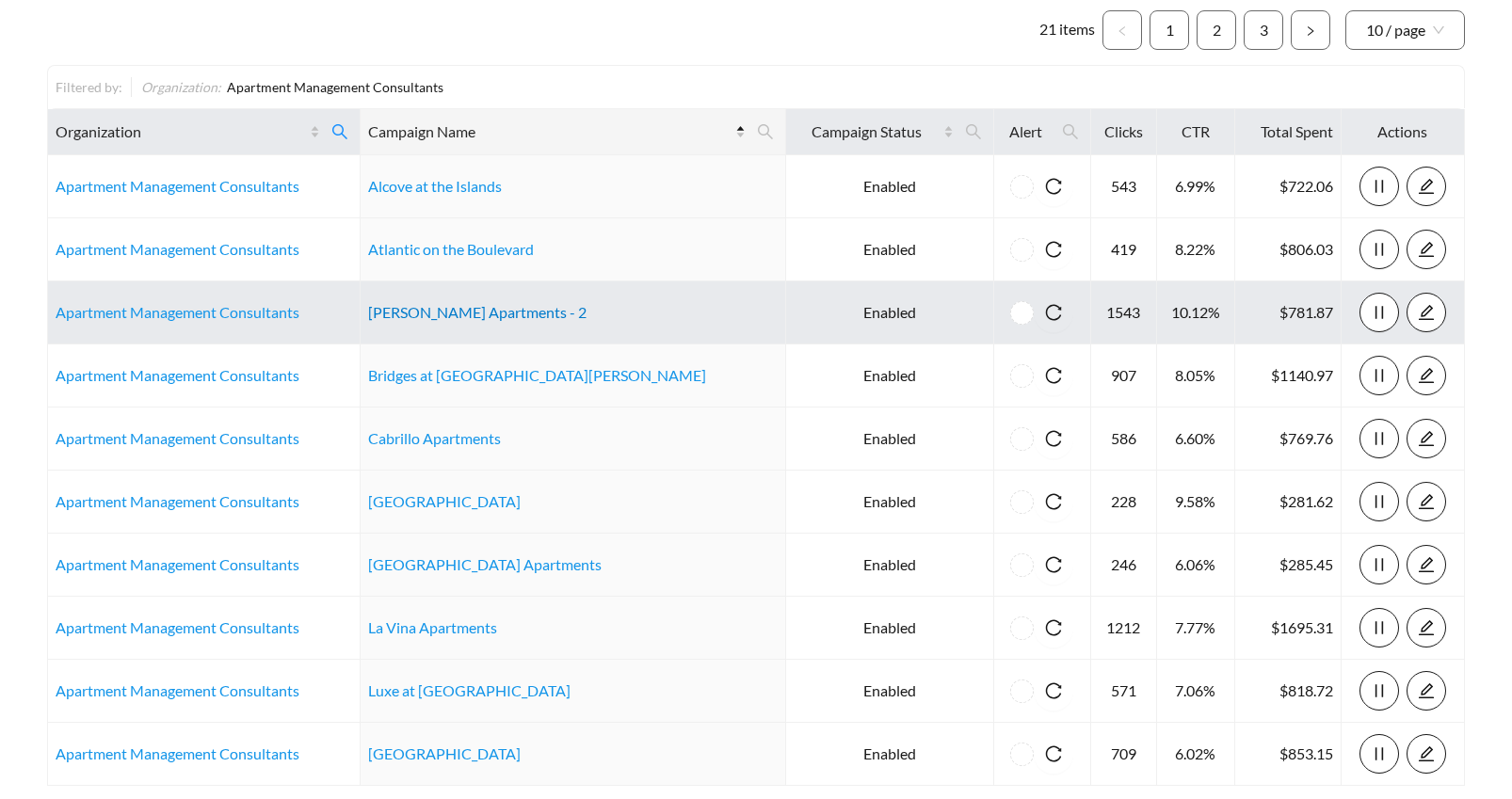
click at [467, 314] on link "Avila Apartments - 2" at bounding box center [477, 312] width 218 height 18
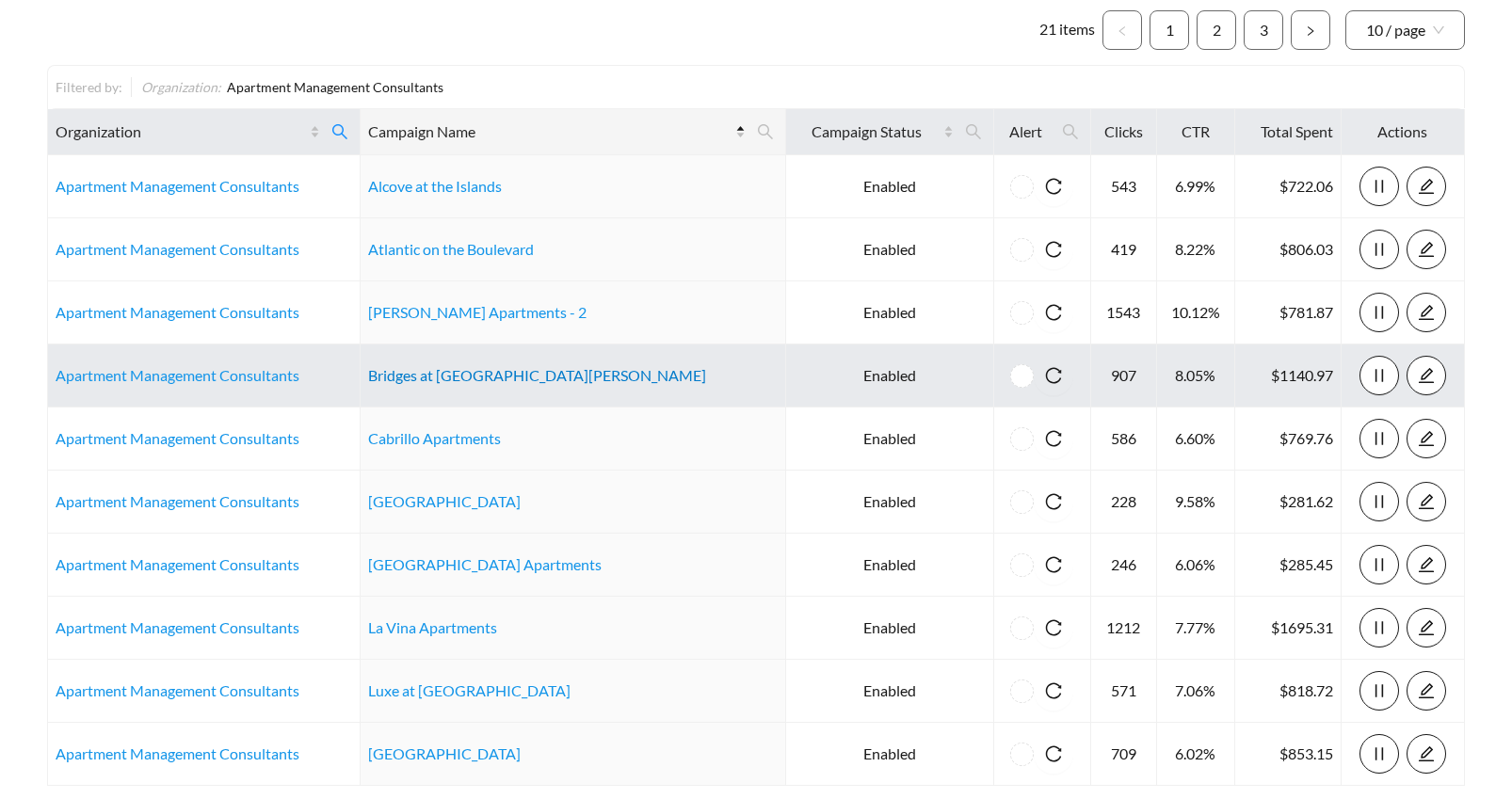
click at [469, 378] on link "Bridges at San Ramon" at bounding box center [537, 375] width 338 height 18
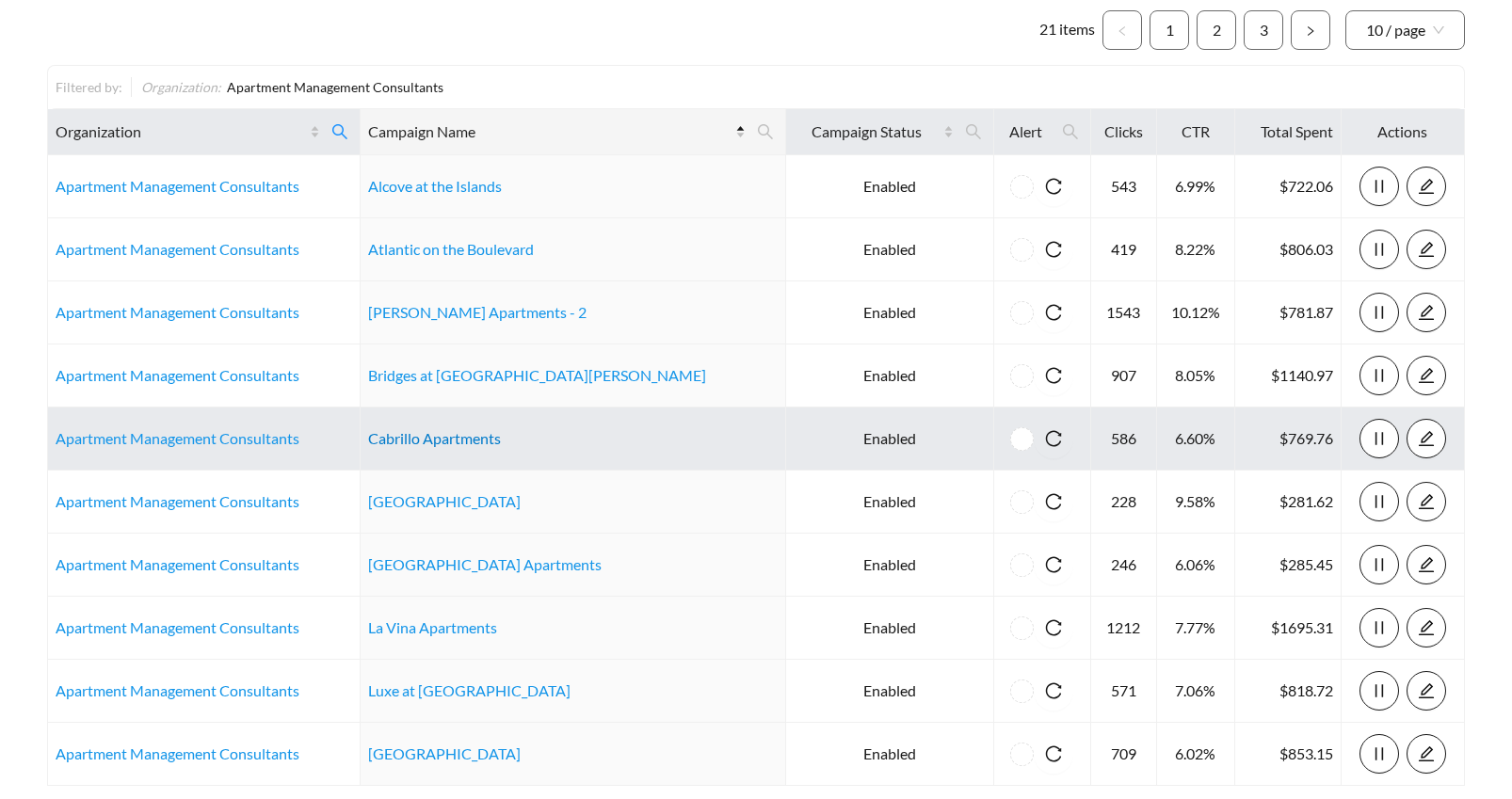
click at [490, 446] on link "Cabrillo Apartments" at bounding box center [434, 438] width 133 height 18
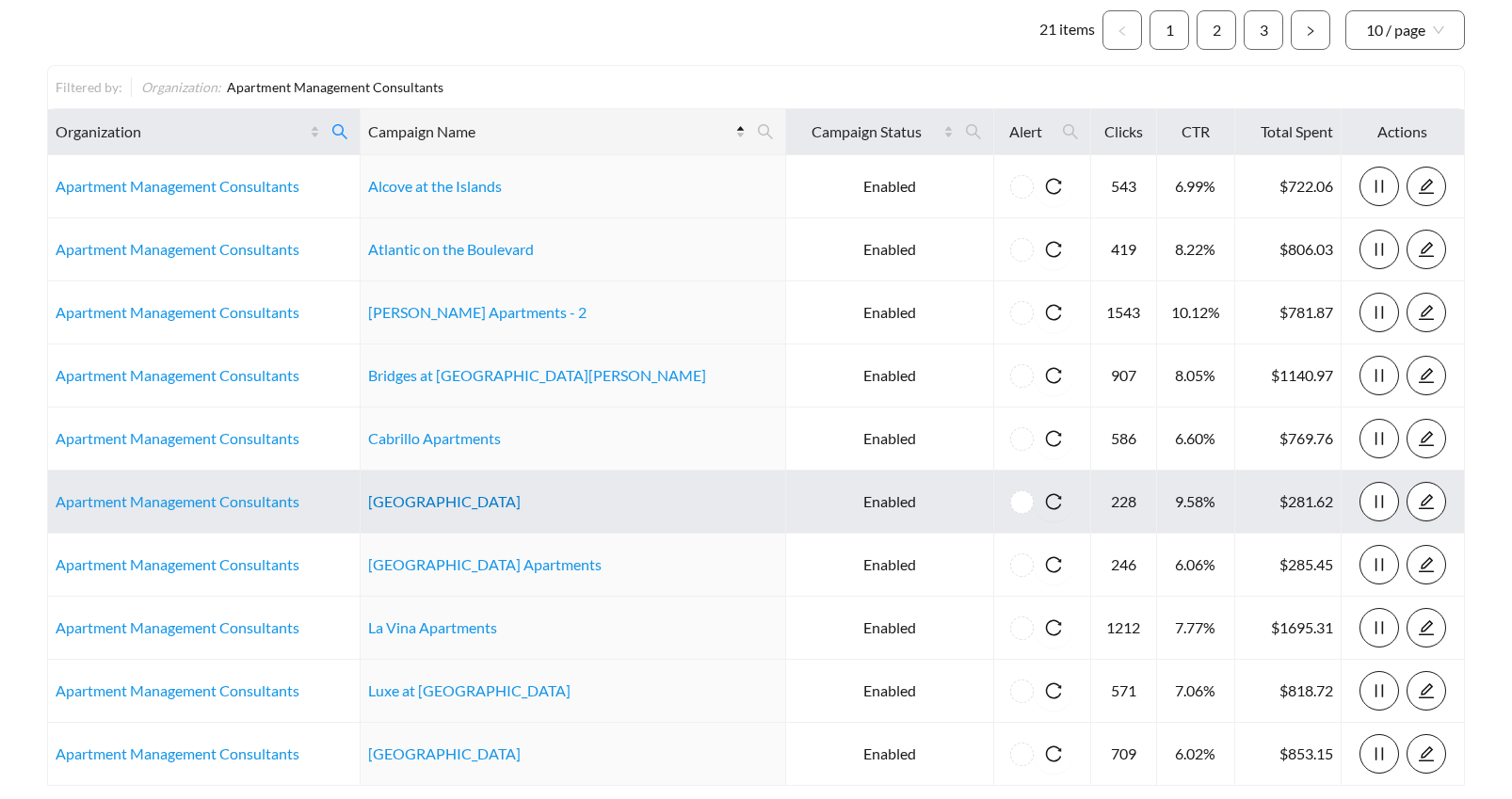
click at [424, 505] on link "Coyote Creek" at bounding box center [444, 502] width 153 height 18
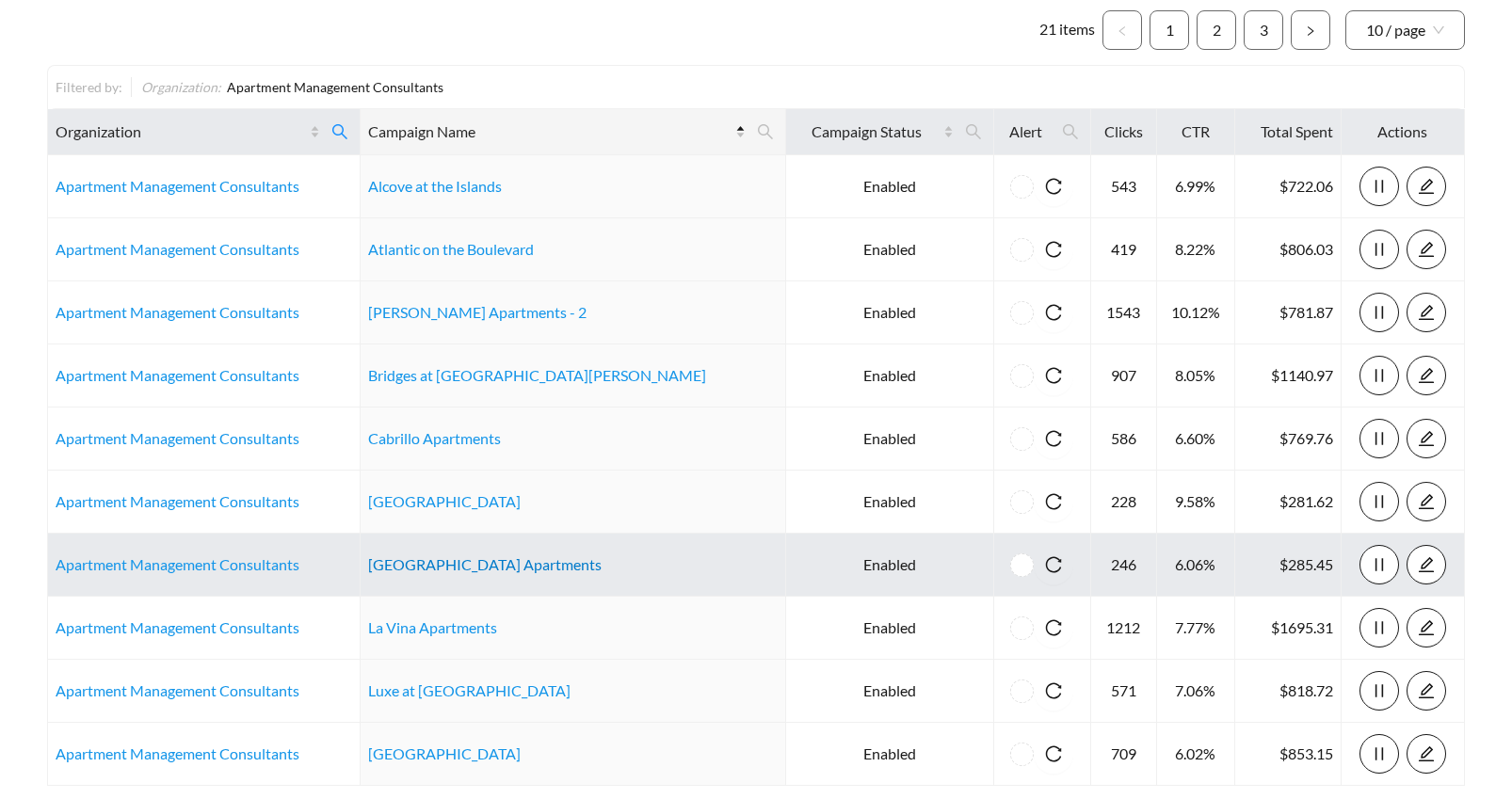
click at [485, 566] on link "Irving Schoolhouse Apartments" at bounding box center [485, 565] width 233 height 18
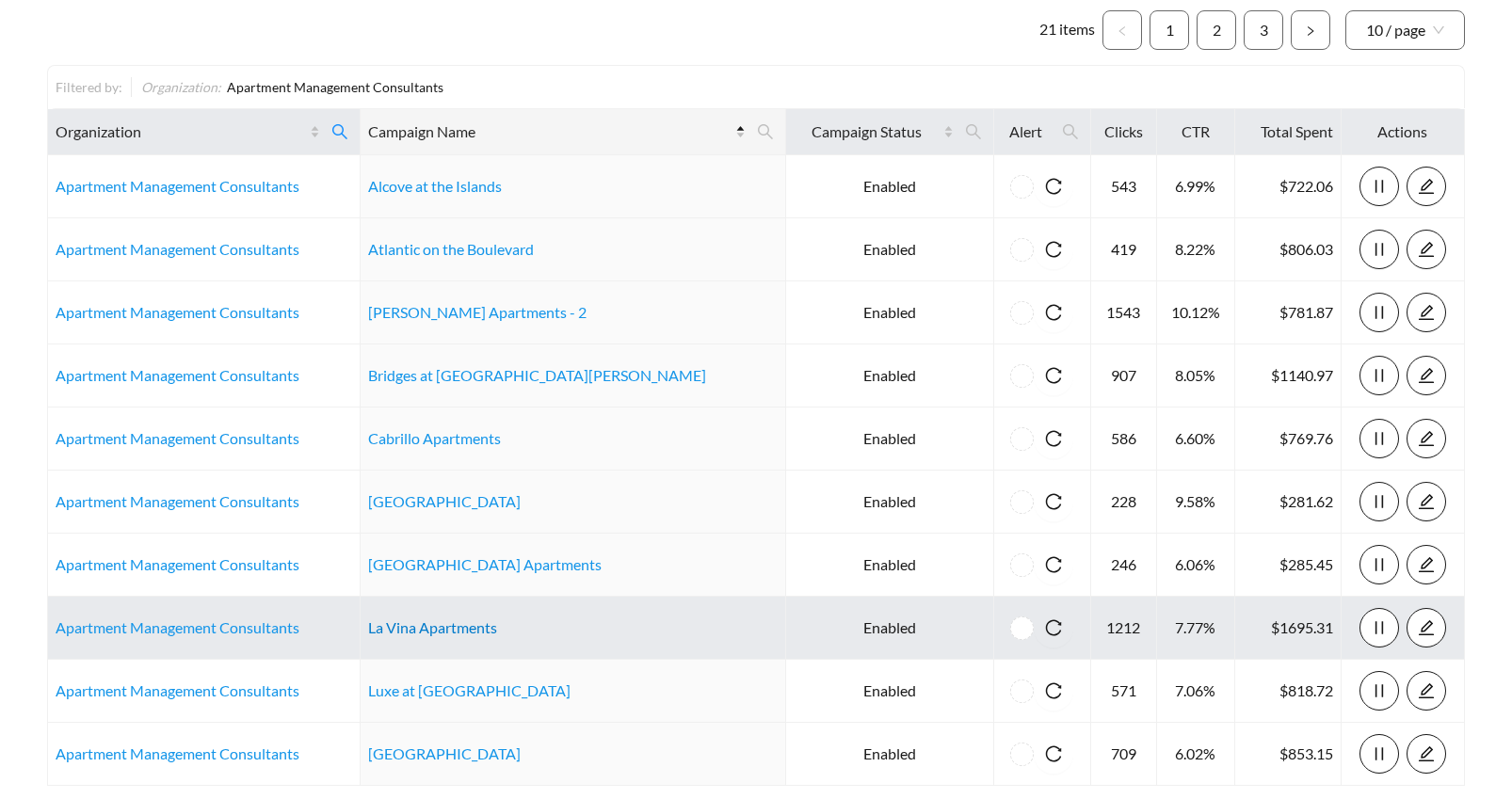
click at [458, 629] on link "La Vina Apartments" at bounding box center [432, 627] width 129 height 18
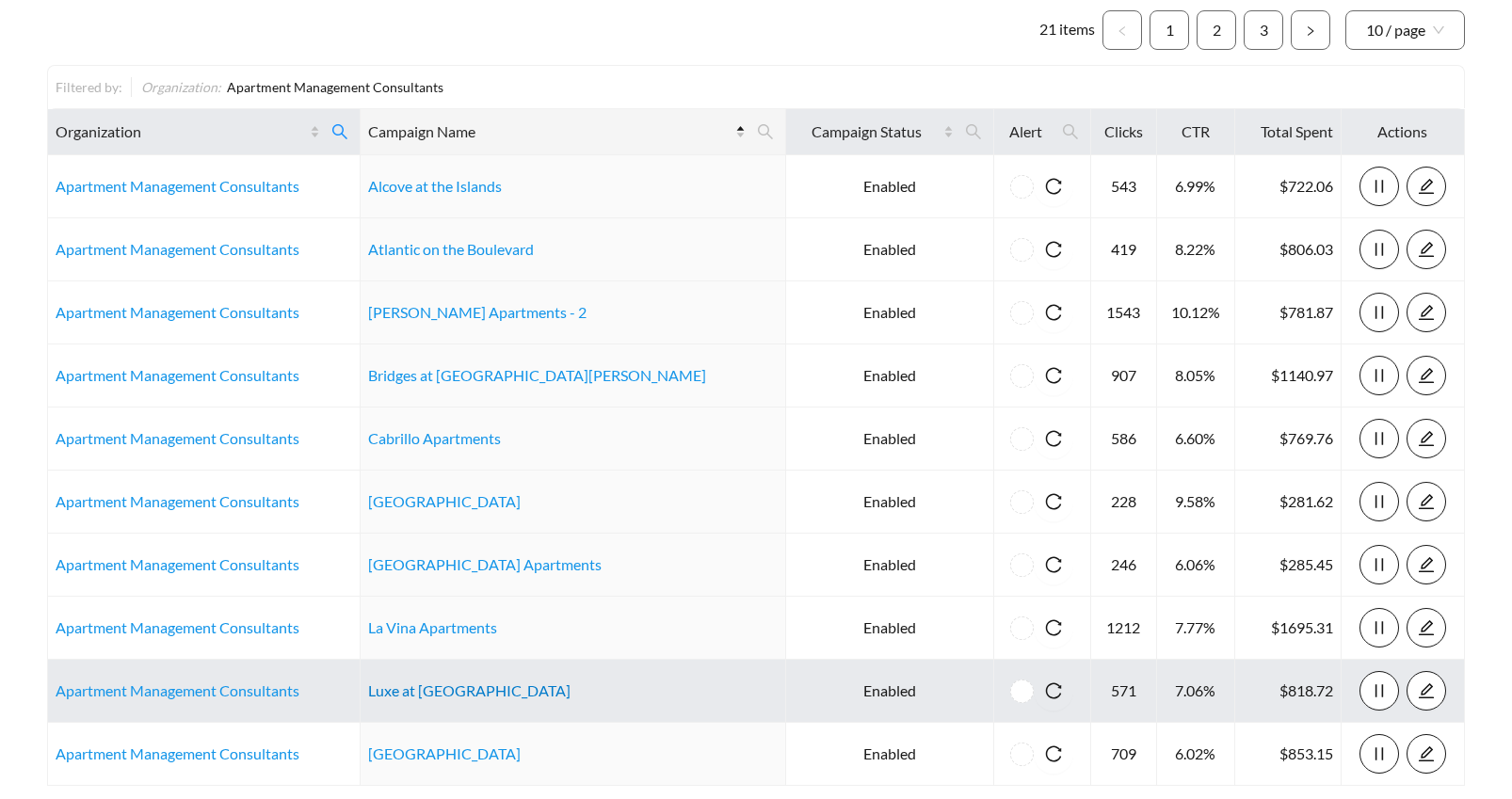
click at [474, 692] on link "Luxe at Ocotillo" at bounding box center [469, 690] width 202 height 18
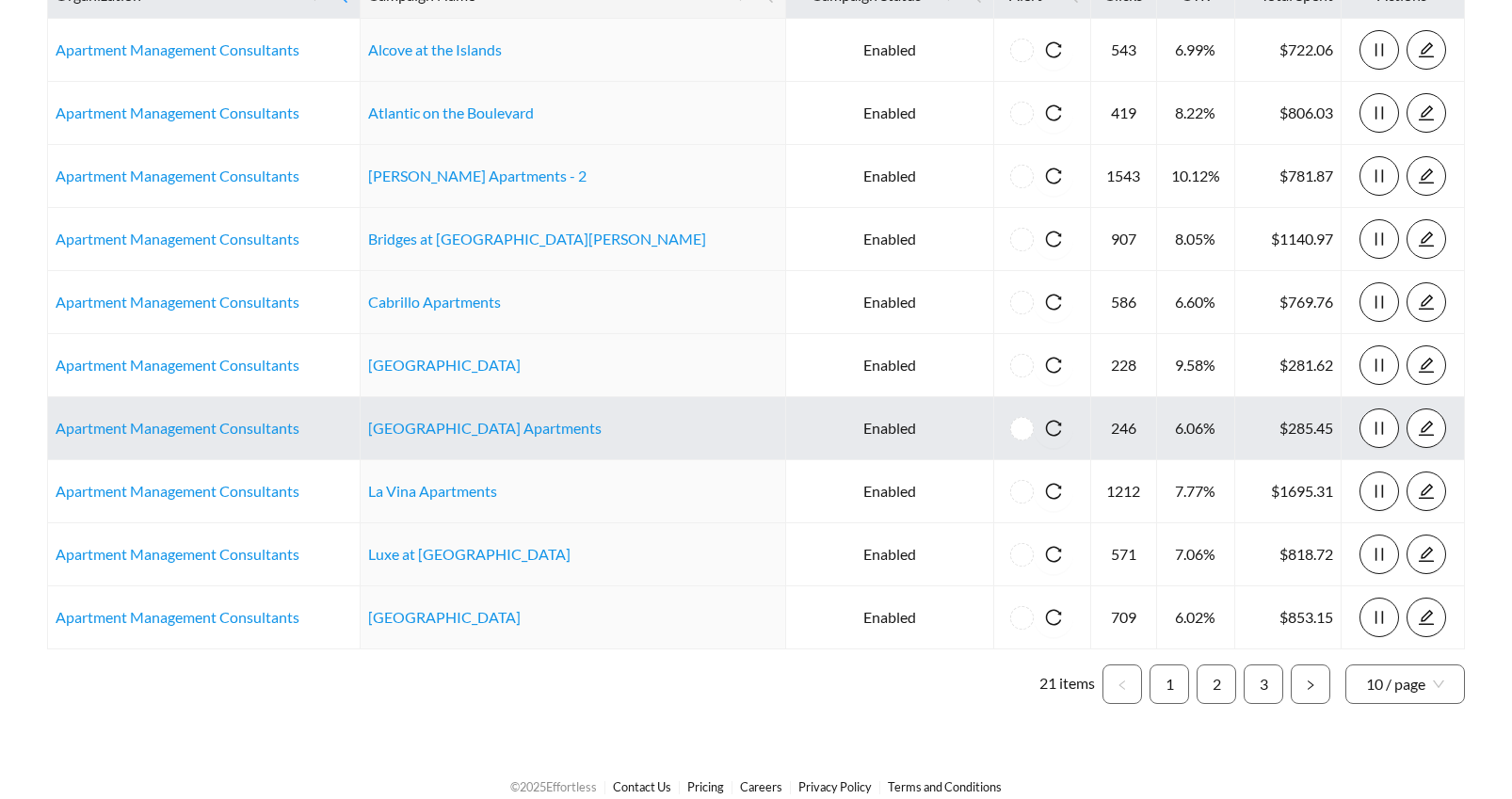
scroll to position [326, 0]
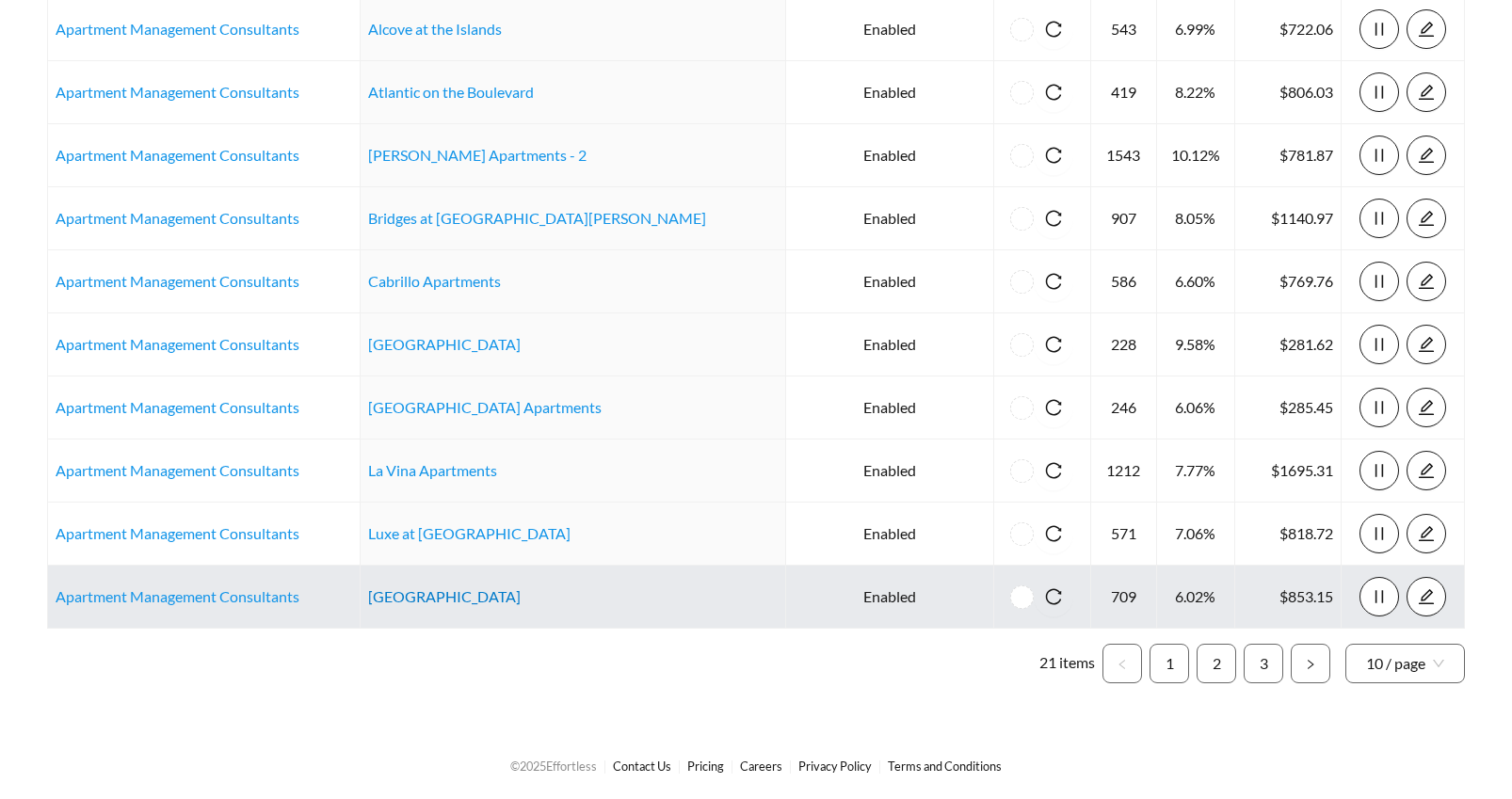
click at [474, 604] on link "Metropolitan Park" at bounding box center [444, 597] width 153 height 18
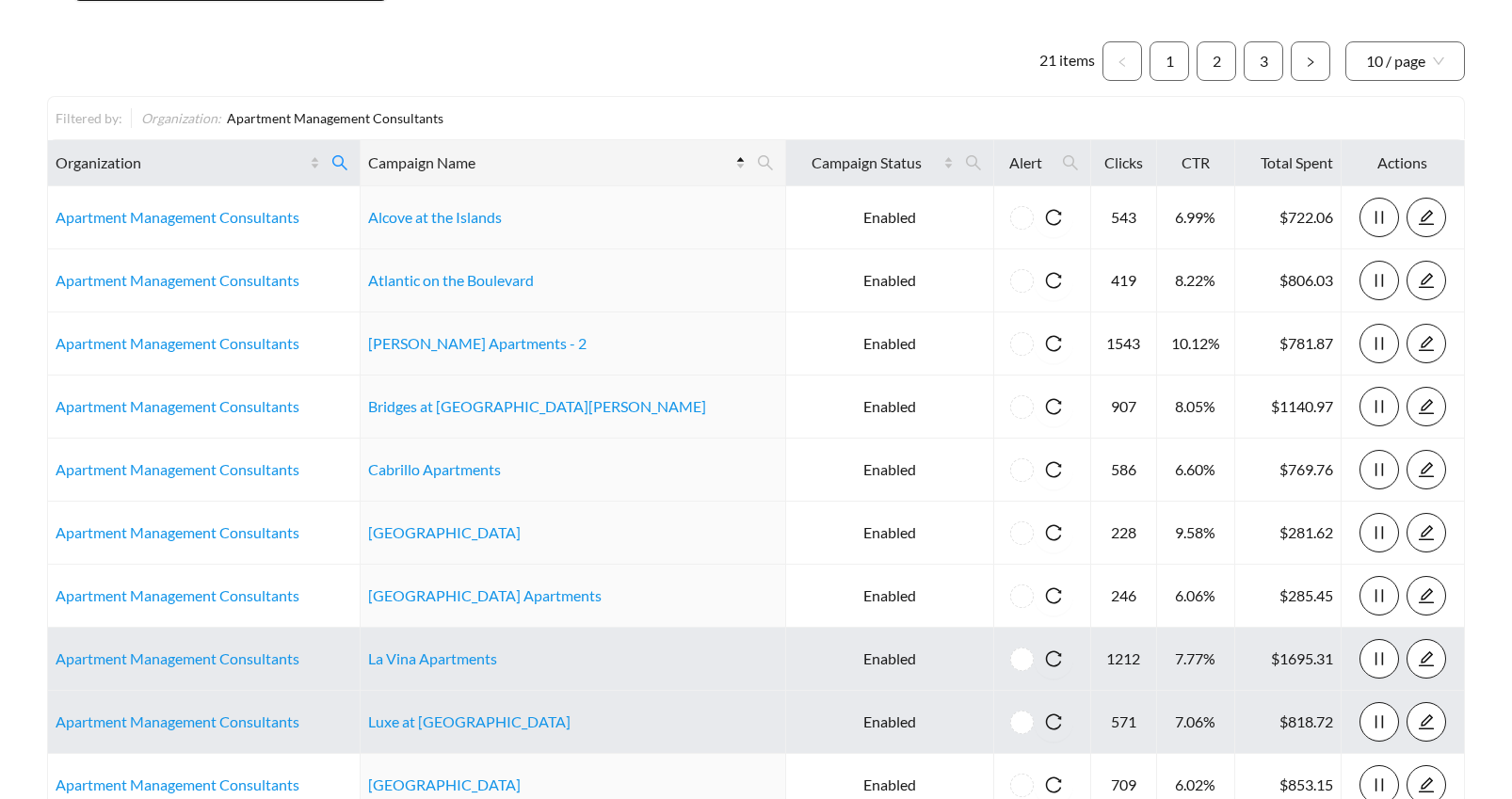
scroll to position [107, 0]
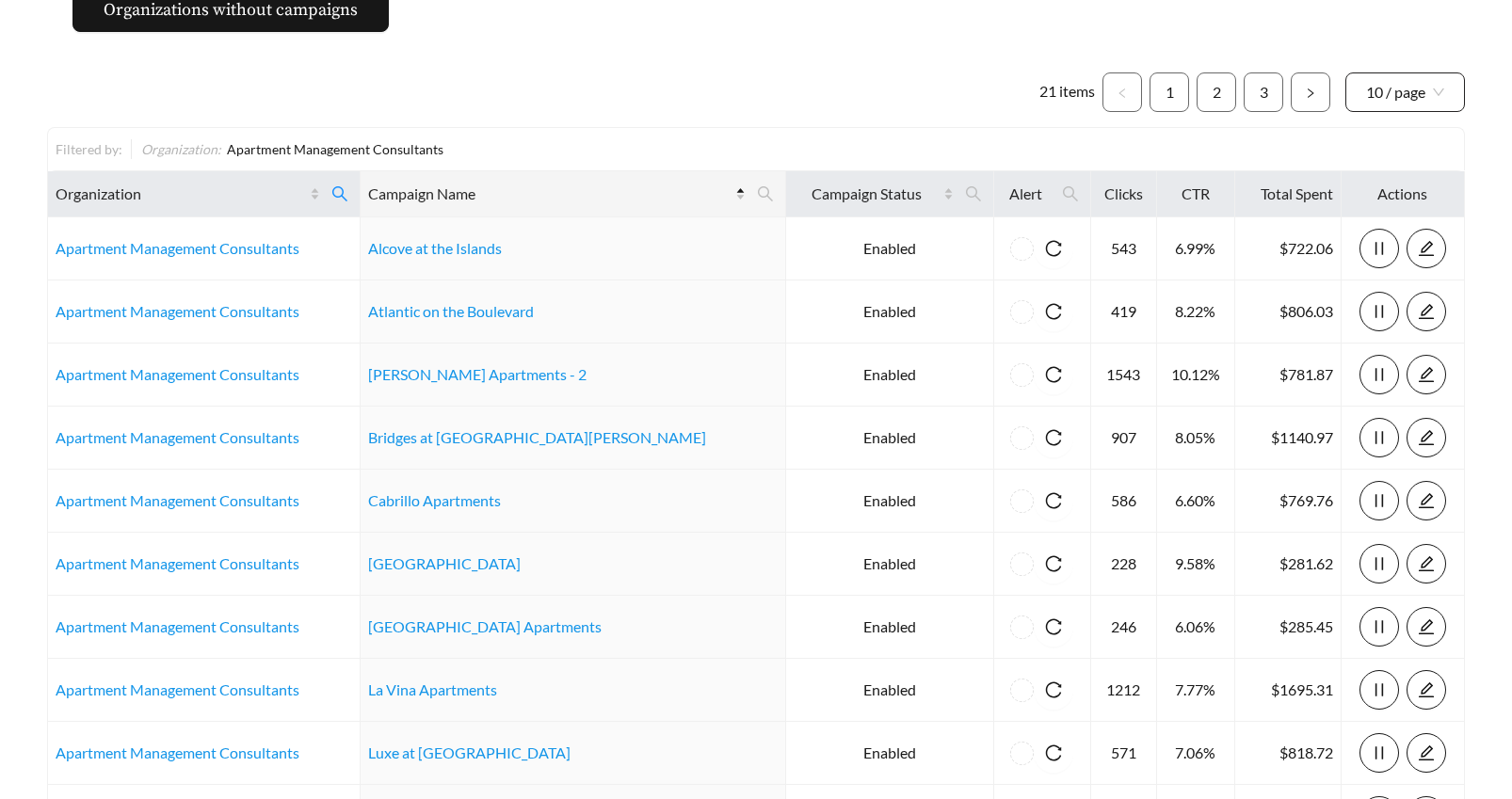
click at [1436, 90] on span "10 / page" at bounding box center [1405, 93] width 78 height 38
click at [1377, 221] on div "100 / page" at bounding box center [1405, 224] width 79 height 21
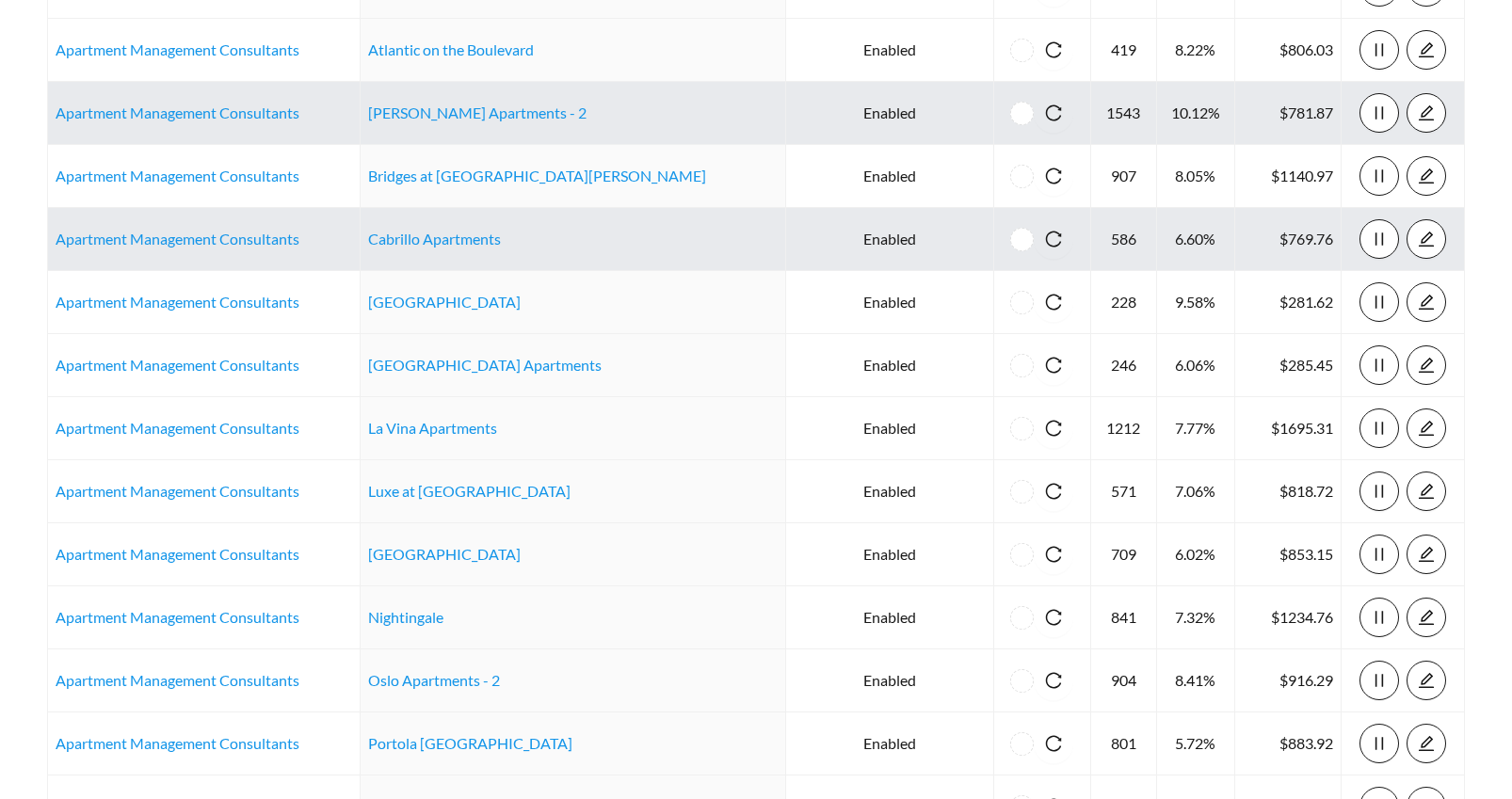
scroll to position [467, 0]
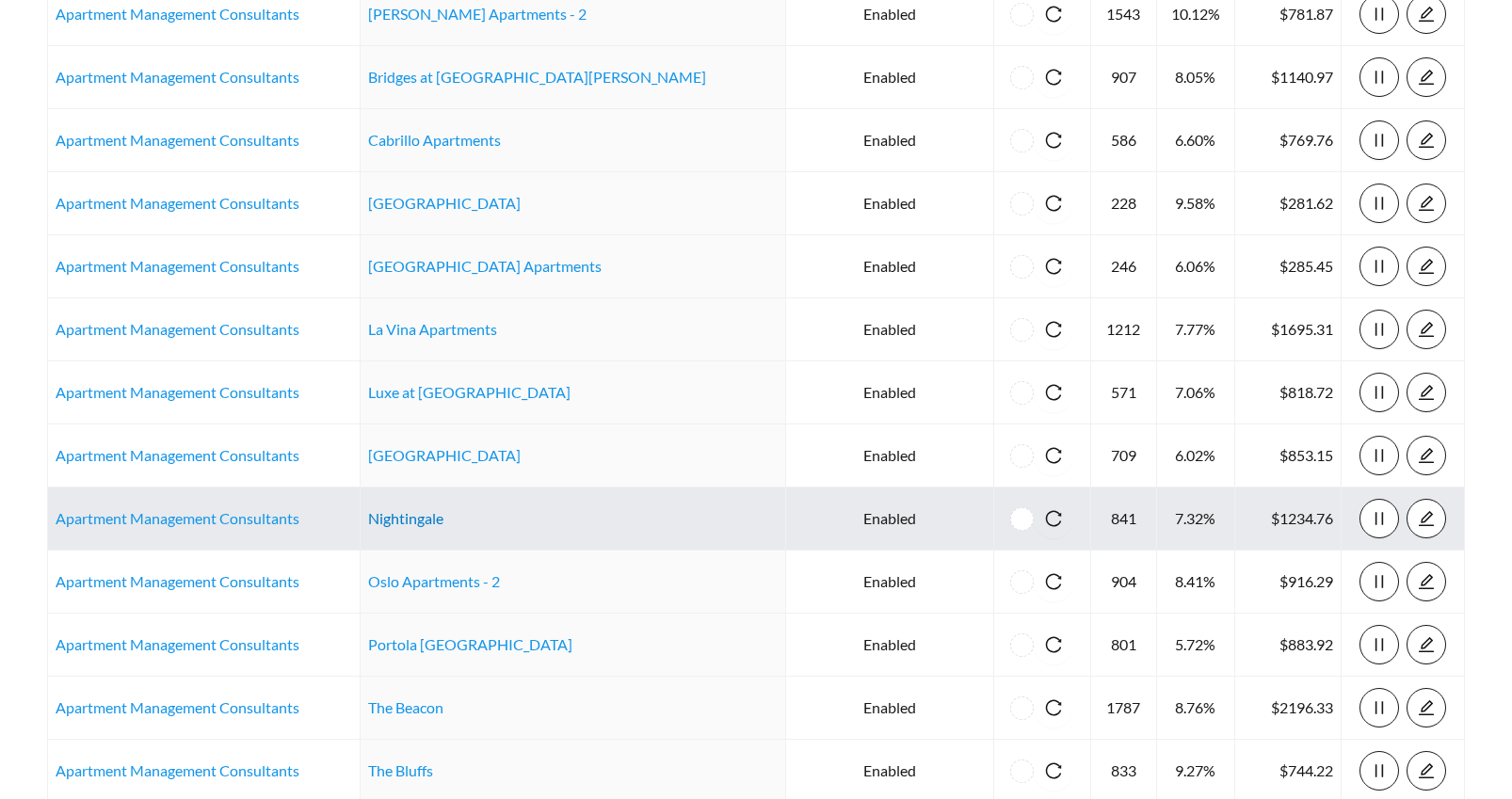
click at [435, 522] on link "Nightingale" at bounding box center [406, 519] width 76 height 18
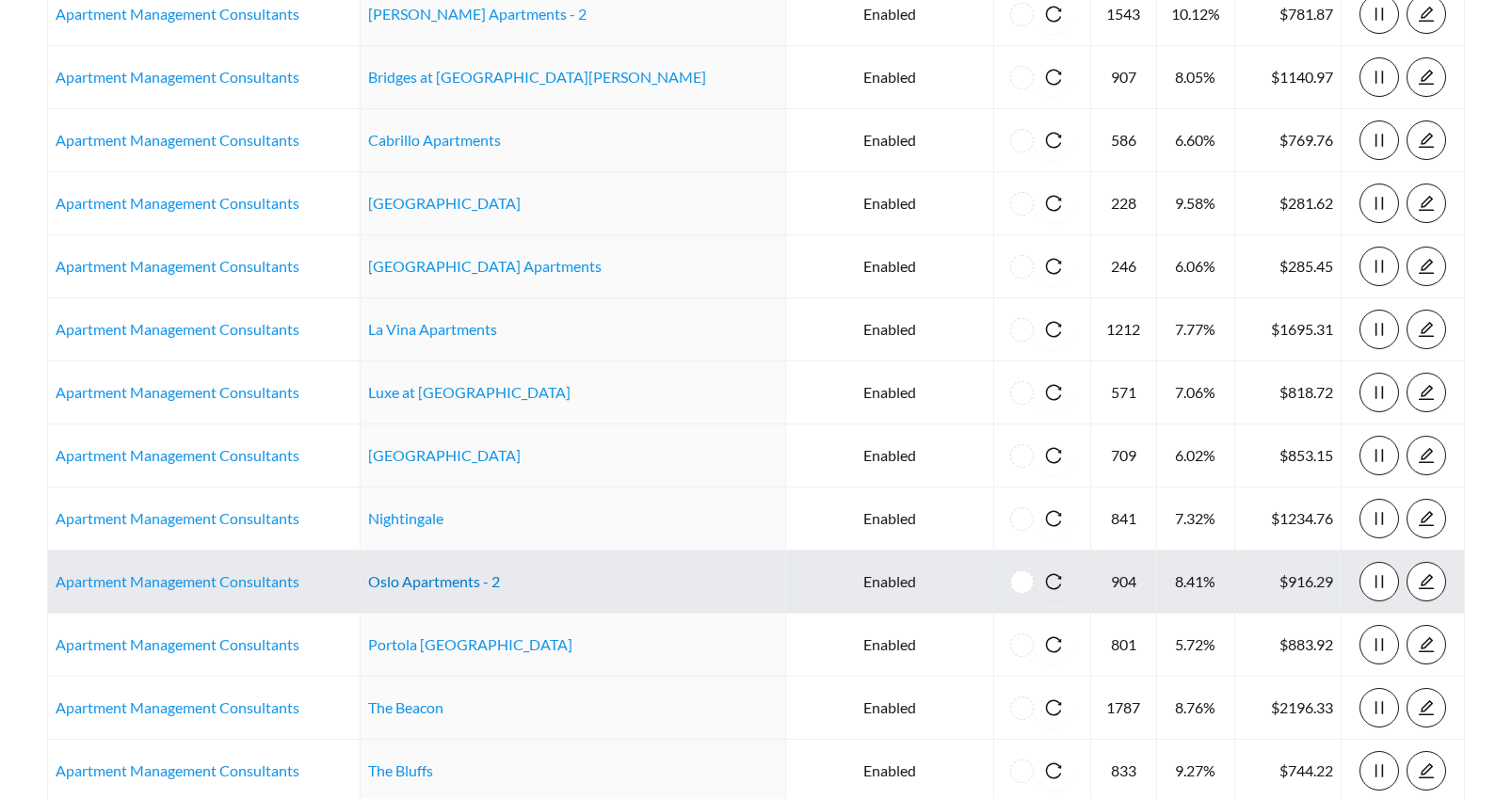
click at [428, 582] on link "Oslo Apartments - 2" at bounding box center [434, 582] width 132 height 18
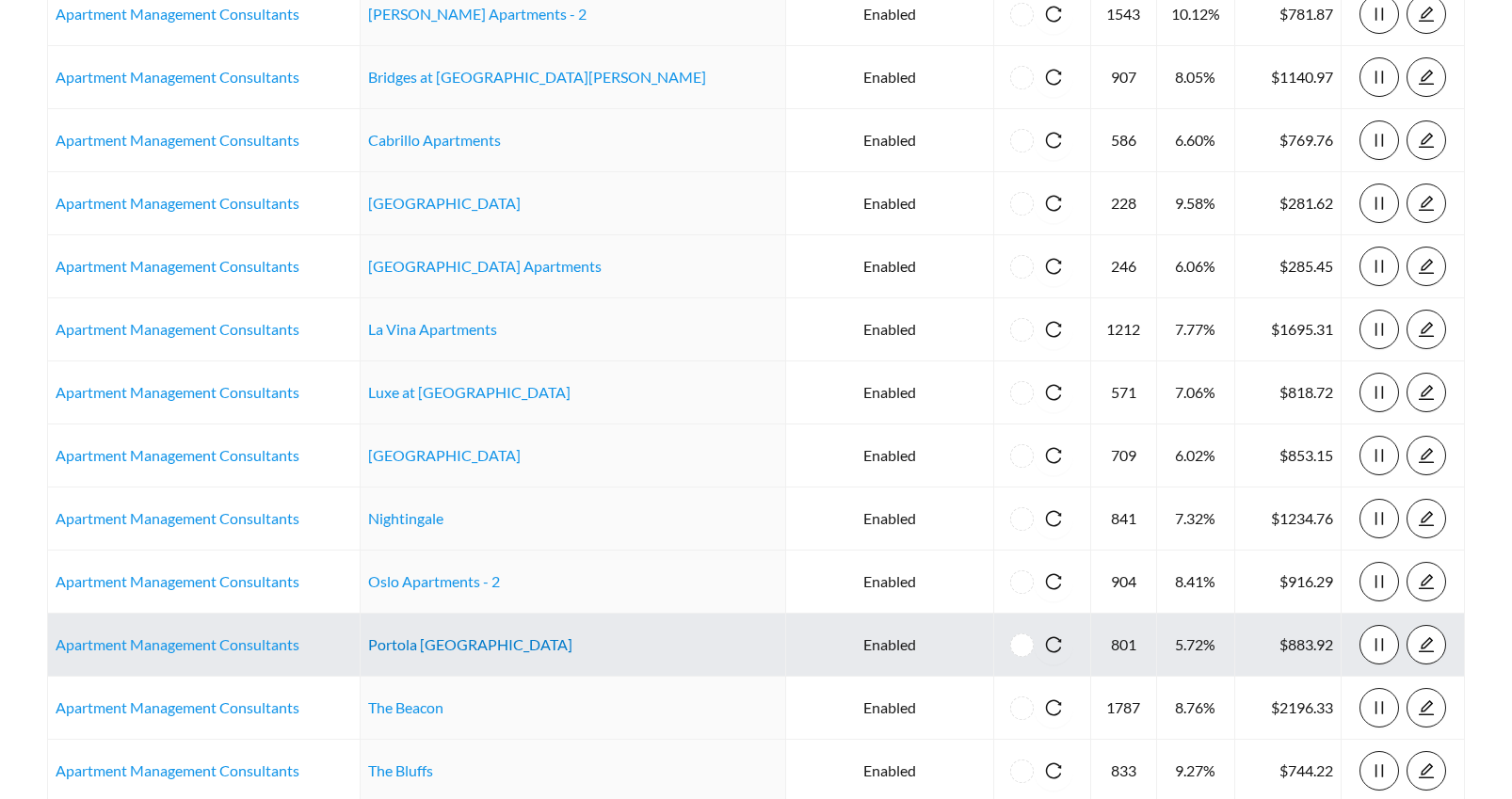
click at [440, 644] on link "Portola Centennial Hills" at bounding box center [470, 644] width 204 height 18
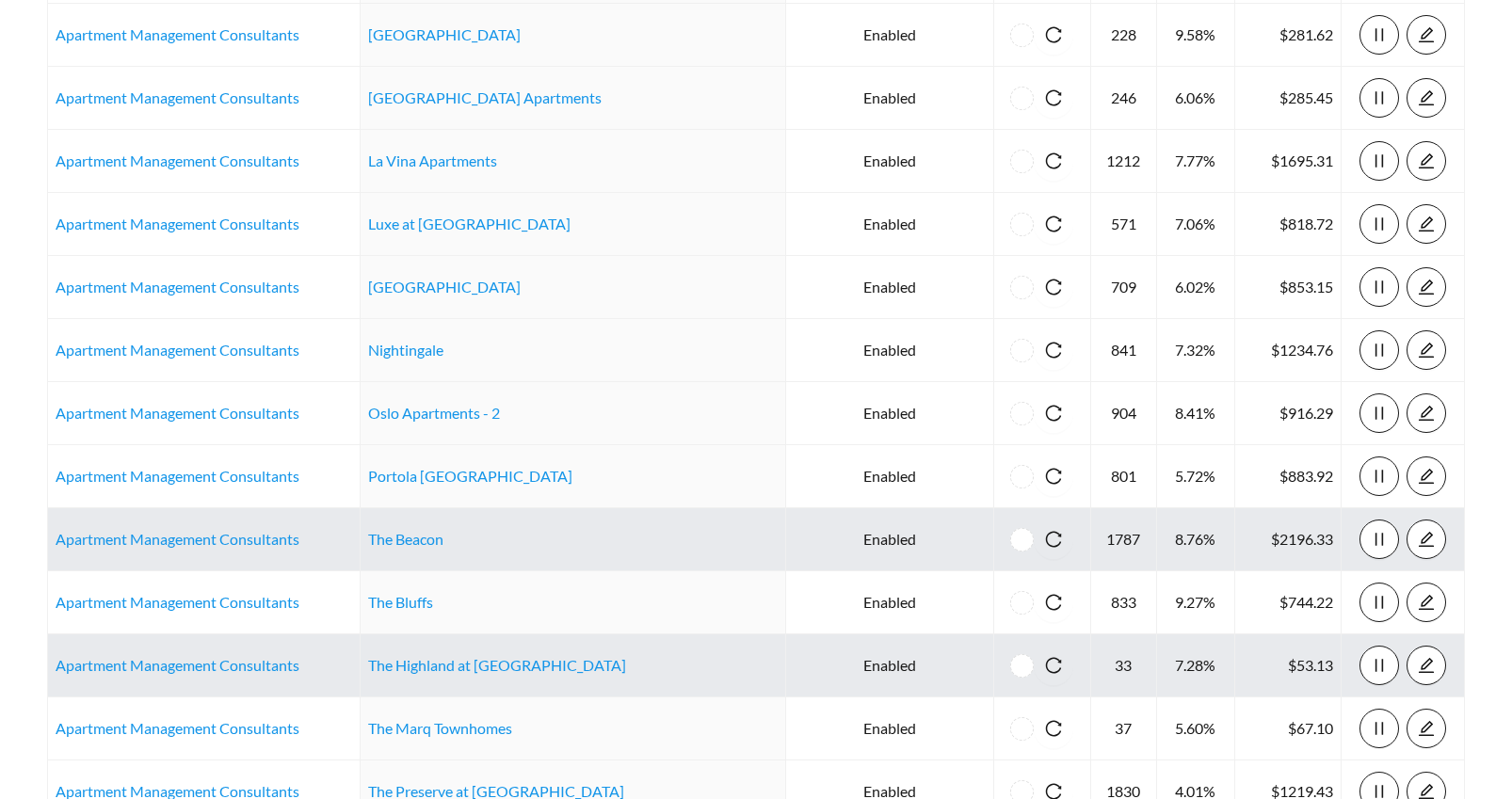
scroll to position [636, 0]
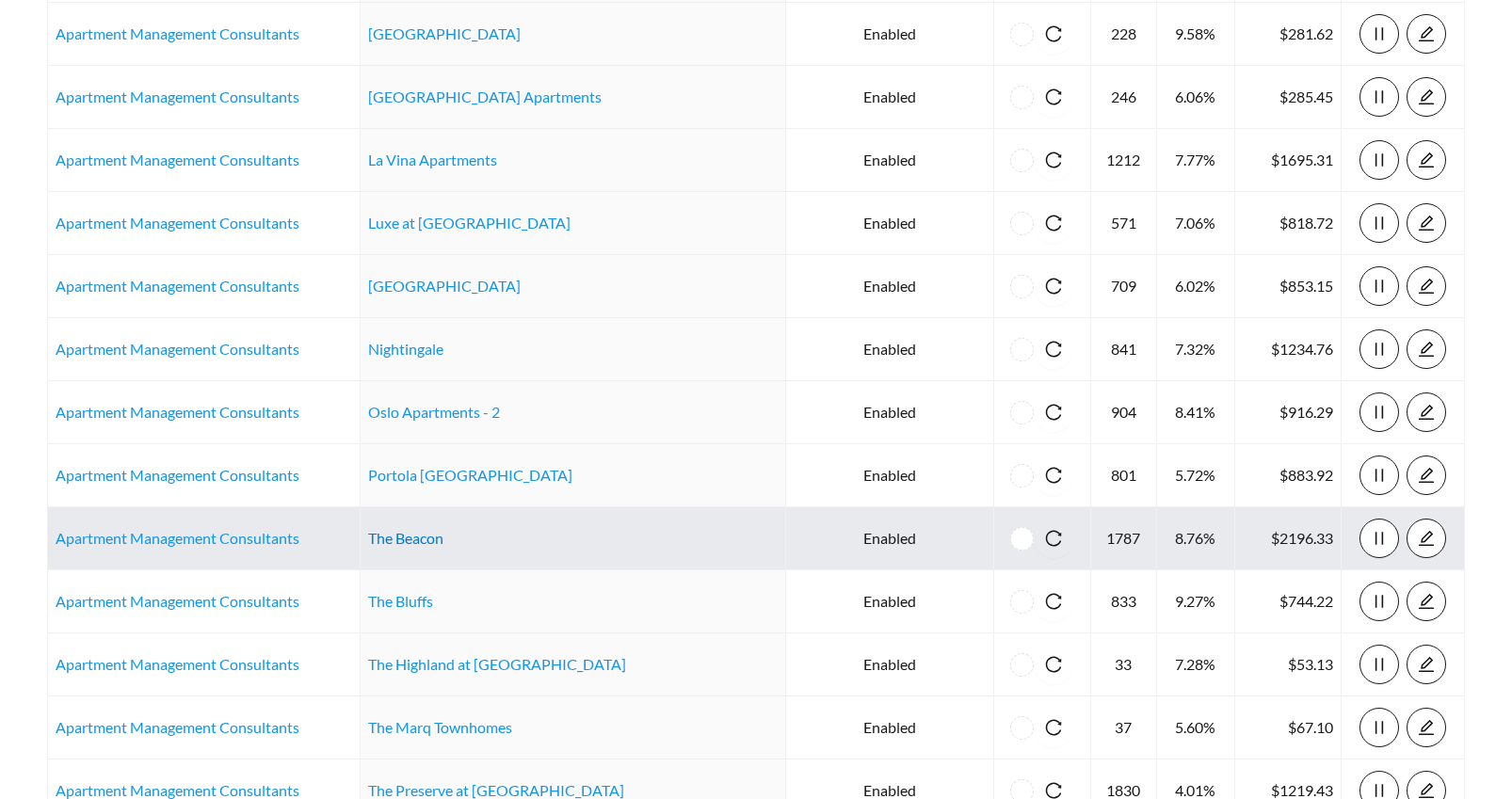
click at [444, 543] on link "The Beacon" at bounding box center [406, 538] width 76 height 18
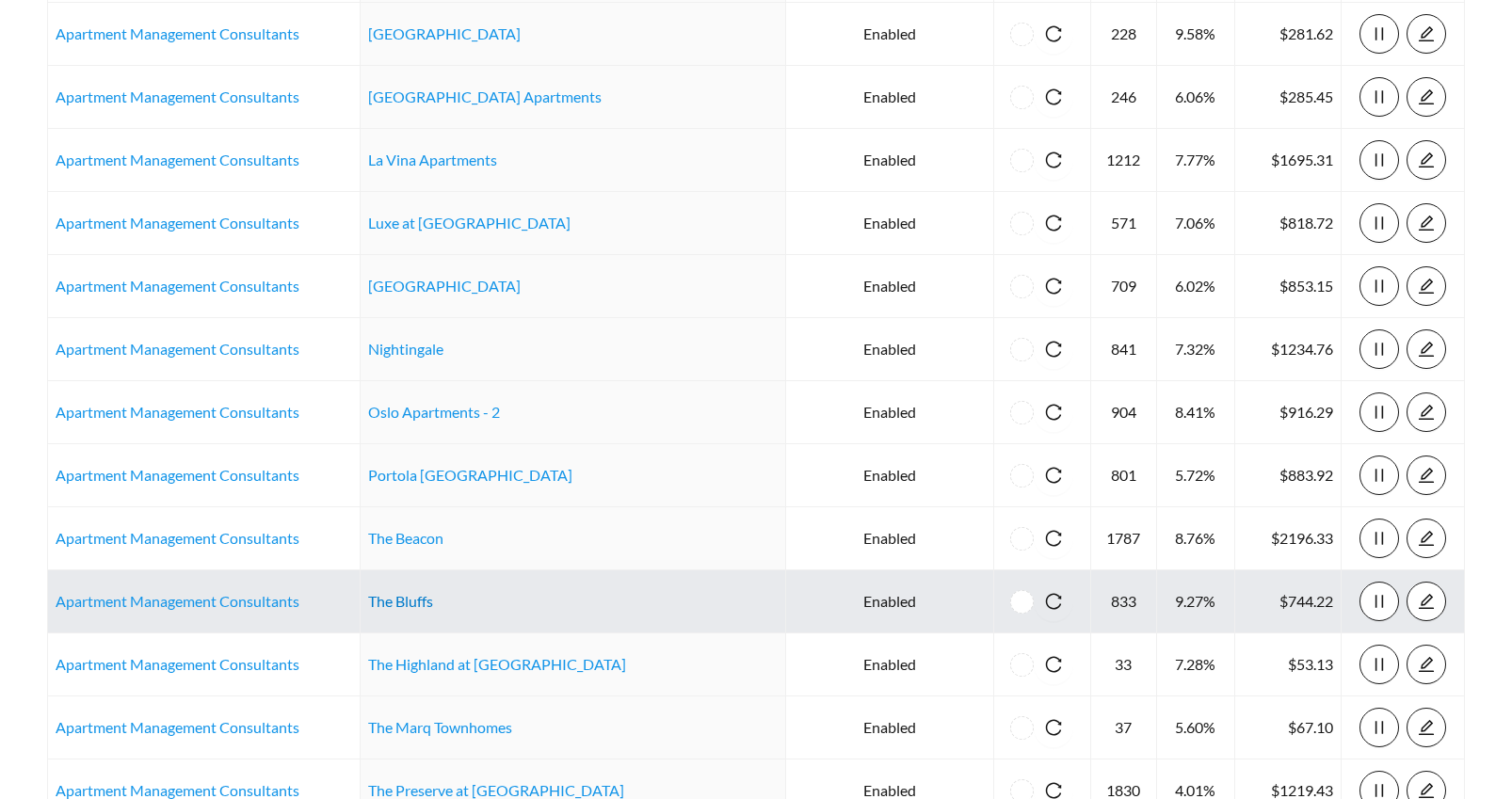
click at [433, 602] on link "The Bluffs" at bounding box center [400, 601] width 65 height 18
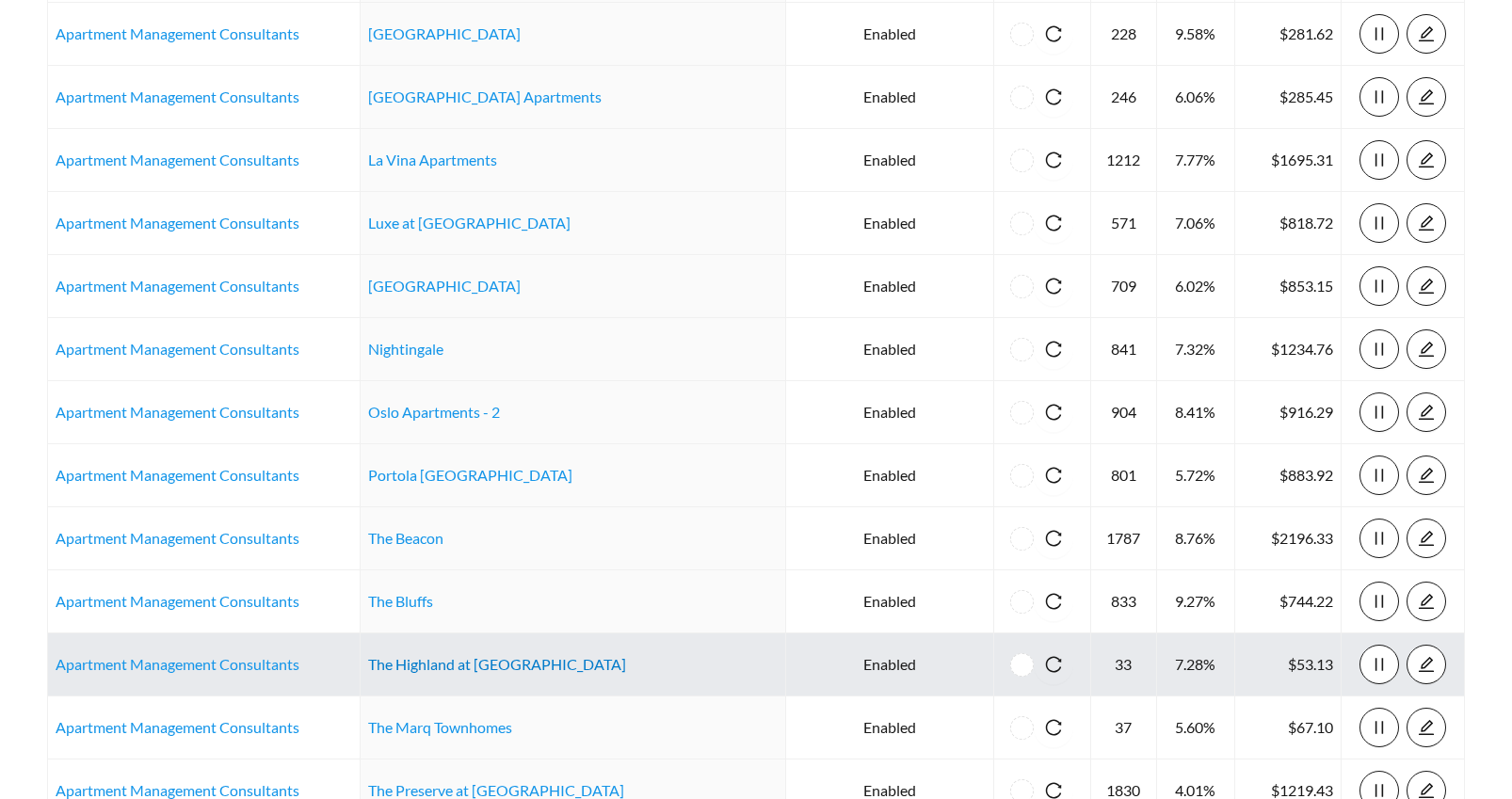
click at [484, 662] on link "The Highland at Sugar House" at bounding box center [497, 664] width 258 height 18
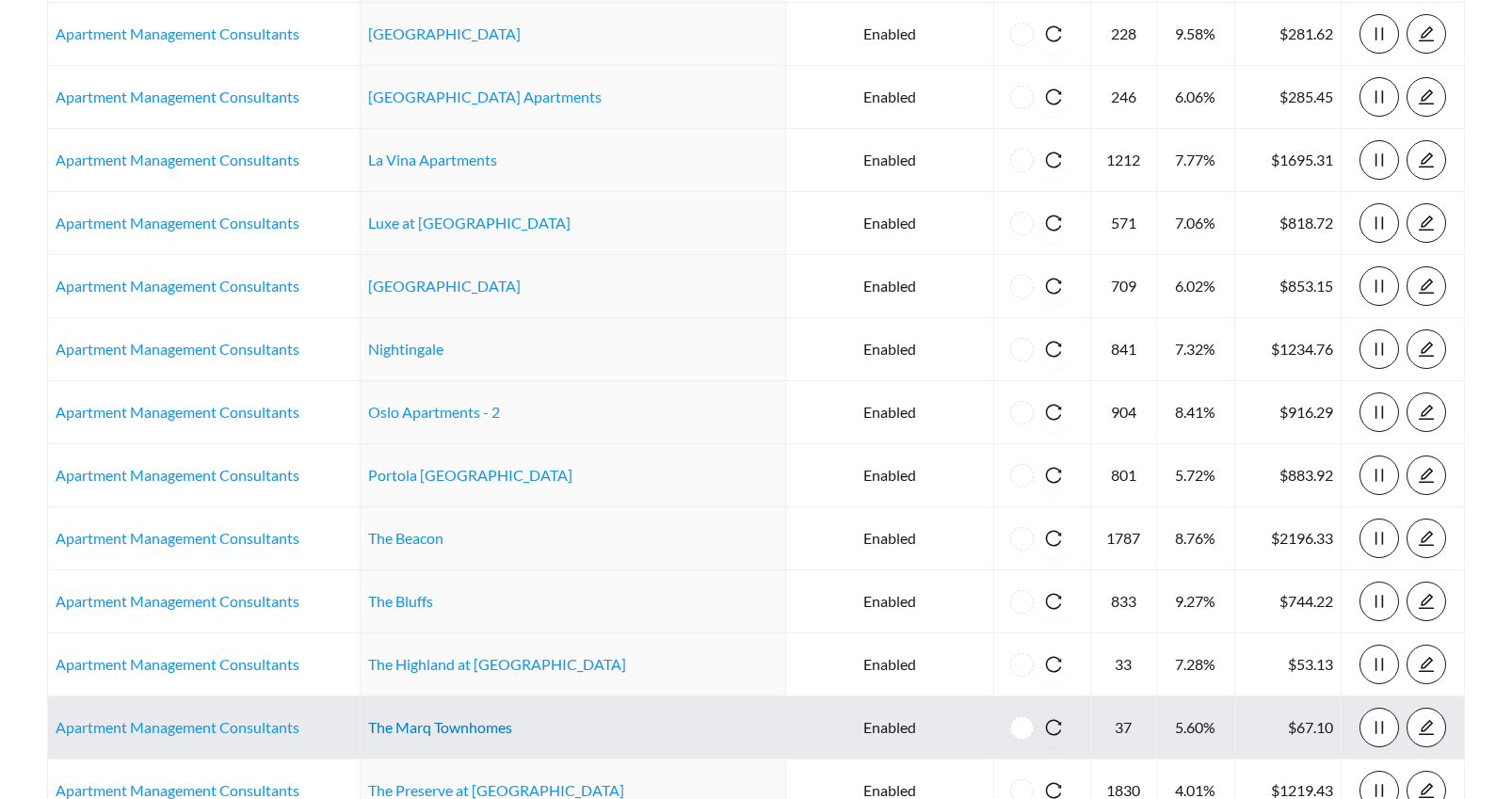
click at [439, 730] on link "The Marq Townhomes" at bounding box center [440, 727] width 144 height 18
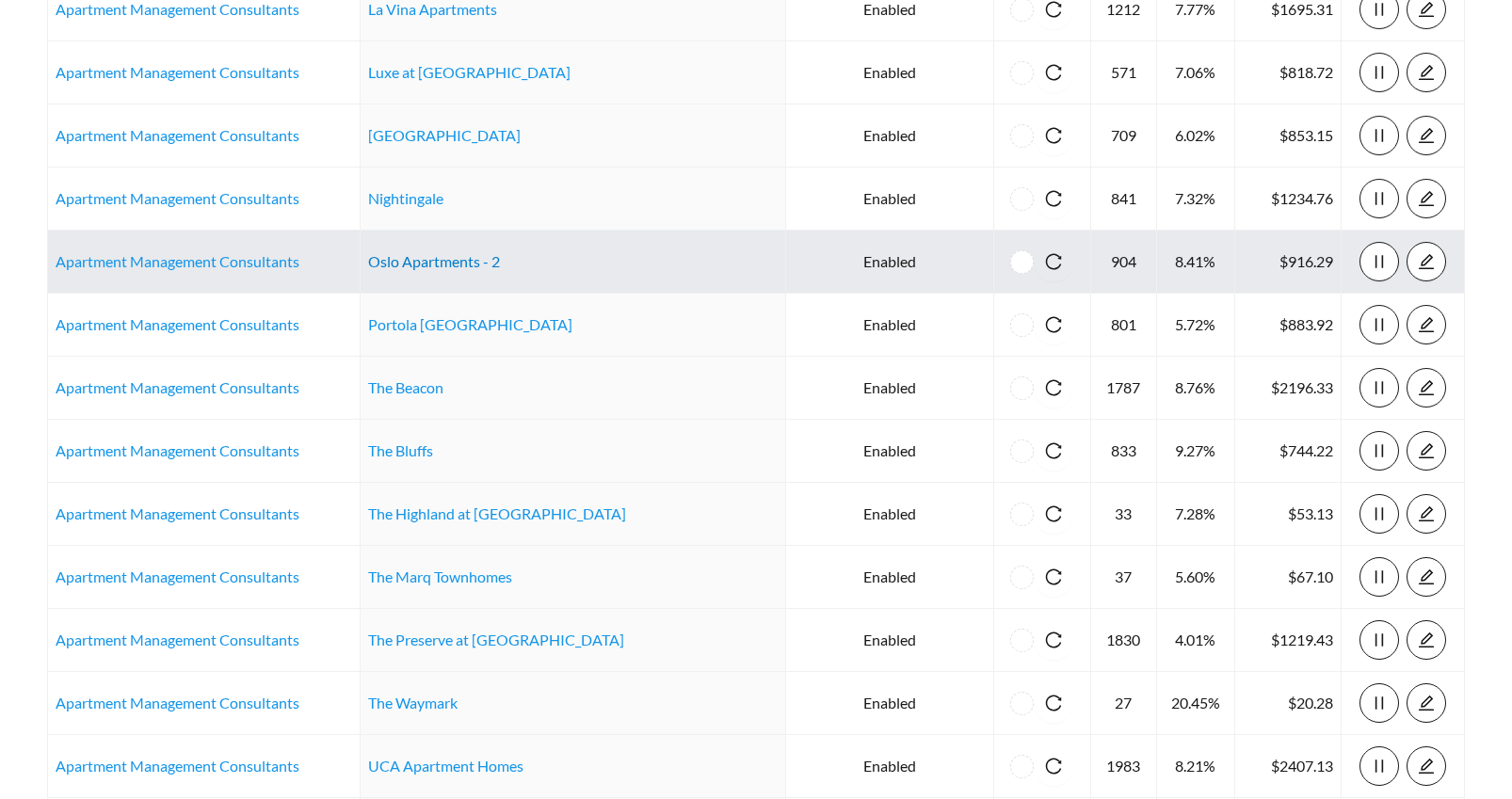
scroll to position [820, 0]
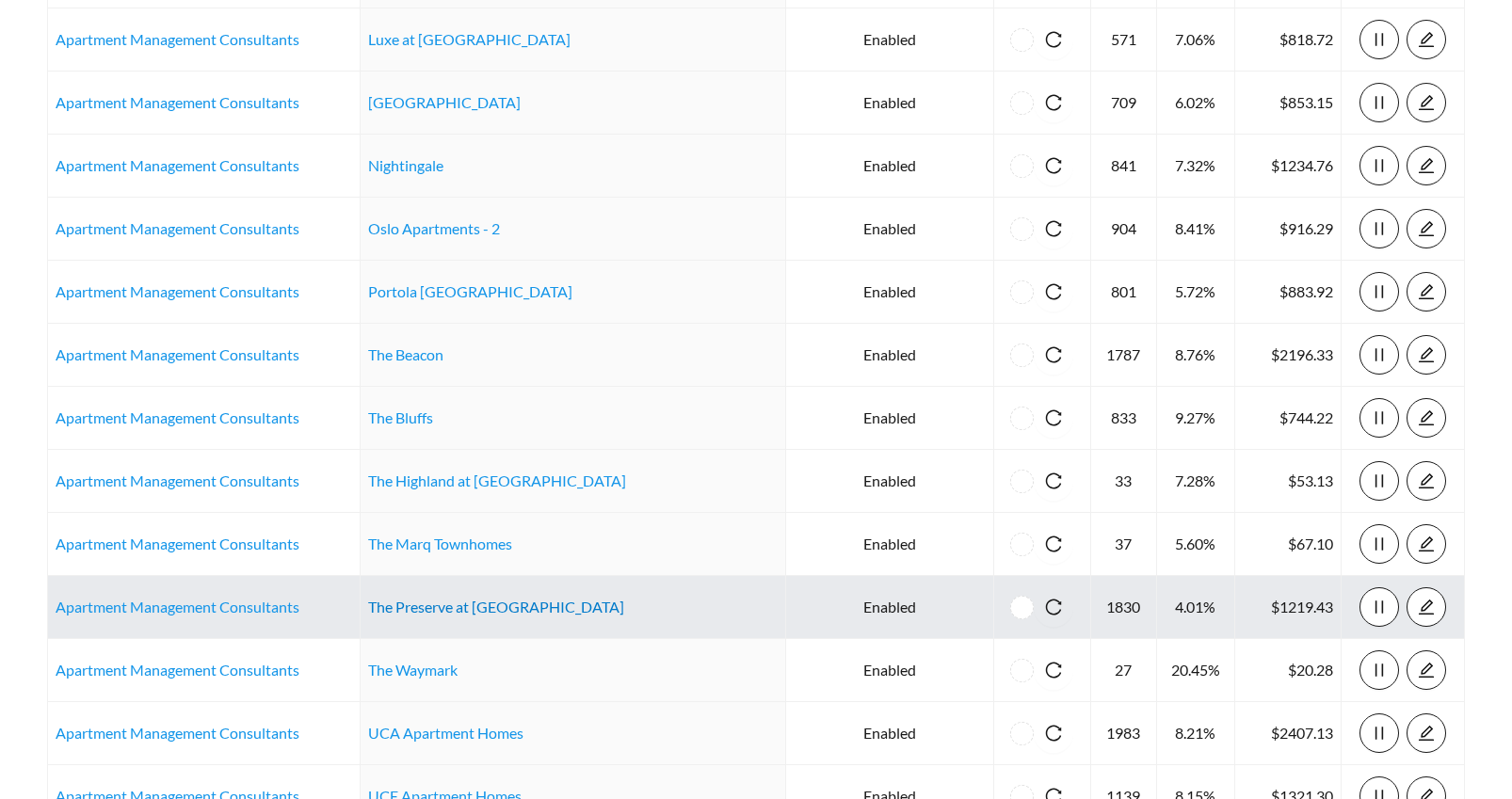
click at [464, 607] on link "The Preserve at Forbes Creek" at bounding box center [496, 606] width 256 height 18
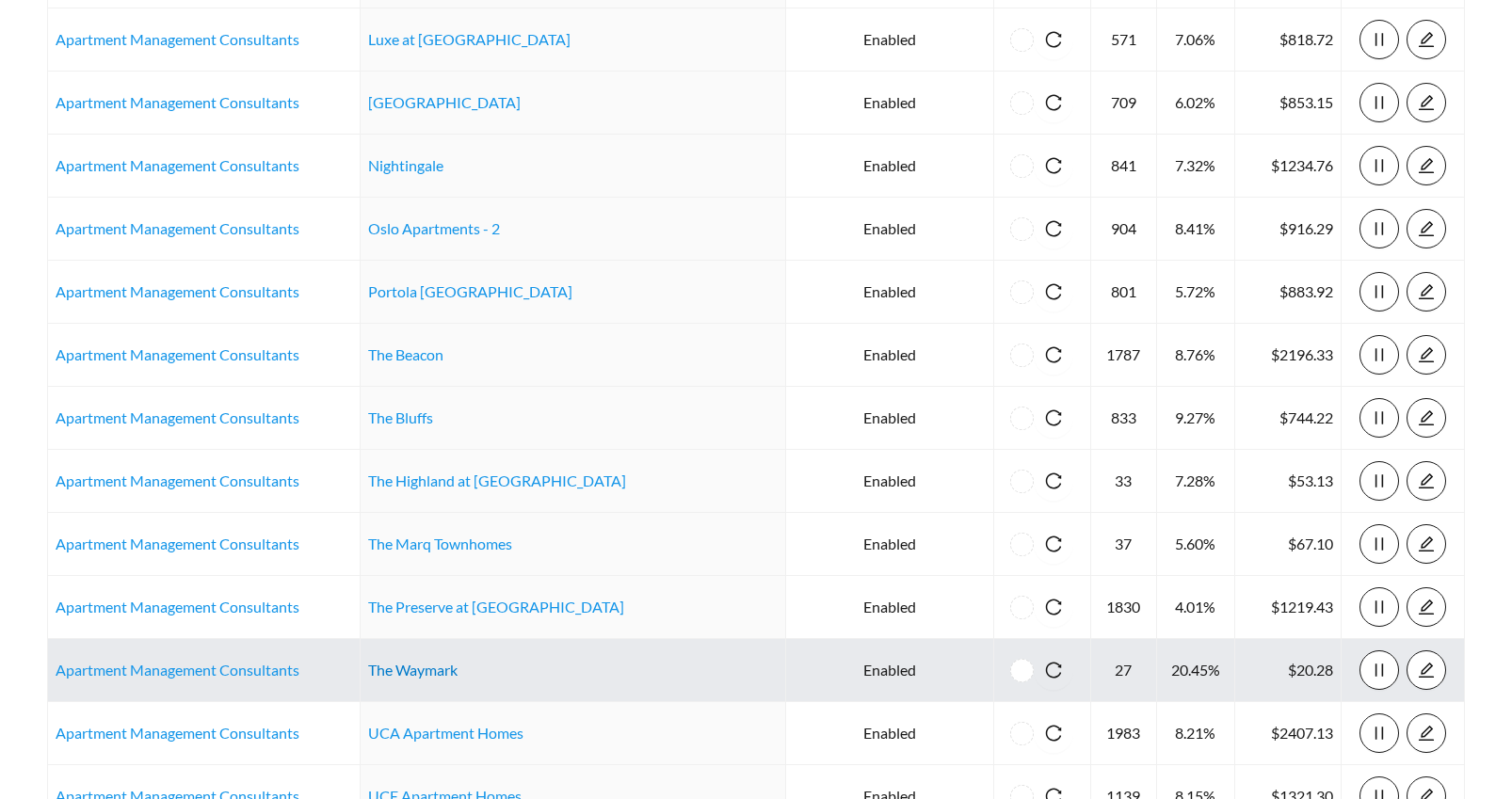
click at [426, 667] on link "The Waymark" at bounding box center [413, 670] width 90 height 18
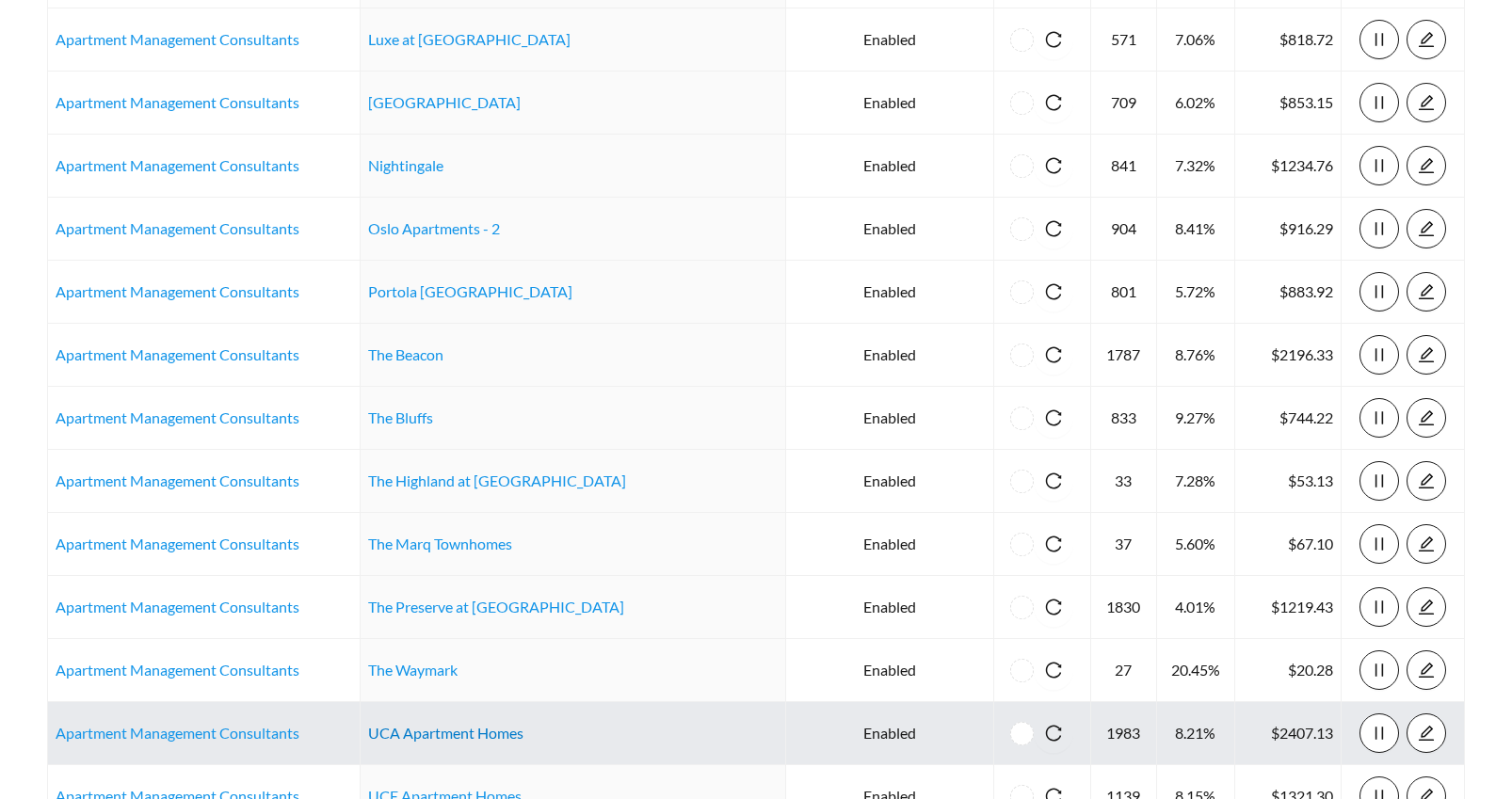
click at [478, 735] on link "UCA Apartment Homes" at bounding box center [446, 733] width 156 height 18
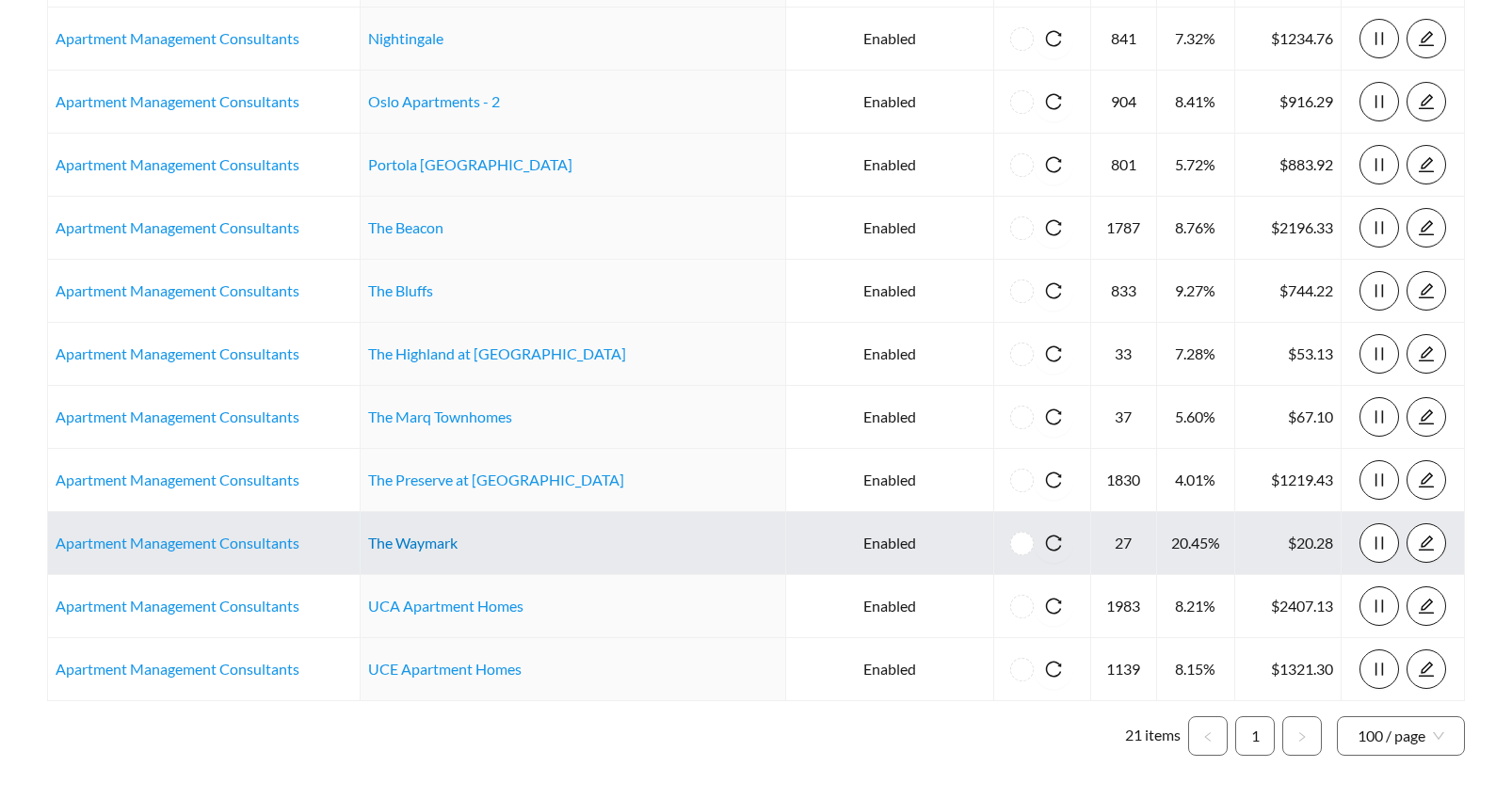
scroll to position [975, 0]
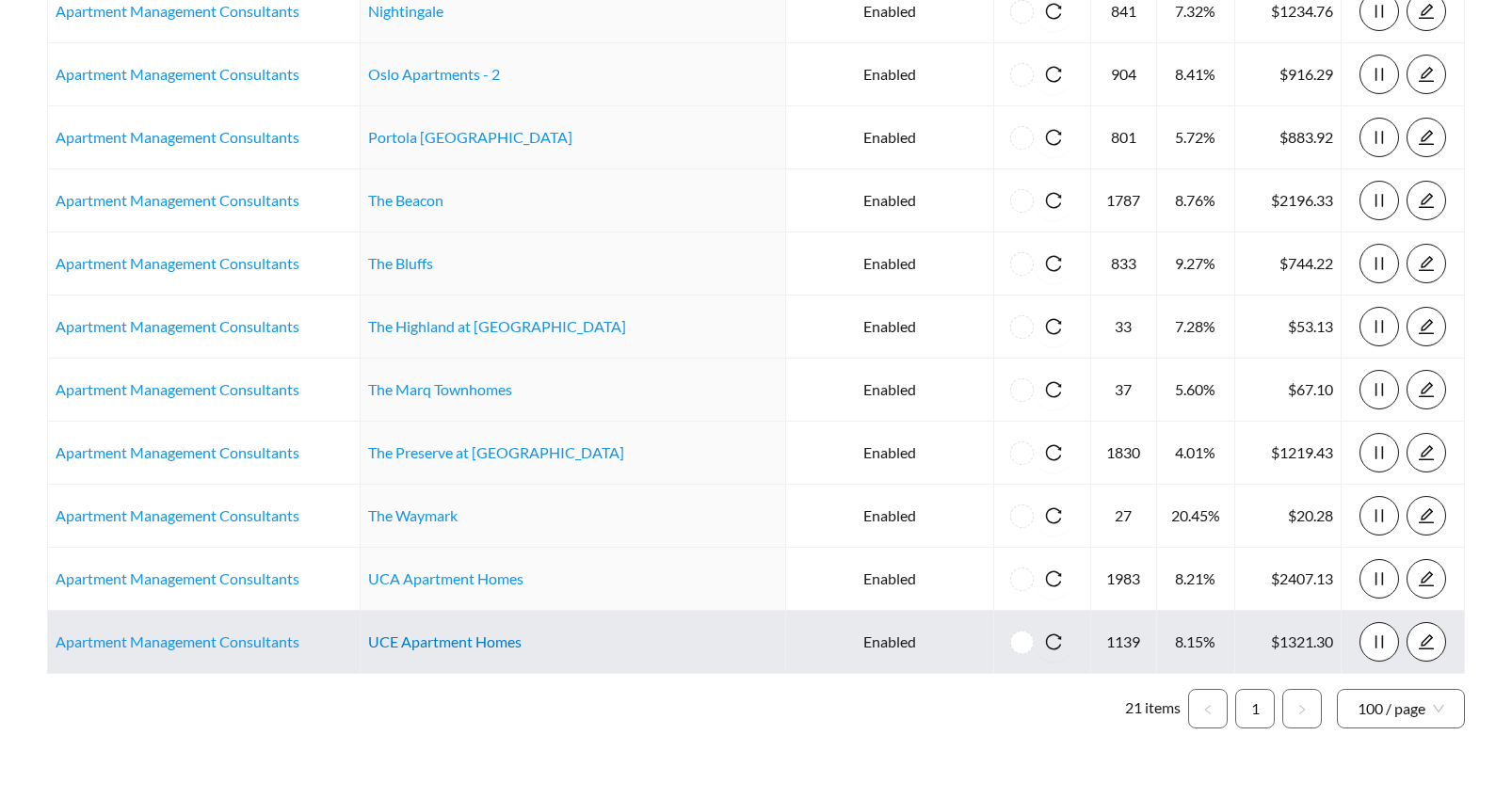
click at [479, 641] on link "UCE Apartment Homes" at bounding box center [445, 641] width 154 height 18
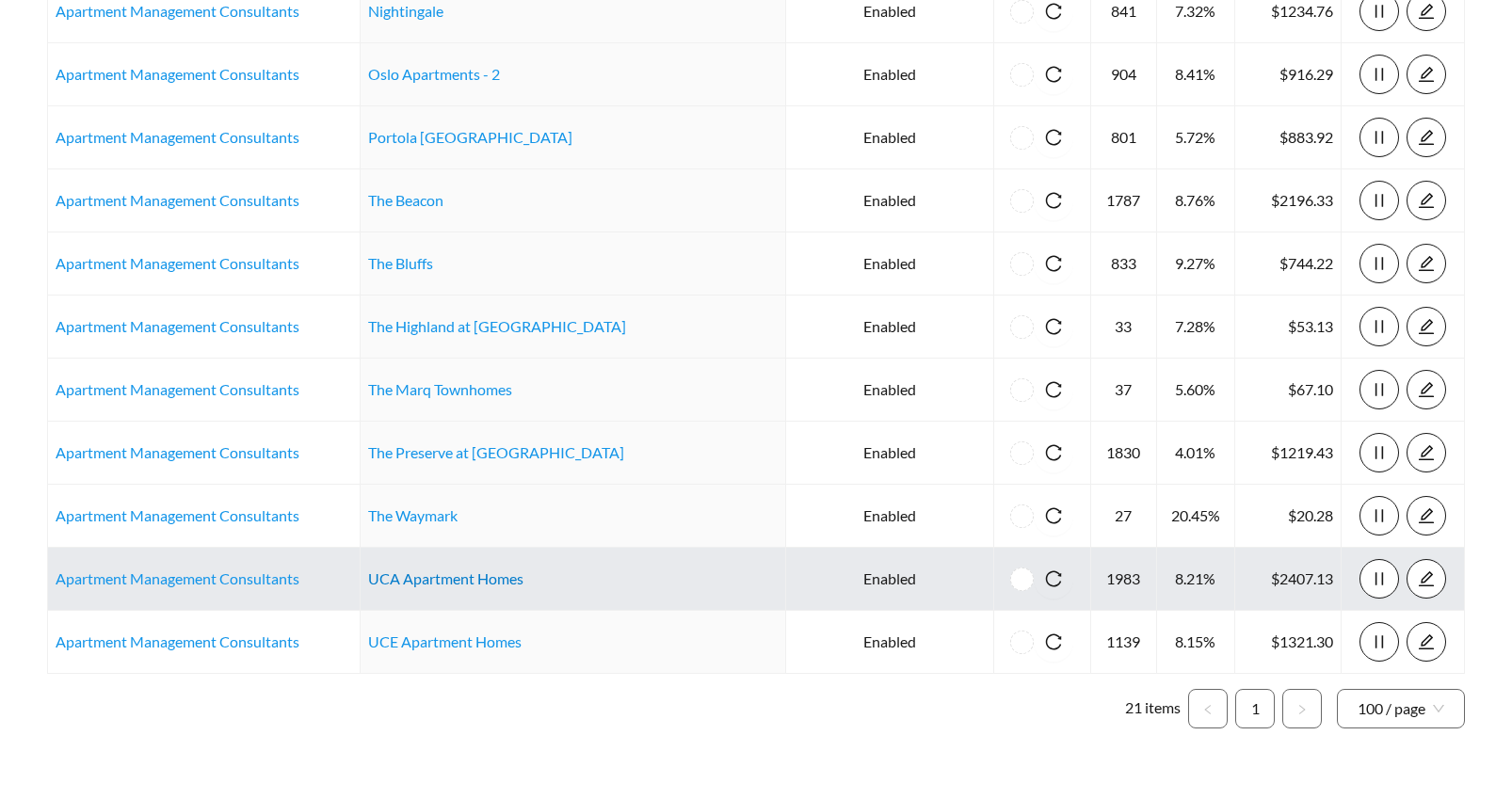
click at [509, 579] on link "UCA Apartment Homes" at bounding box center [446, 579] width 156 height 18
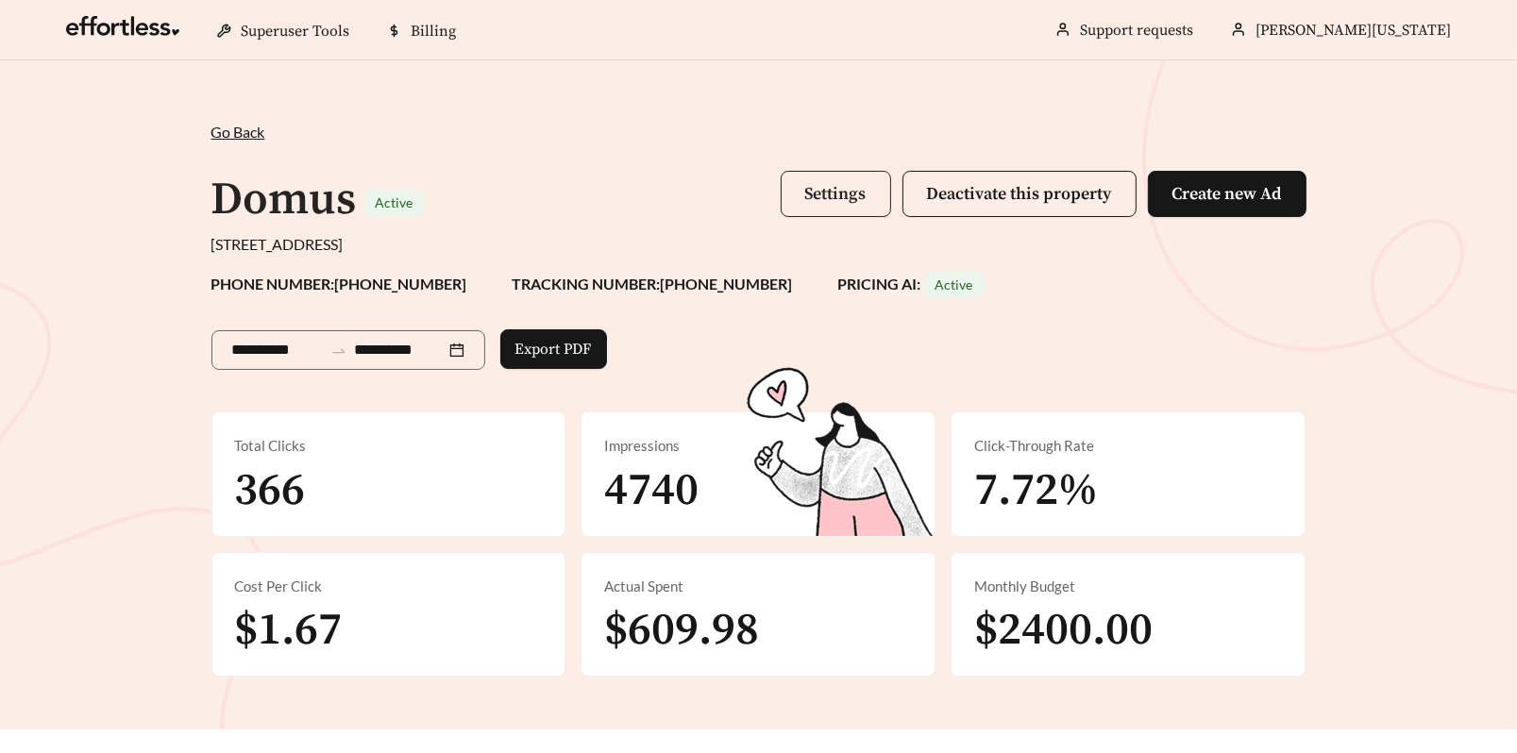
click at [827, 194] on span "Settings" at bounding box center [835, 194] width 61 height 22
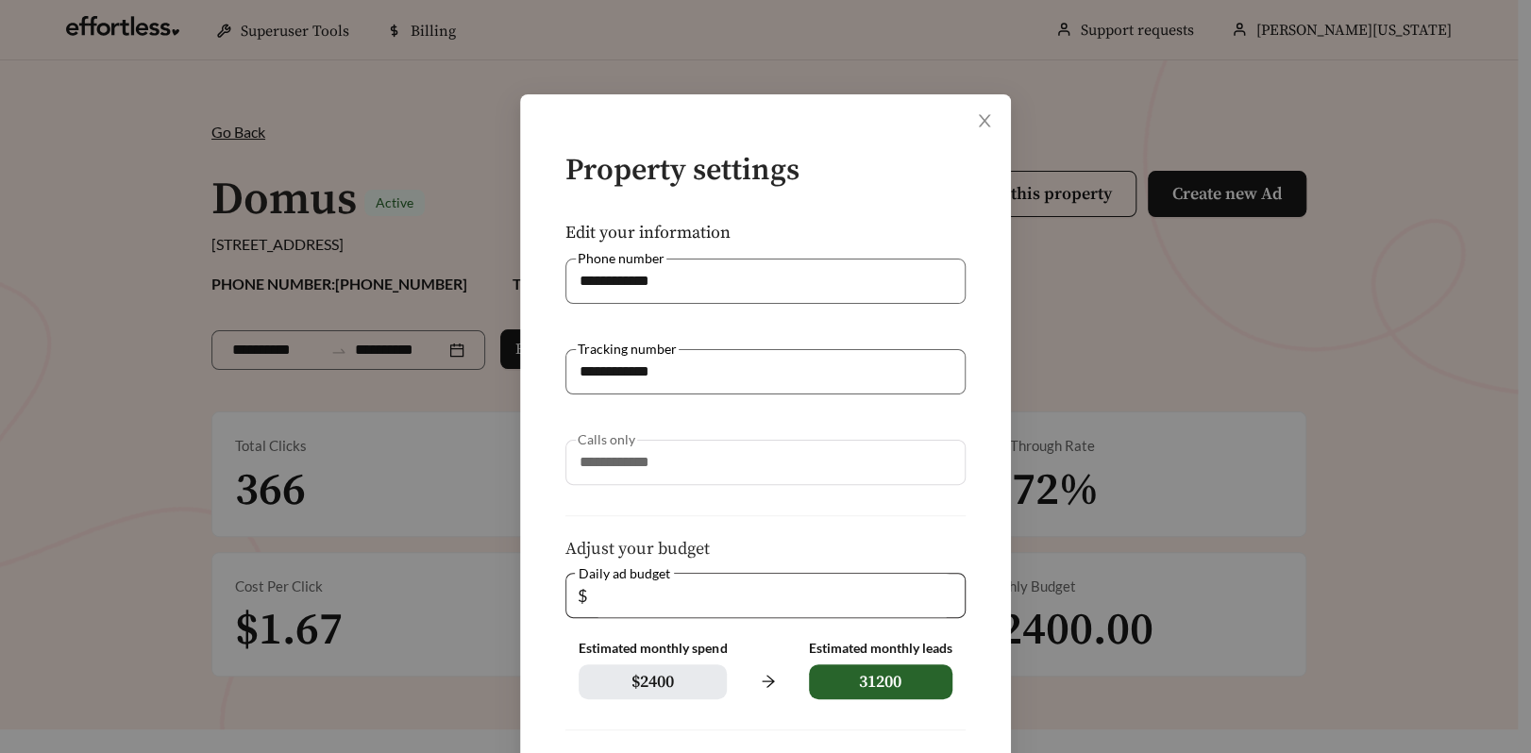
click at [681, 600] on input "**" at bounding box center [772, 595] width 362 height 43
click at [940, 601] on input "**" at bounding box center [772, 595] width 362 height 43
type input "**"
click at [941, 593] on input "**" at bounding box center [772, 595] width 362 height 43
click at [978, 120] on icon "close" at bounding box center [984, 120] width 17 height 17
